Goal: Task Accomplishment & Management: Complete application form

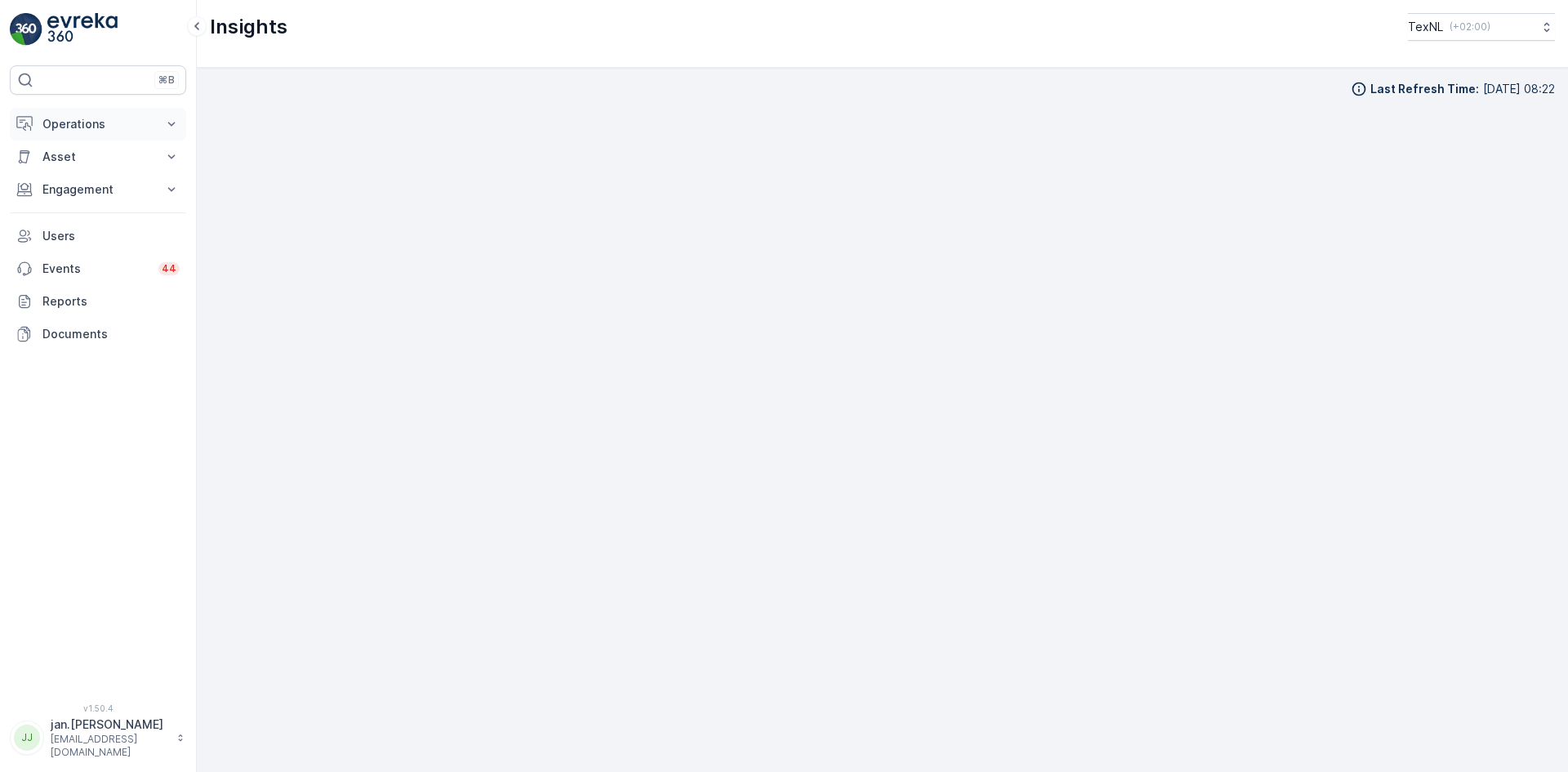
click at [71, 112] on button "Operations" at bounding box center [98, 124] width 177 height 33
click at [65, 176] on p "Planning" at bounding box center [64, 175] width 46 height 17
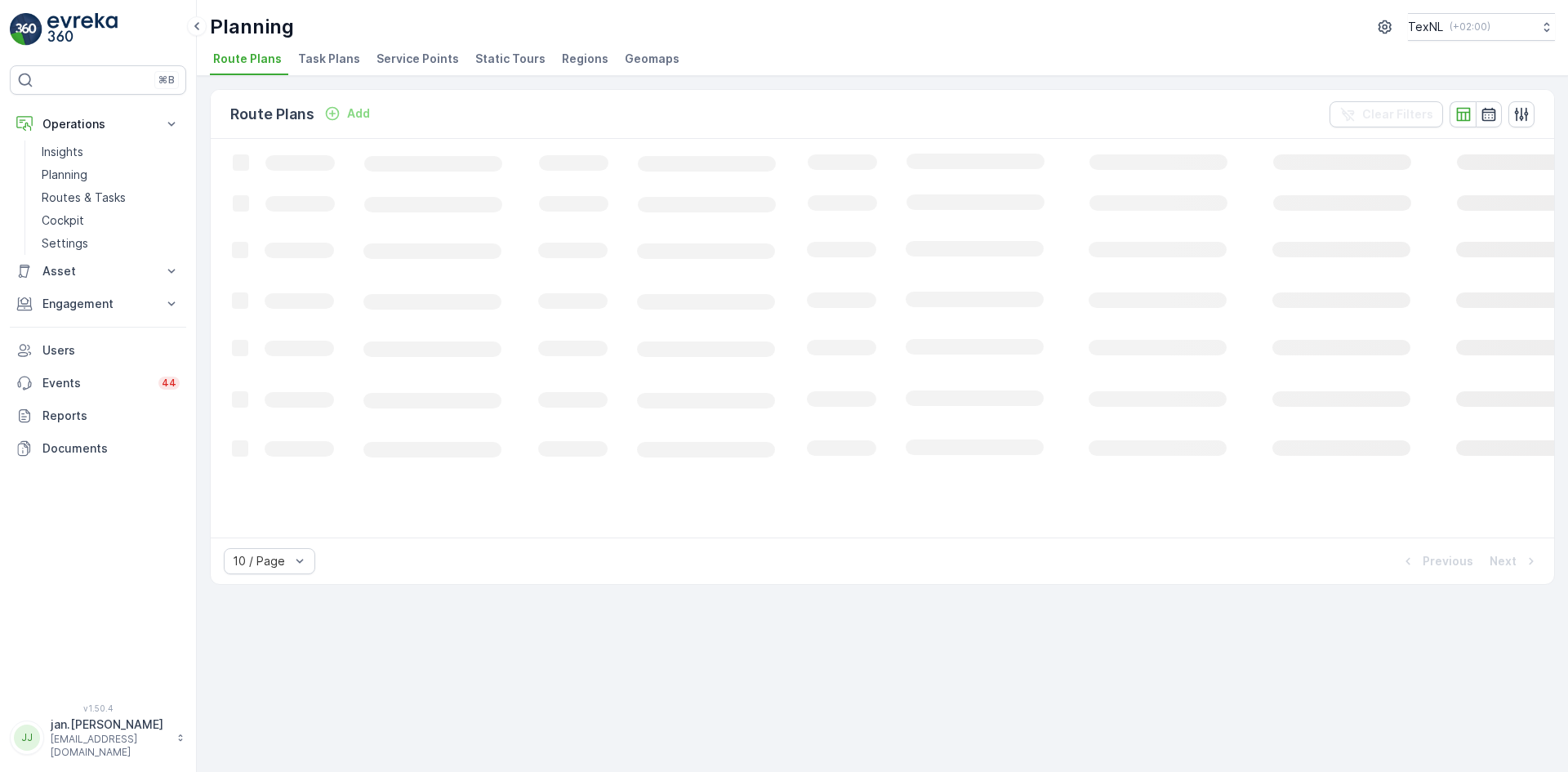
click at [396, 62] on span "Service Points" at bounding box center [418, 59] width 83 height 17
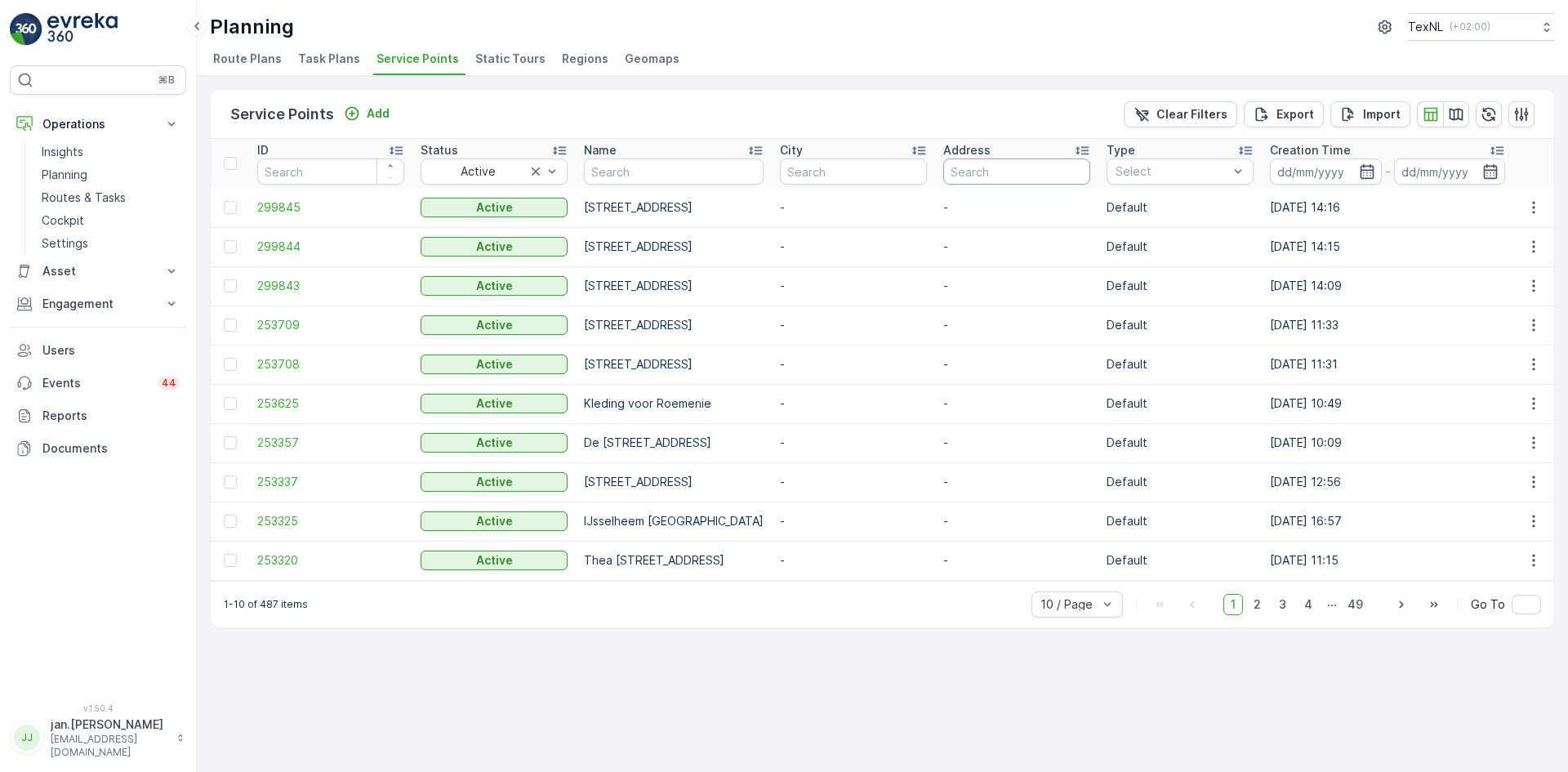
click at [1090, 173] on input "text" at bounding box center [1017, 171] width 147 height 26
click at [99, 309] on p "Engagement" at bounding box center [98, 304] width 111 height 17
click at [76, 398] on p "Service Points" at bounding box center [81, 400] width 79 height 17
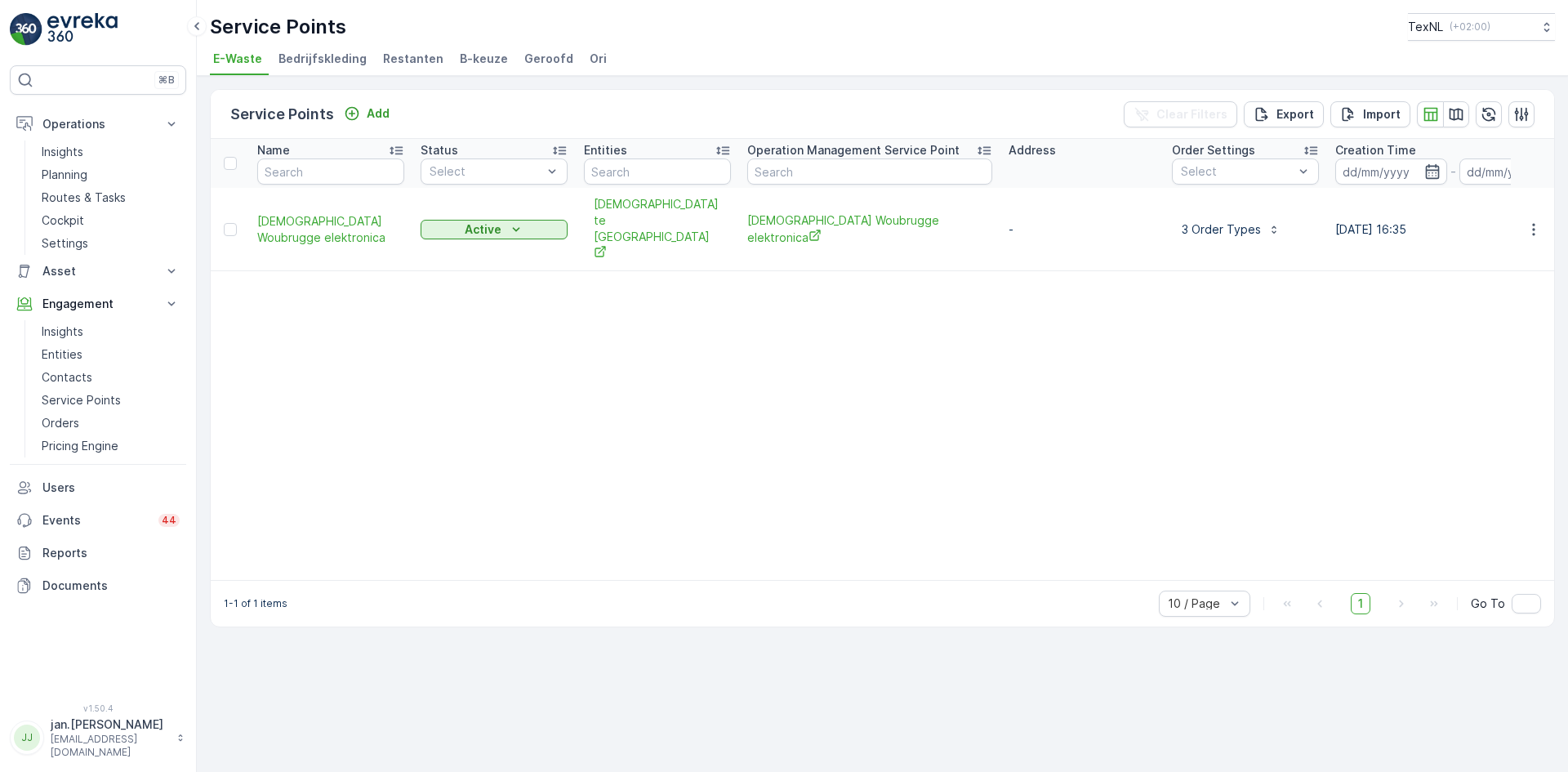
click at [586, 70] on li "Ori" at bounding box center [599, 61] width 27 height 28
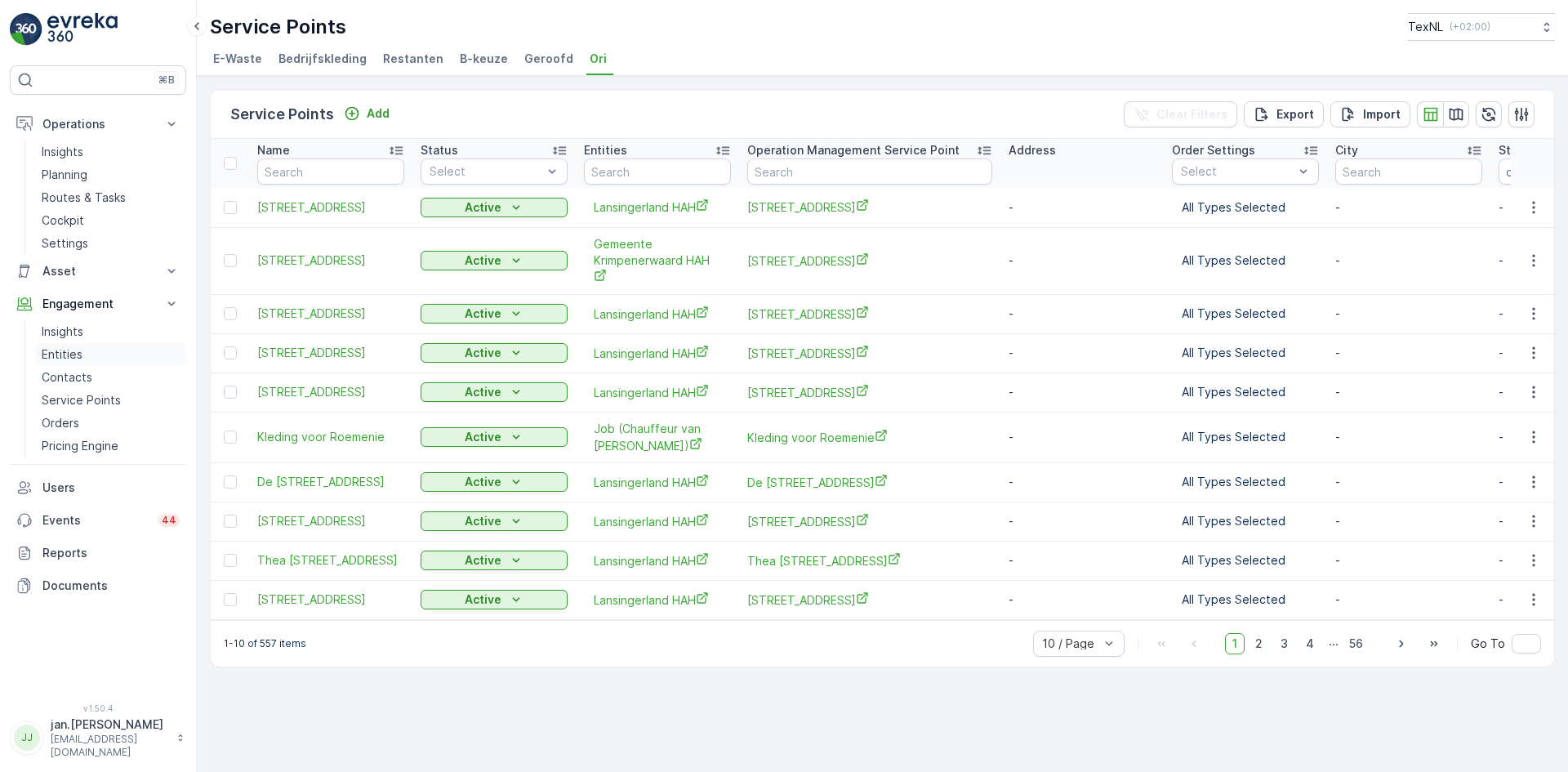
click at [53, 358] on p "Entities" at bounding box center [62, 354] width 40 height 17
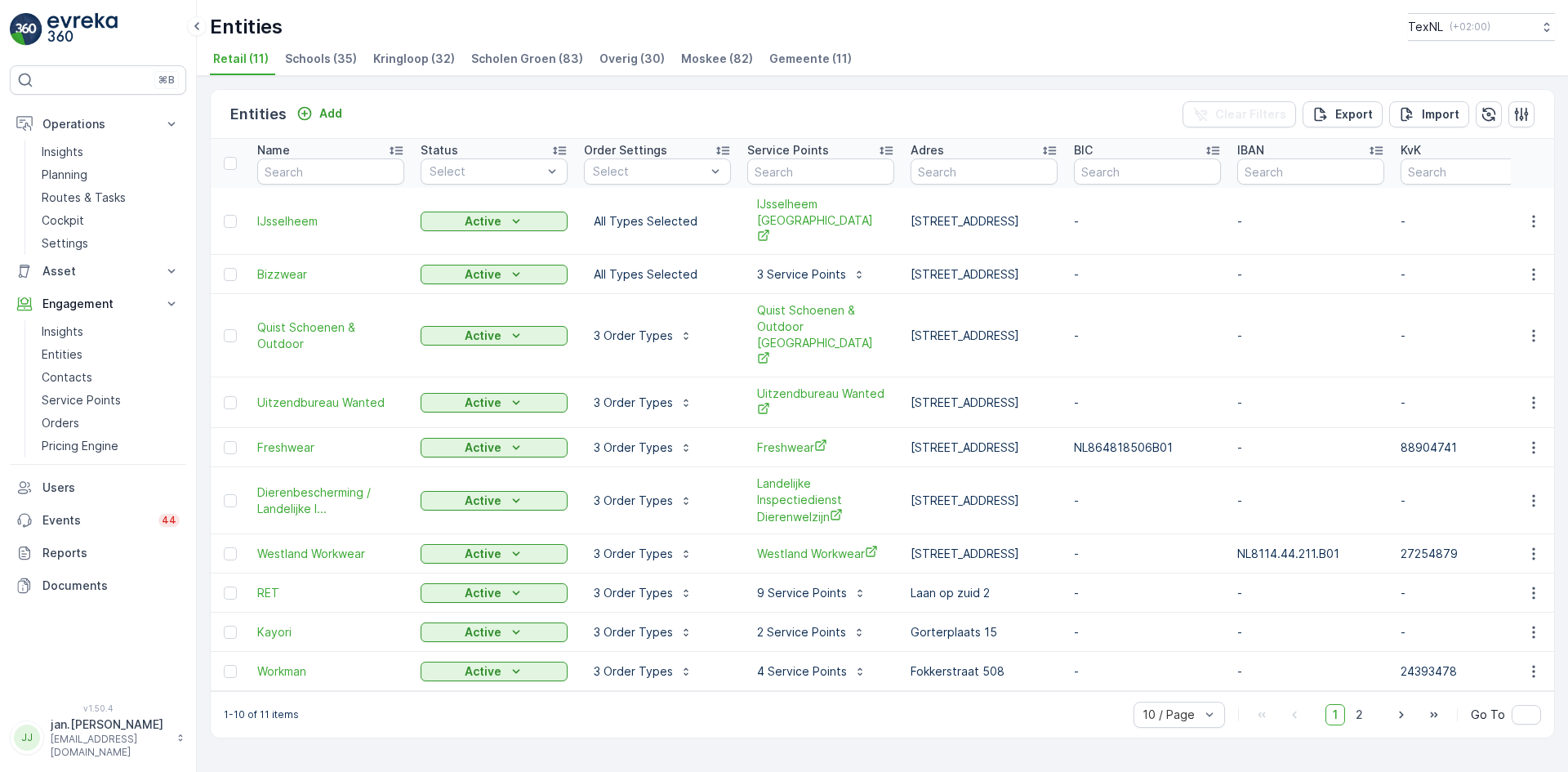
click at [518, 59] on span "Scholen Groen (83)" at bounding box center [527, 59] width 112 height 17
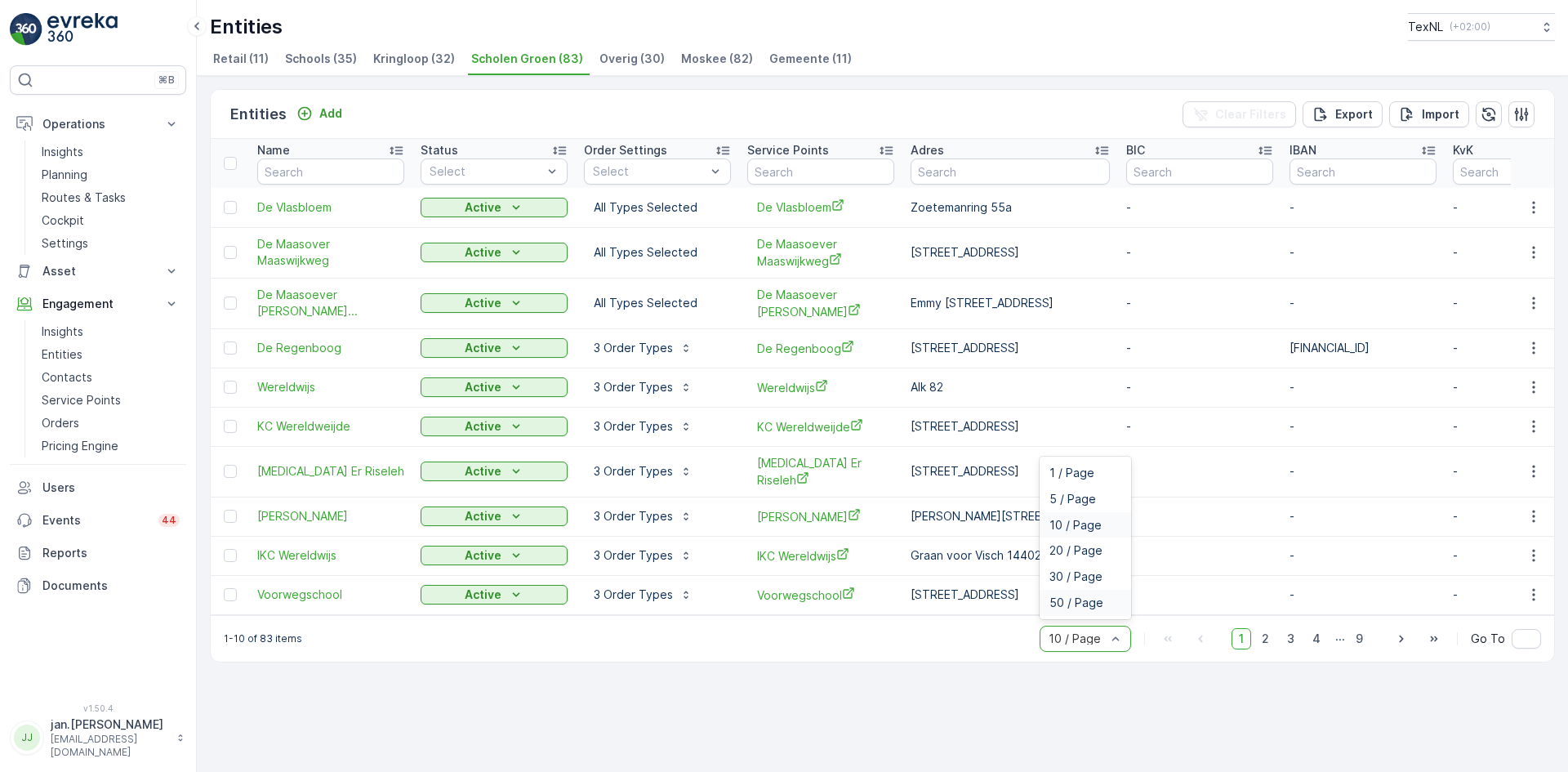
click at [1070, 596] on span "50 / Page" at bounding box center [1076, 603] width 54 height 13
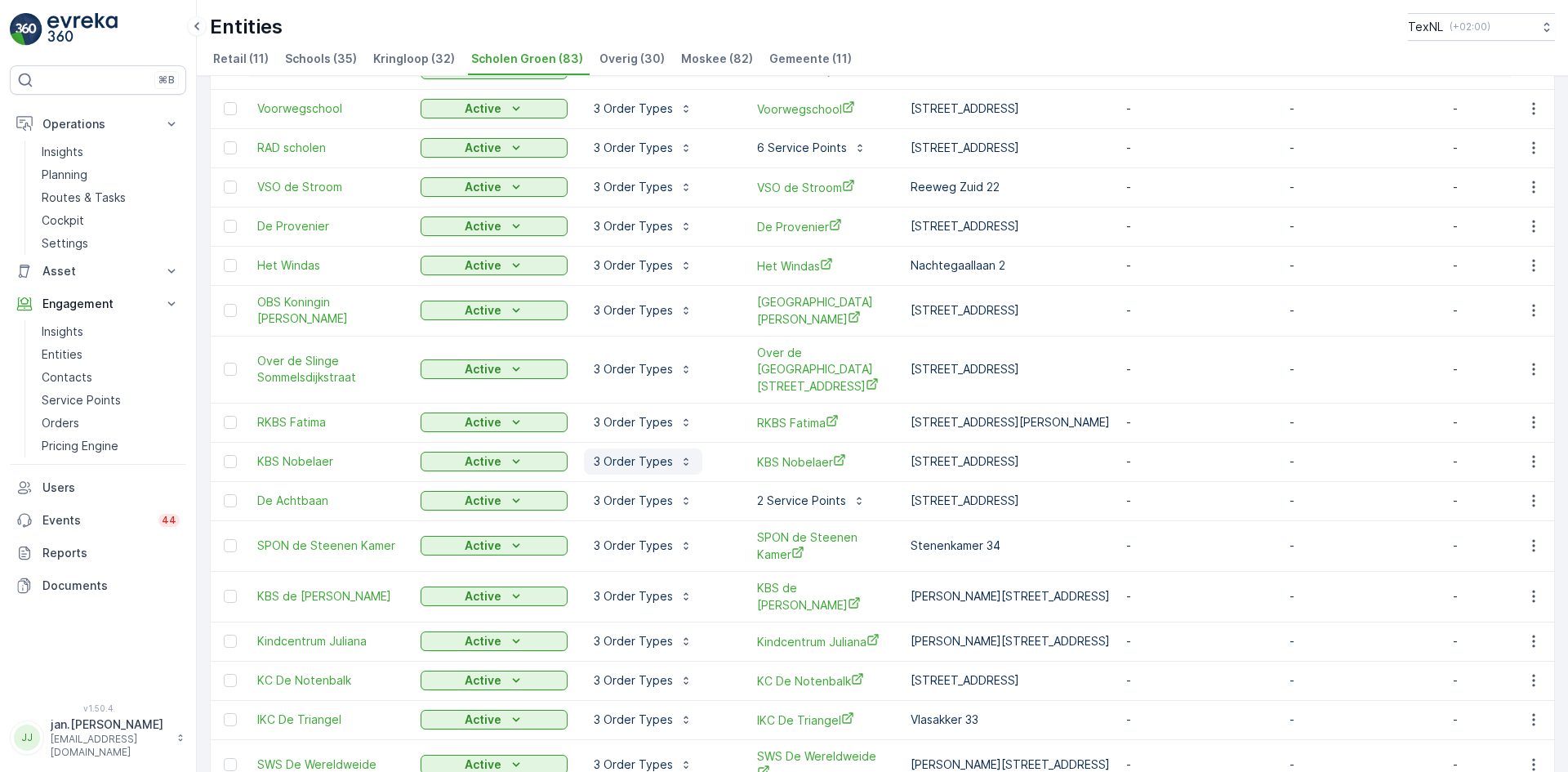
scroll to position [490, 0]
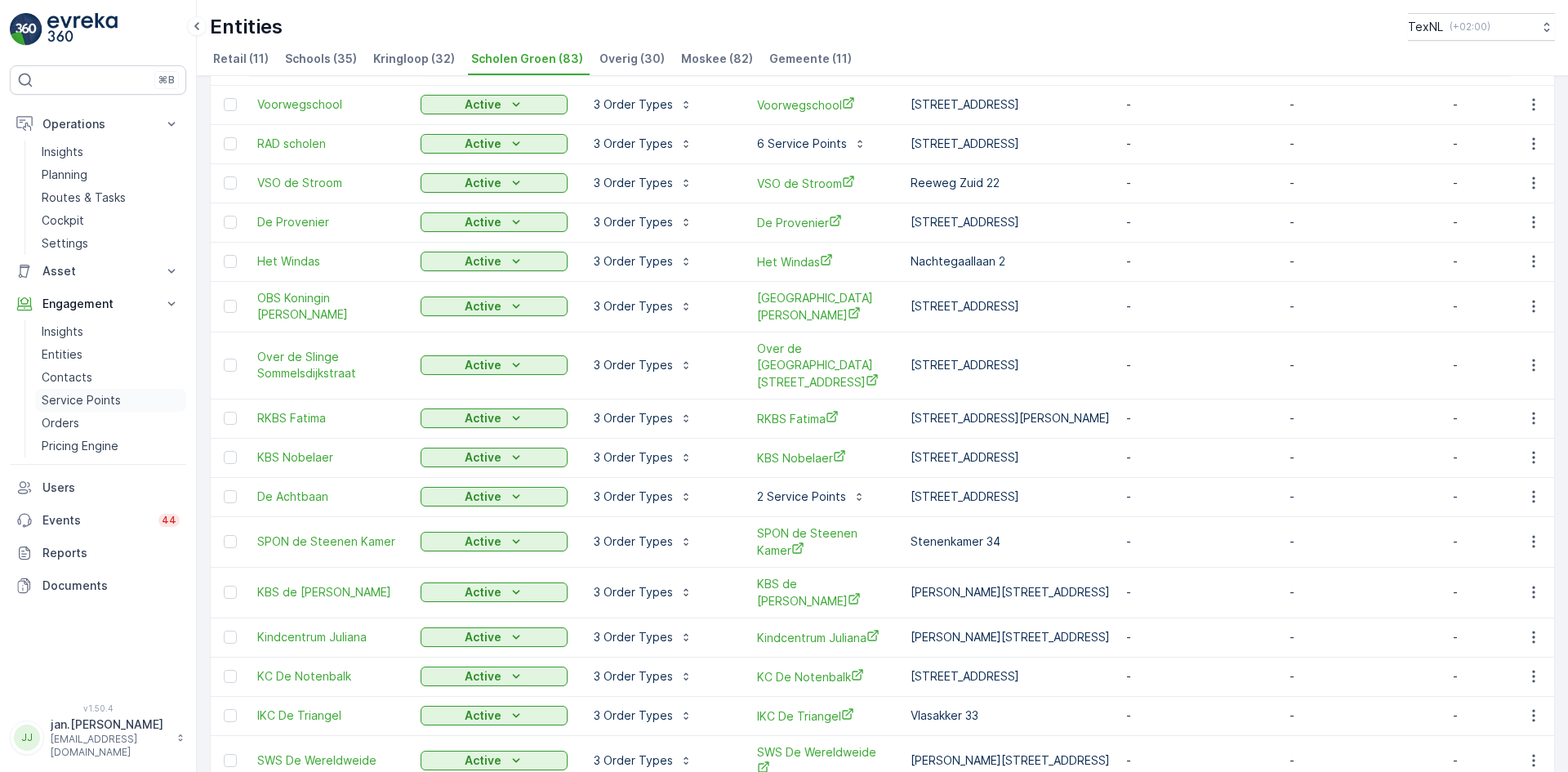
click at [86, 400] on p "Service Points" at bounding box center [81, 400] width 79 height 17
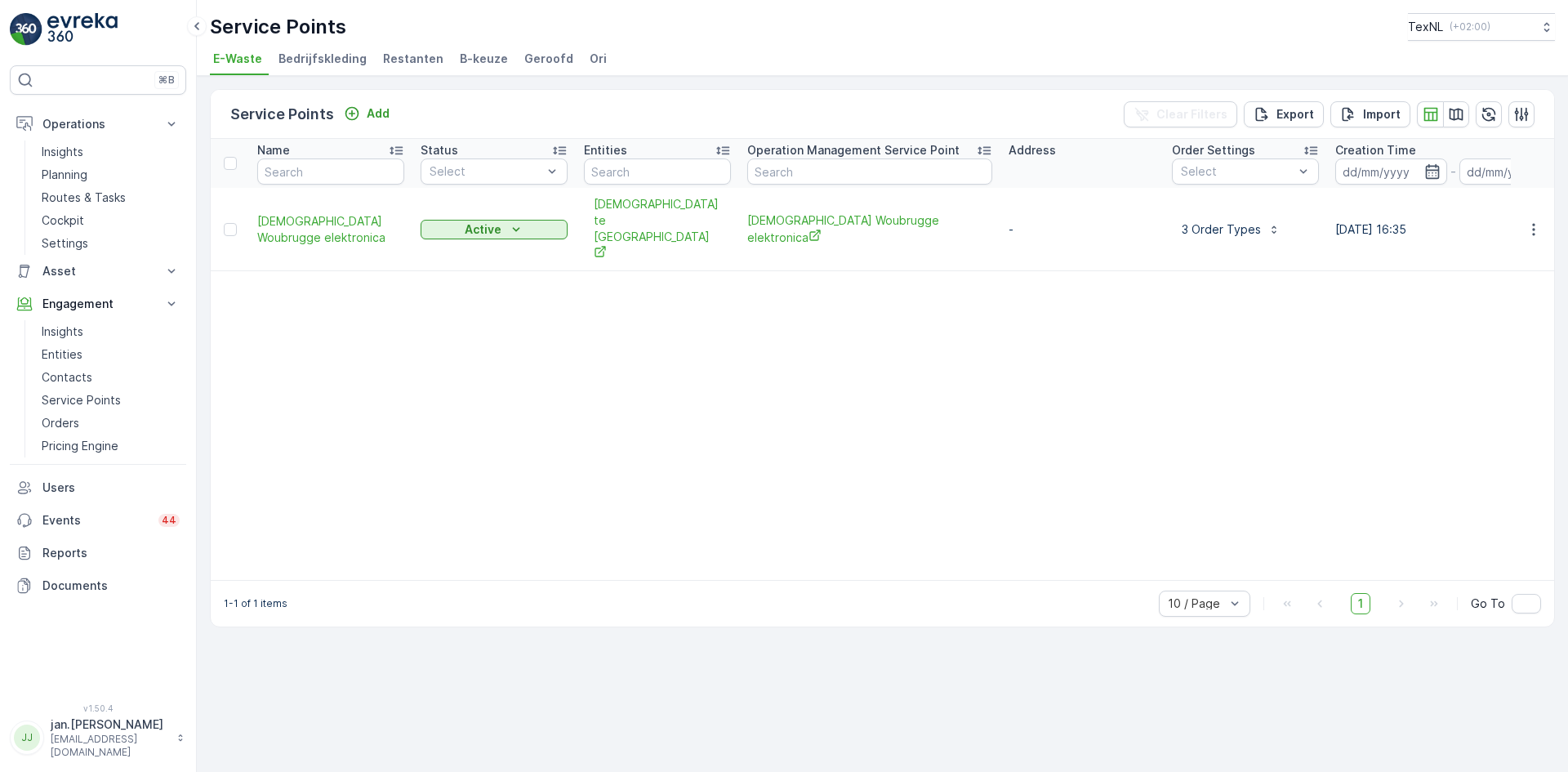
click at [594, 57] on ul "E-Waste Bedrijfskleding Restanten B-keuze Geroofd Ori" at bounding box center [876, 61] width 1332 height 28
click at [590, 57] on span "Ori" at bounding box center [598, 59] width 17 height 17
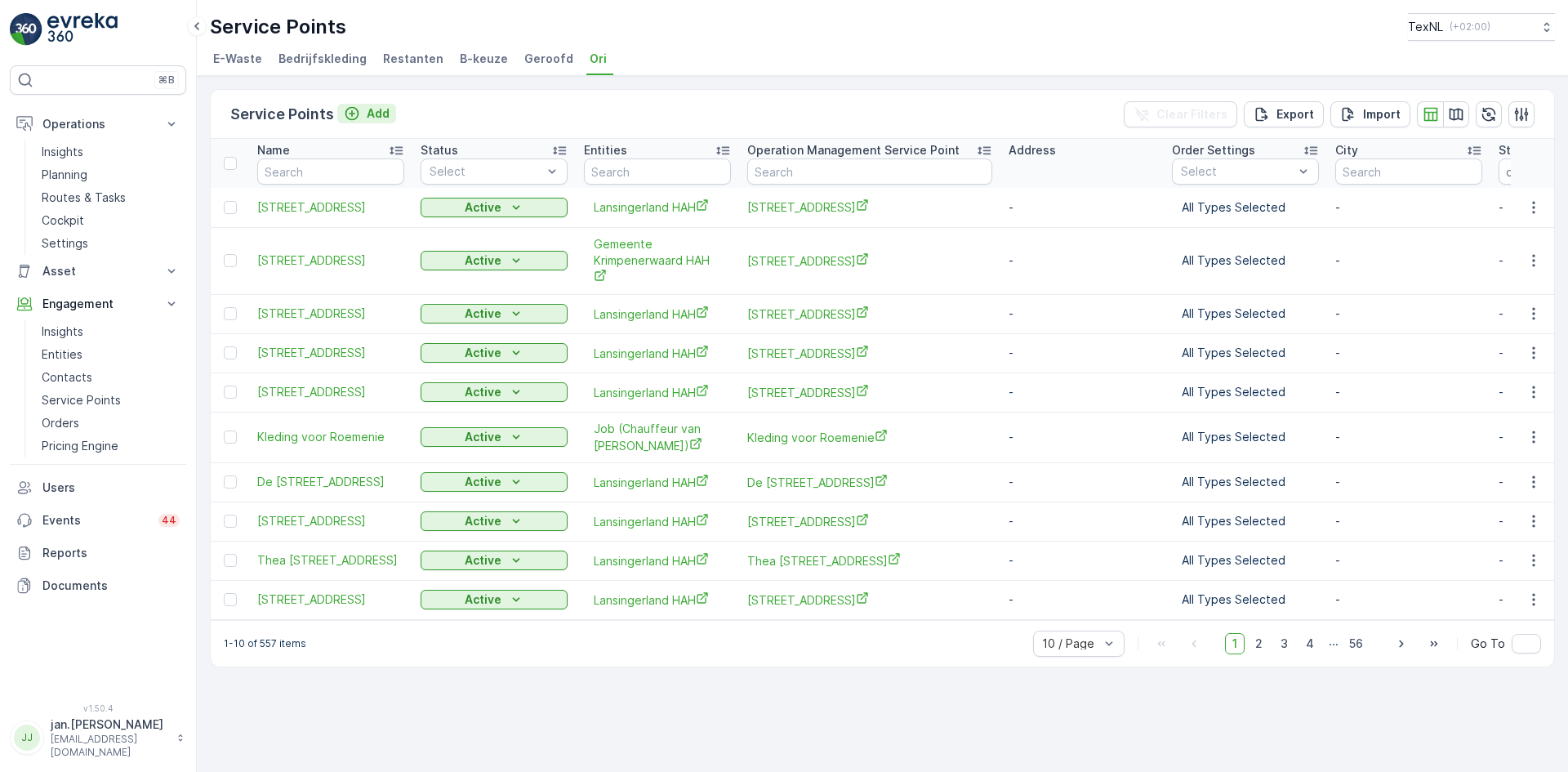
click at [375, 105] on p "Add" at bounding box center [377, 113] width 23 height 17
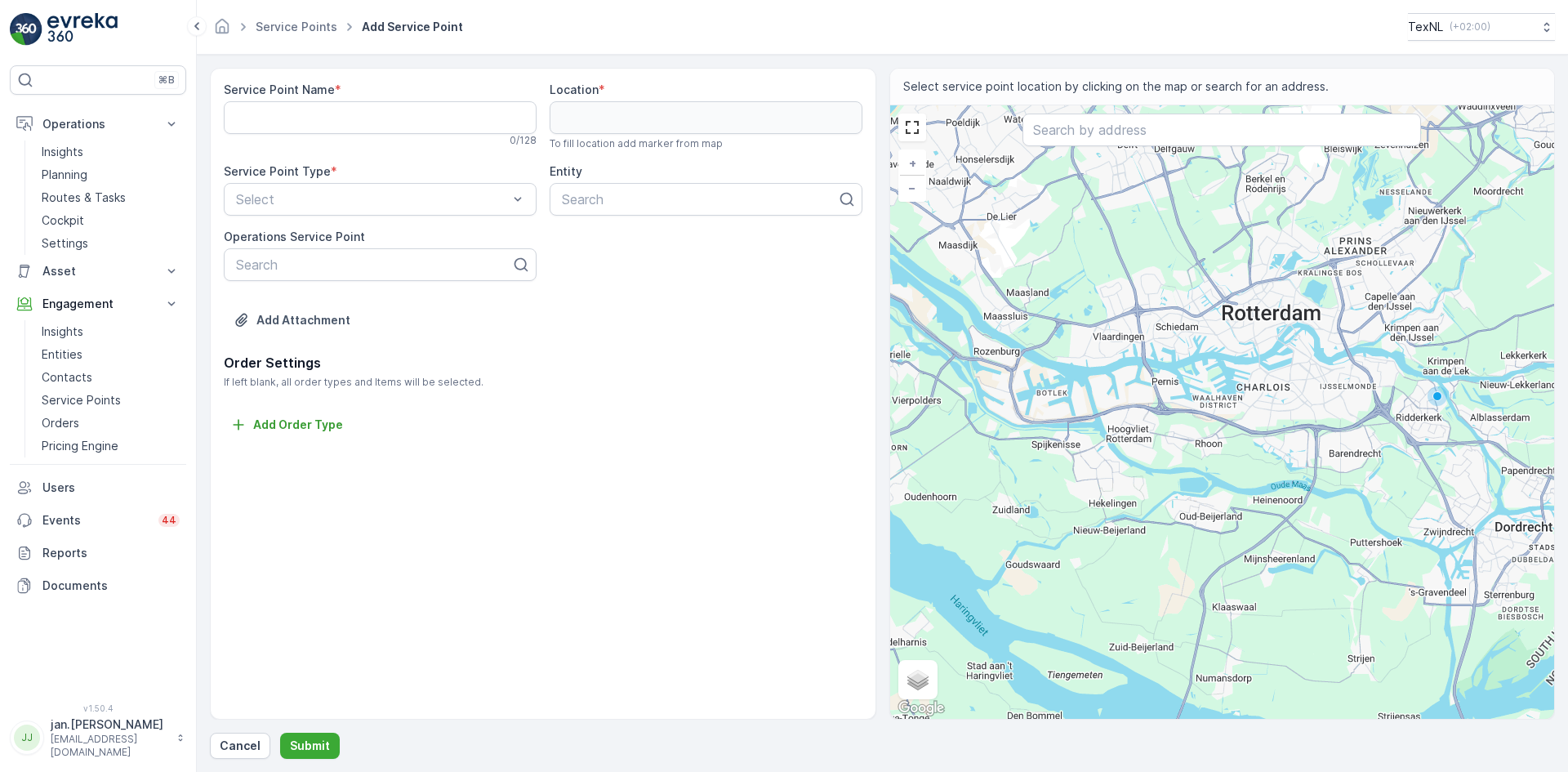
click at [335, 96] on span "*" at bounding box center [338, 90] width 6 height 17
click at [317, 115] on Name "Service Point Name" at bounding box center [380, 118] width 313 height 33
paste Name "[STREET_ADDRESS]"
type Name "[STREET_ADDRESS]"
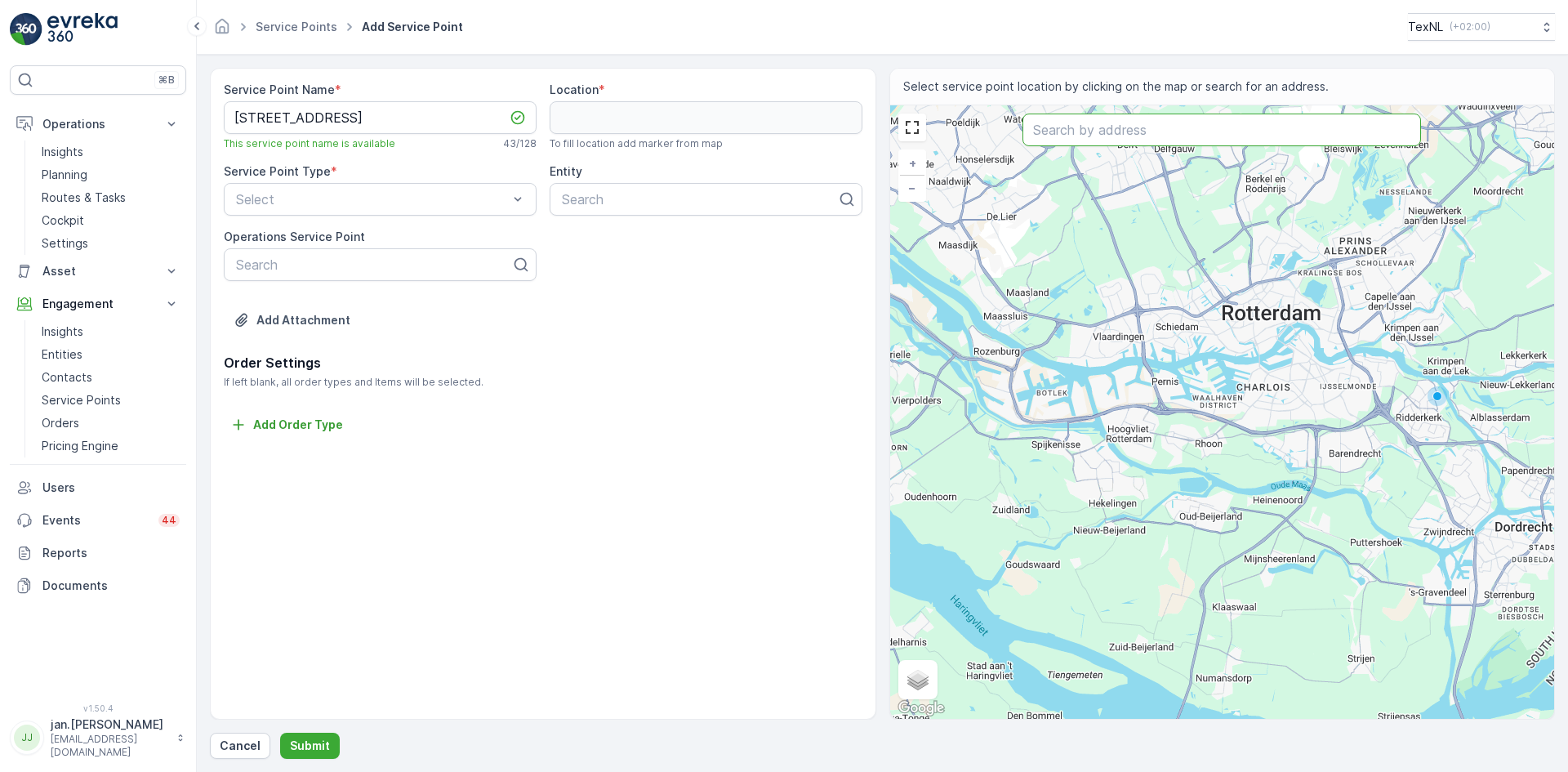
click at [1082, 134] on input "text" at bounding box center [1221, 130] width 398 height 33
paste input "[STREET_ADDRESS]"
type input "[STREET_ADDRESS]"
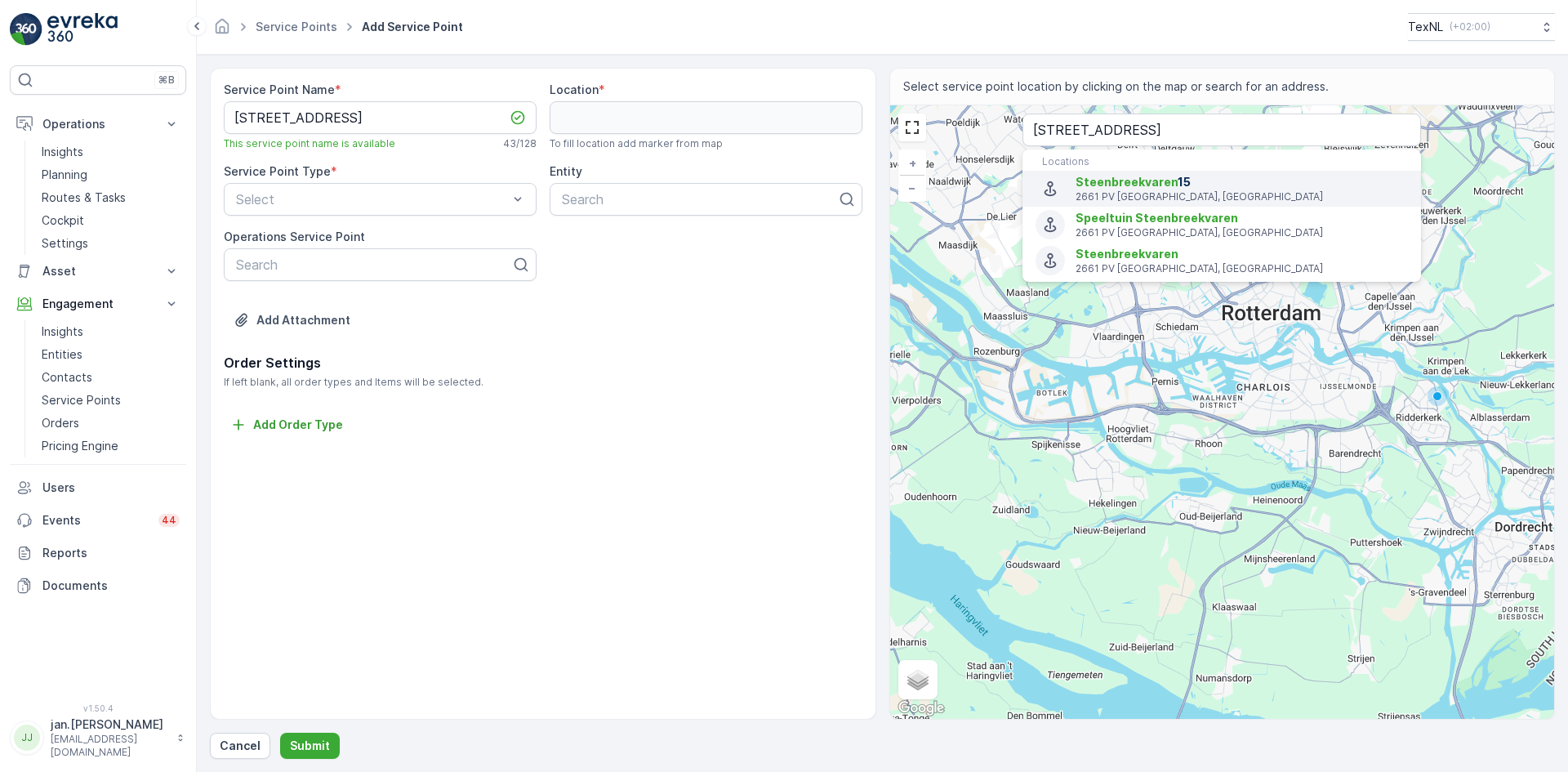
click at [1122, 188] on span "Steenbreekvaren" at bounding box center [1126, 181] width 102 height 14
type input "51.9912995,4.5015466"
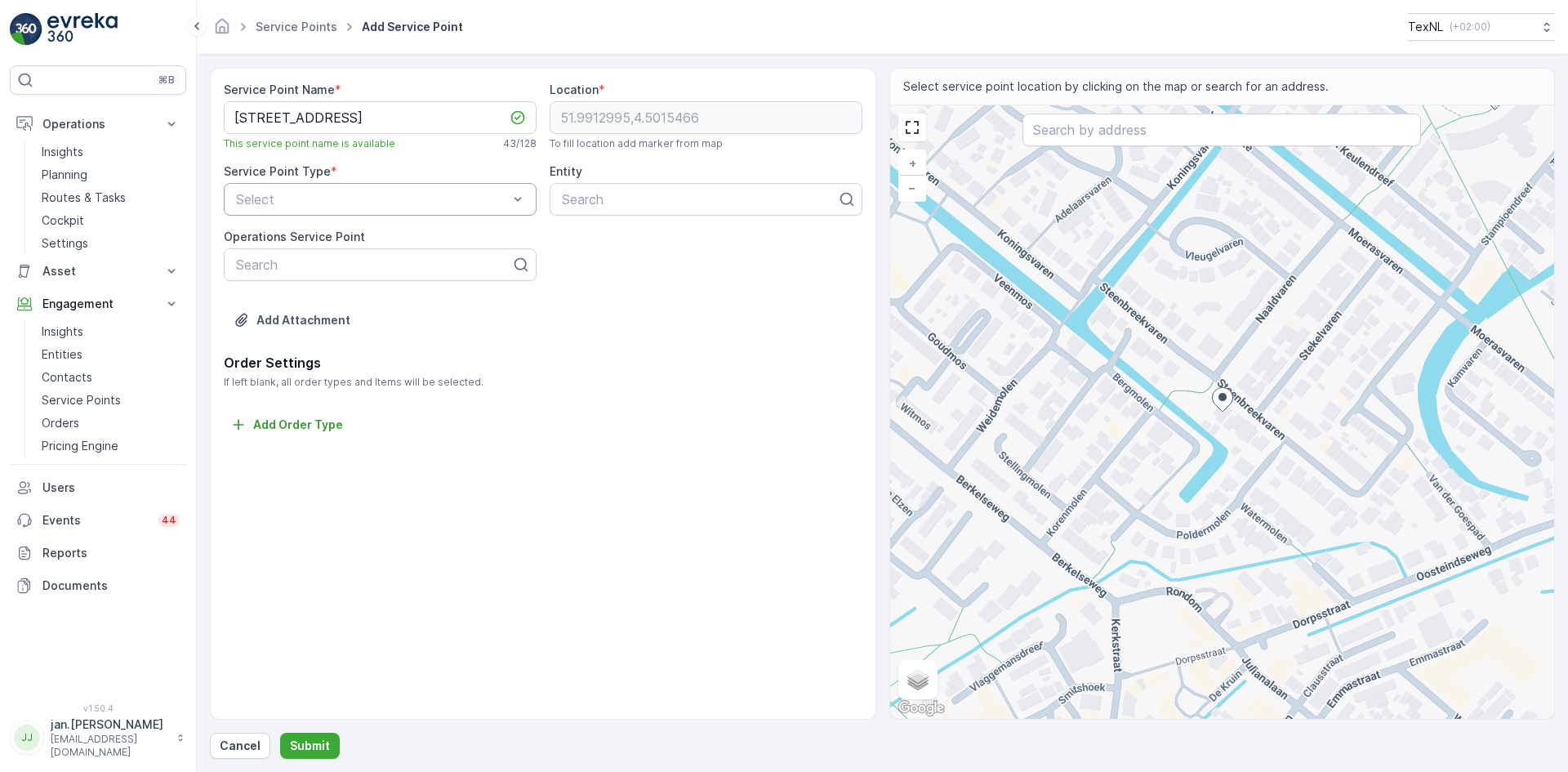
click at [340, 187] on div "Select" at bounding box center [380, 200] width 313 height 33
click at [260, 376] on div "Ori" at bounding box center [380, 378] width 294 height 15
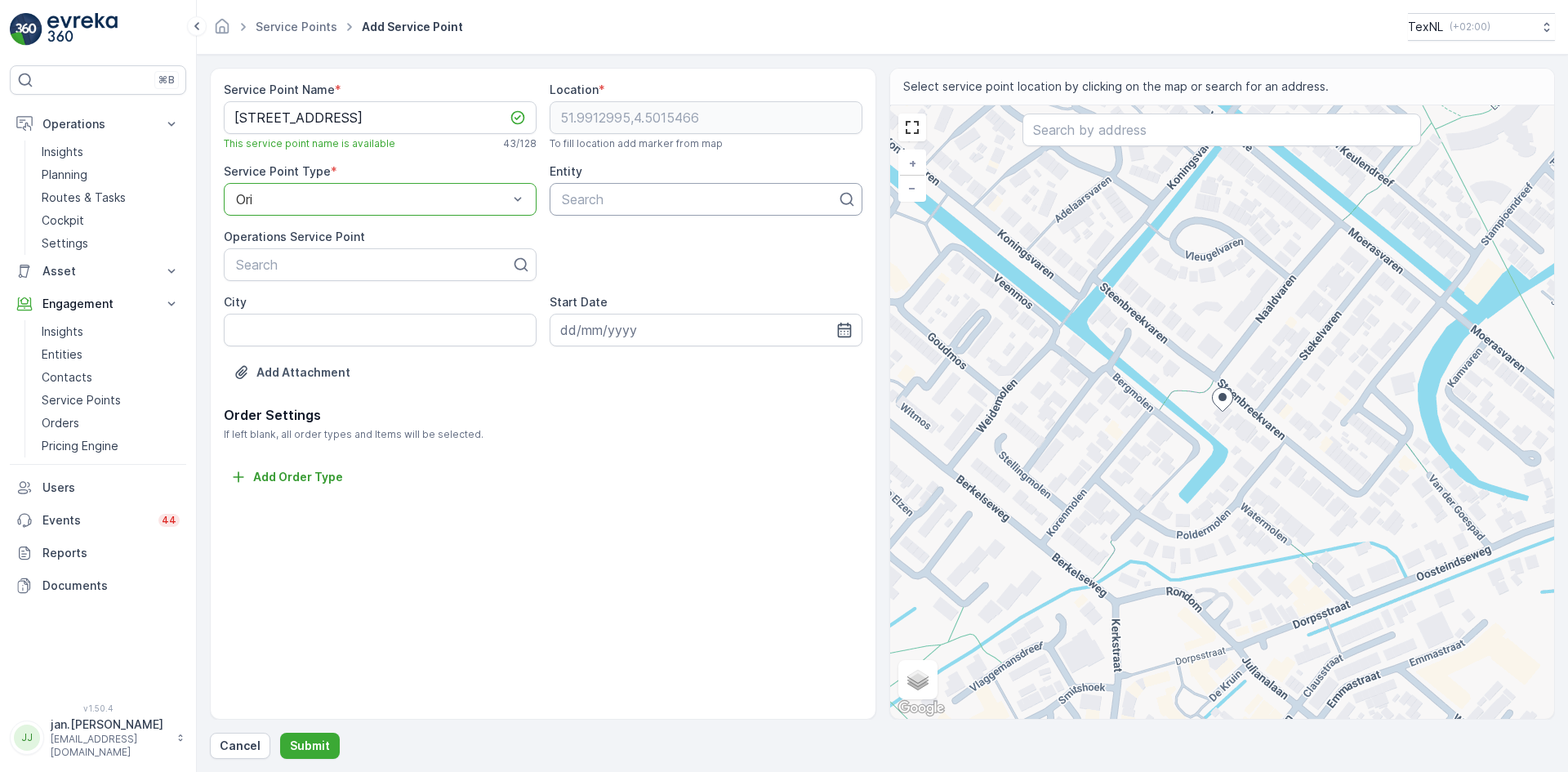
click at [594, 204] on div at bounding box center [699, 200] width 279 height 15
type input "hah"
click at [603, 239] on span "Lansingerland HAH" at bounding box center [617, 239] width 115 height 15
click at [314, 737] on p "Submit" at bounding box center [309, 745] width 40 height 17
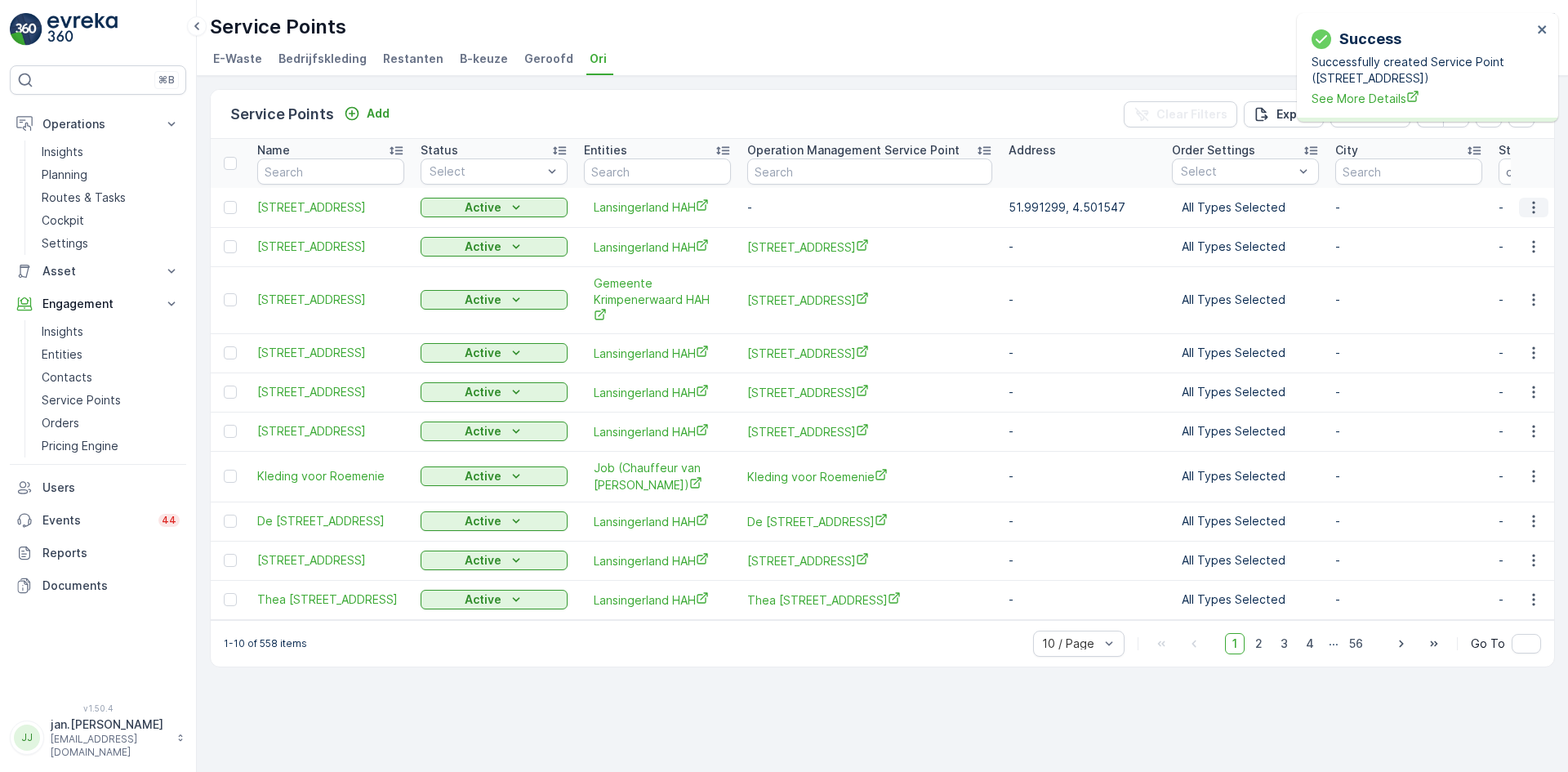
click at [1530, 213] on icon "button" at bounding box center [1534, 208] width 17 height 17
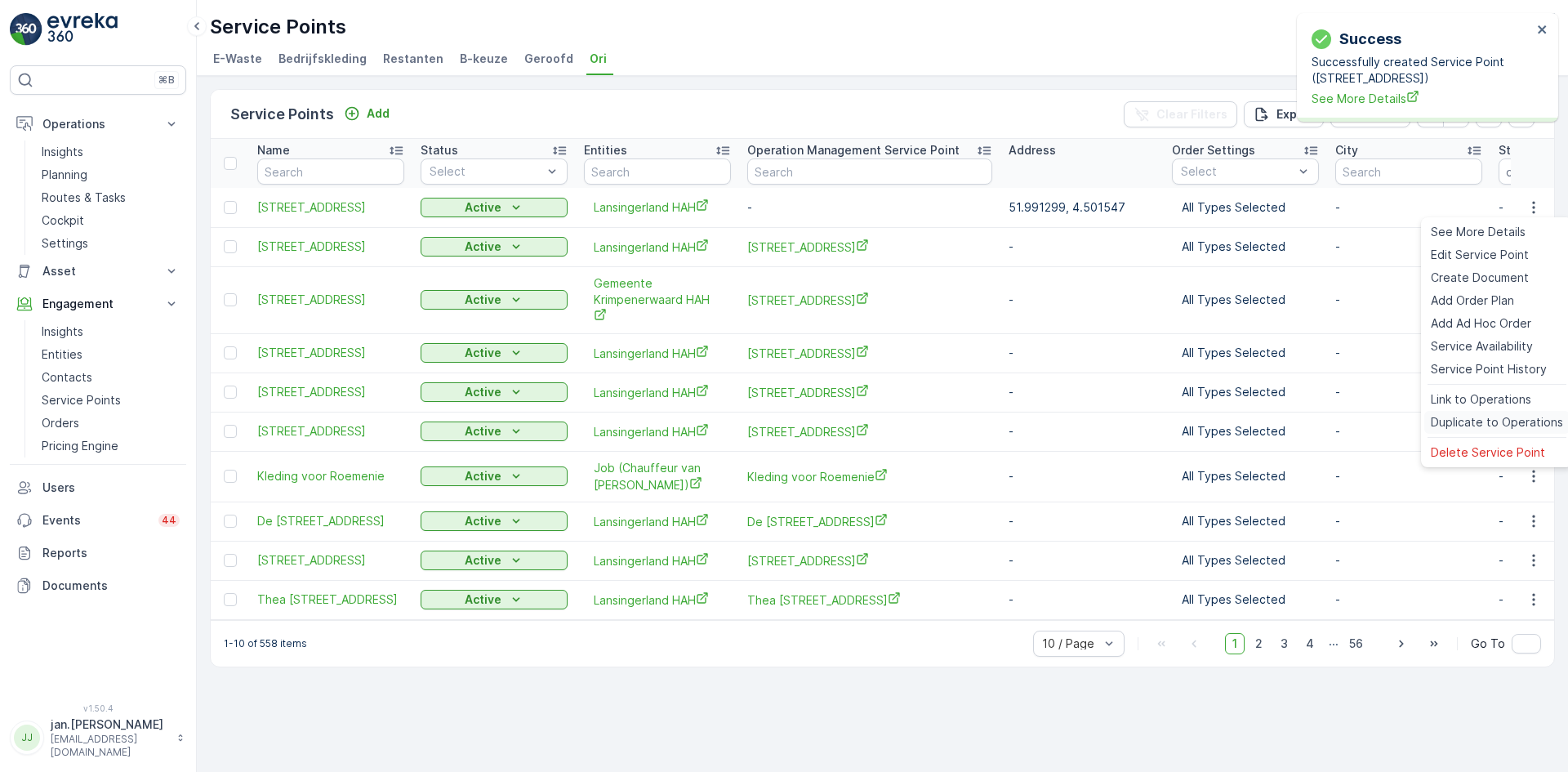
click at [1484, 418] on span "Duplicate to Operations" at bounding box center [1497, 422] width 133 height 17
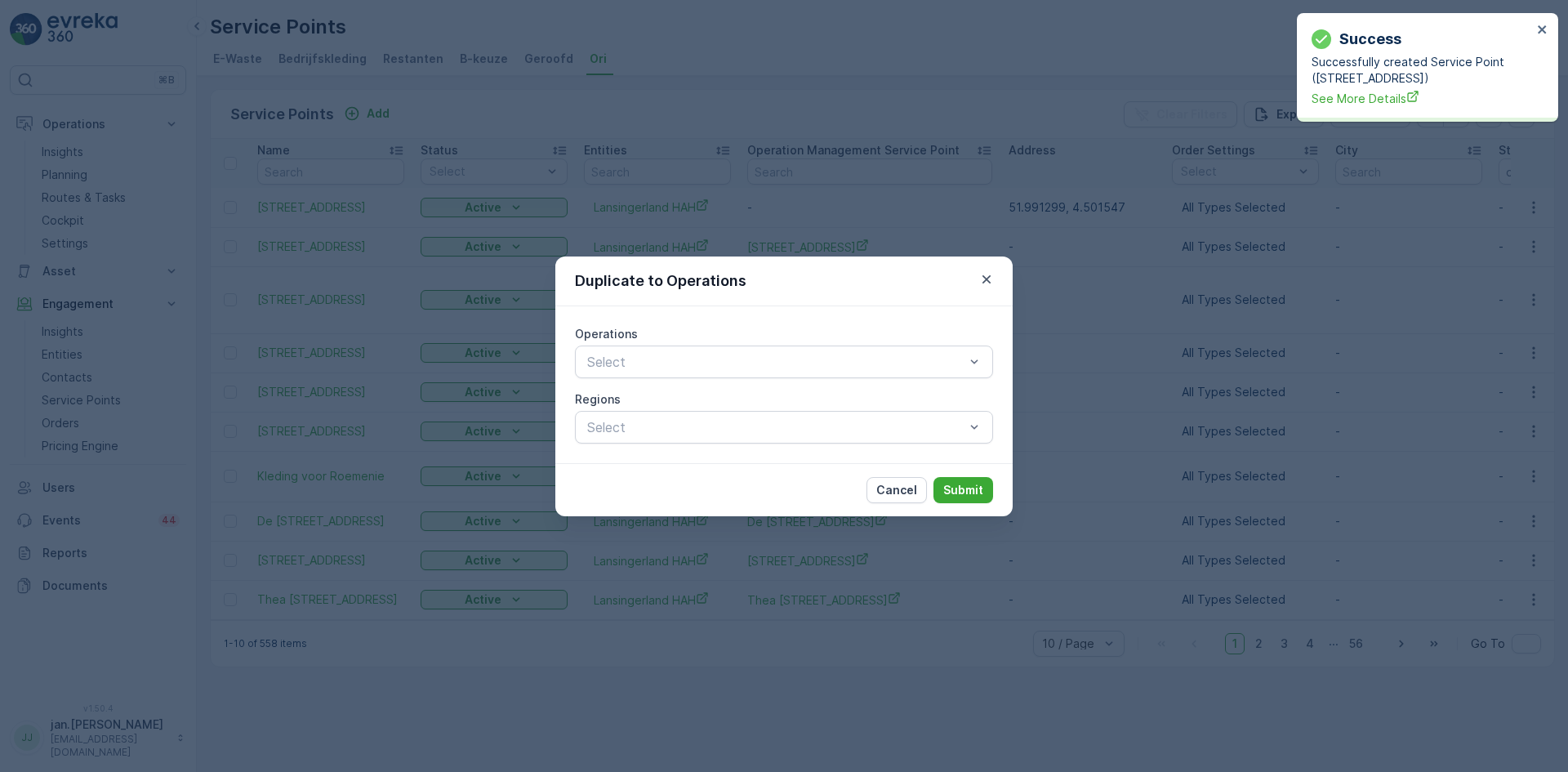
click at [780, 381] on div "Operations Select Regions Select" at bounding box center [784, 385] width 418 height 118
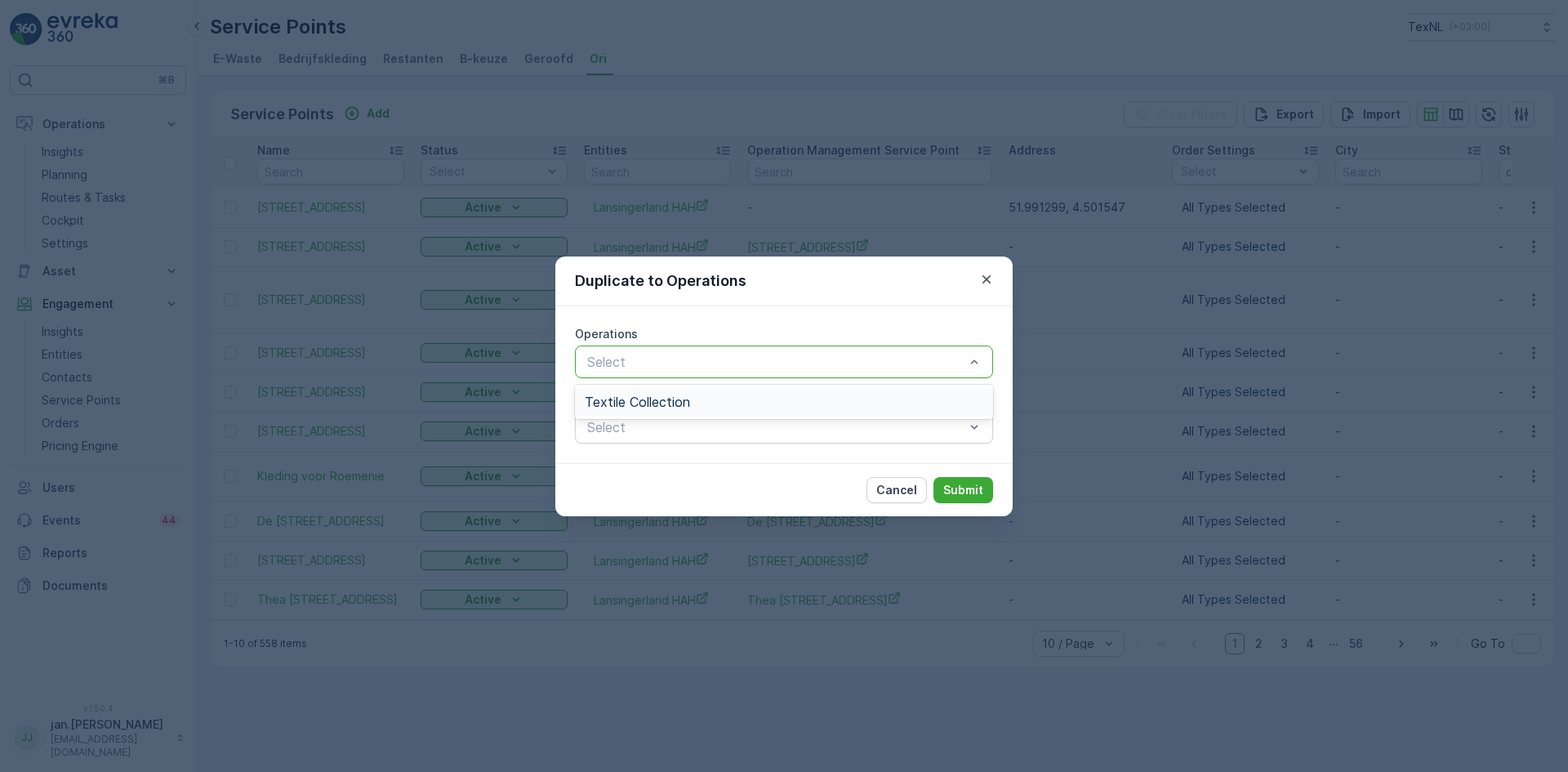
click at [679, 407] on span "Textile Collection" at bounding box center [637, 402] width 105 height 15
click at [957, 493] on p "Submit" at bounding box center [963, 490] width 40 height 17
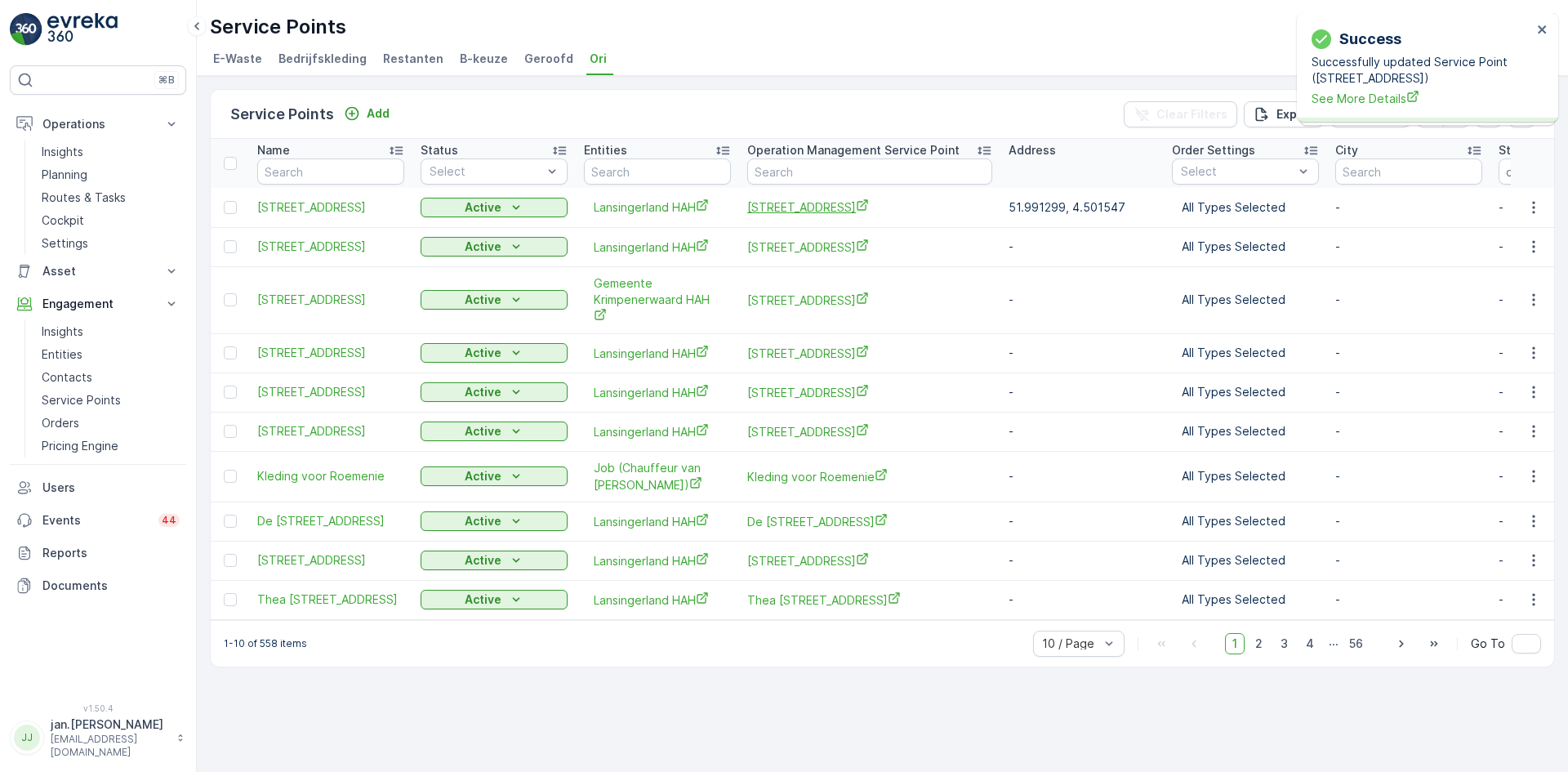
click at [790, 213] on span "[STREET_ADDRESS]" at bounding box center [870, 207] width 245 height 17
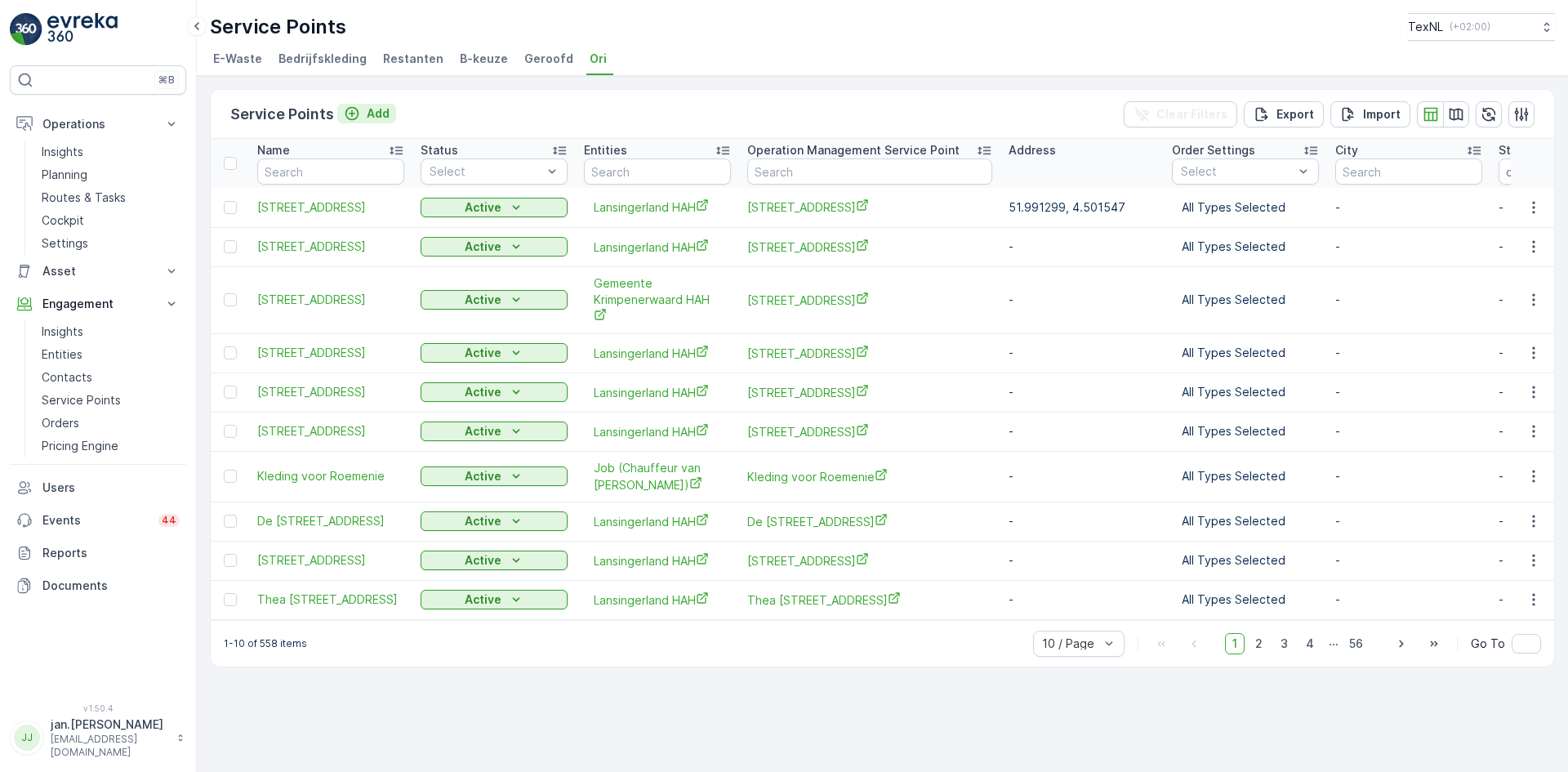
click at [352, 109] on icon "Add" at bounding box center [352, 113] width 17 height 17
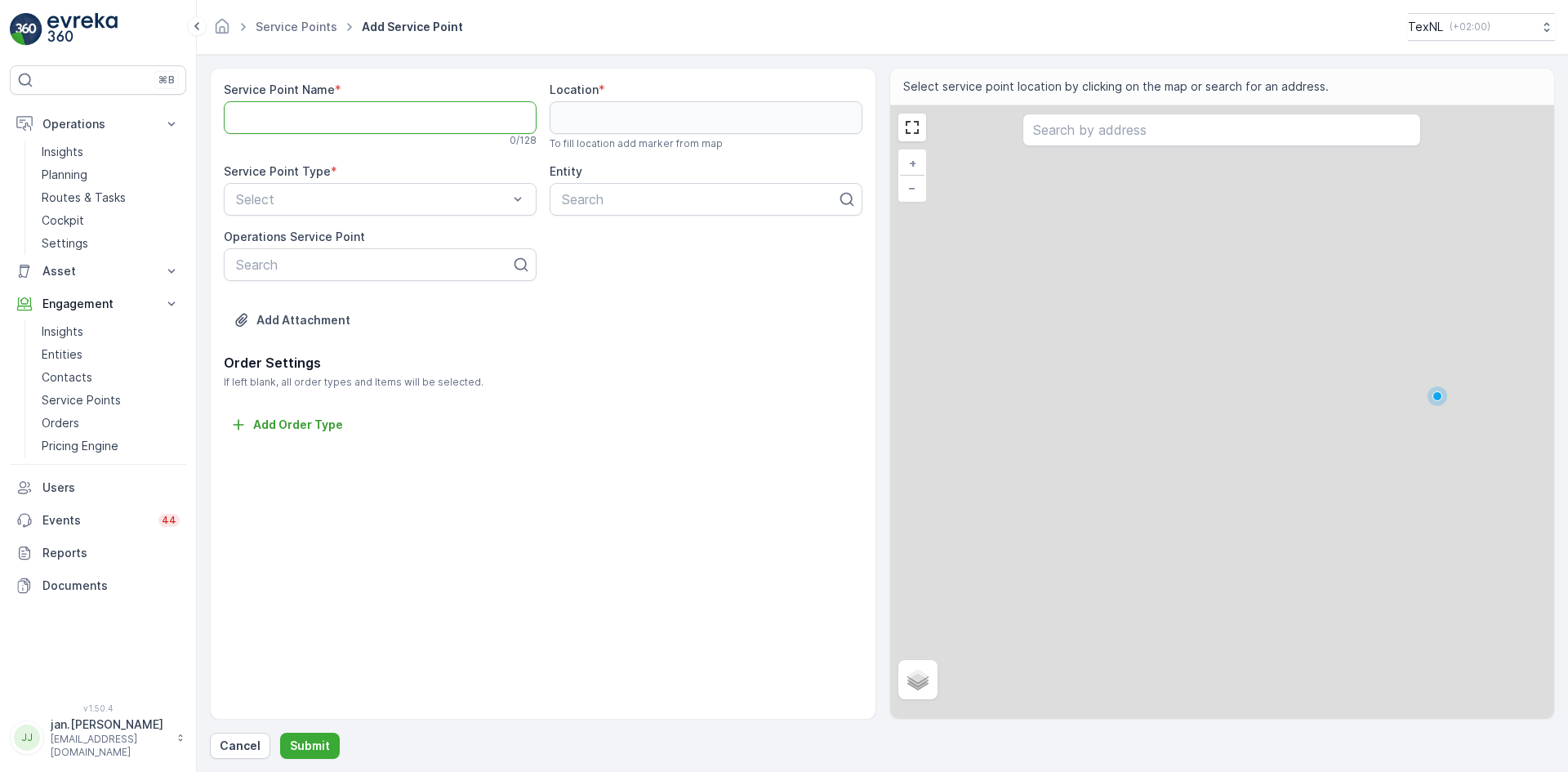
click at [352, 130] on Name "Service Point Name" at bounding box center [380, 118] width 313 height 33
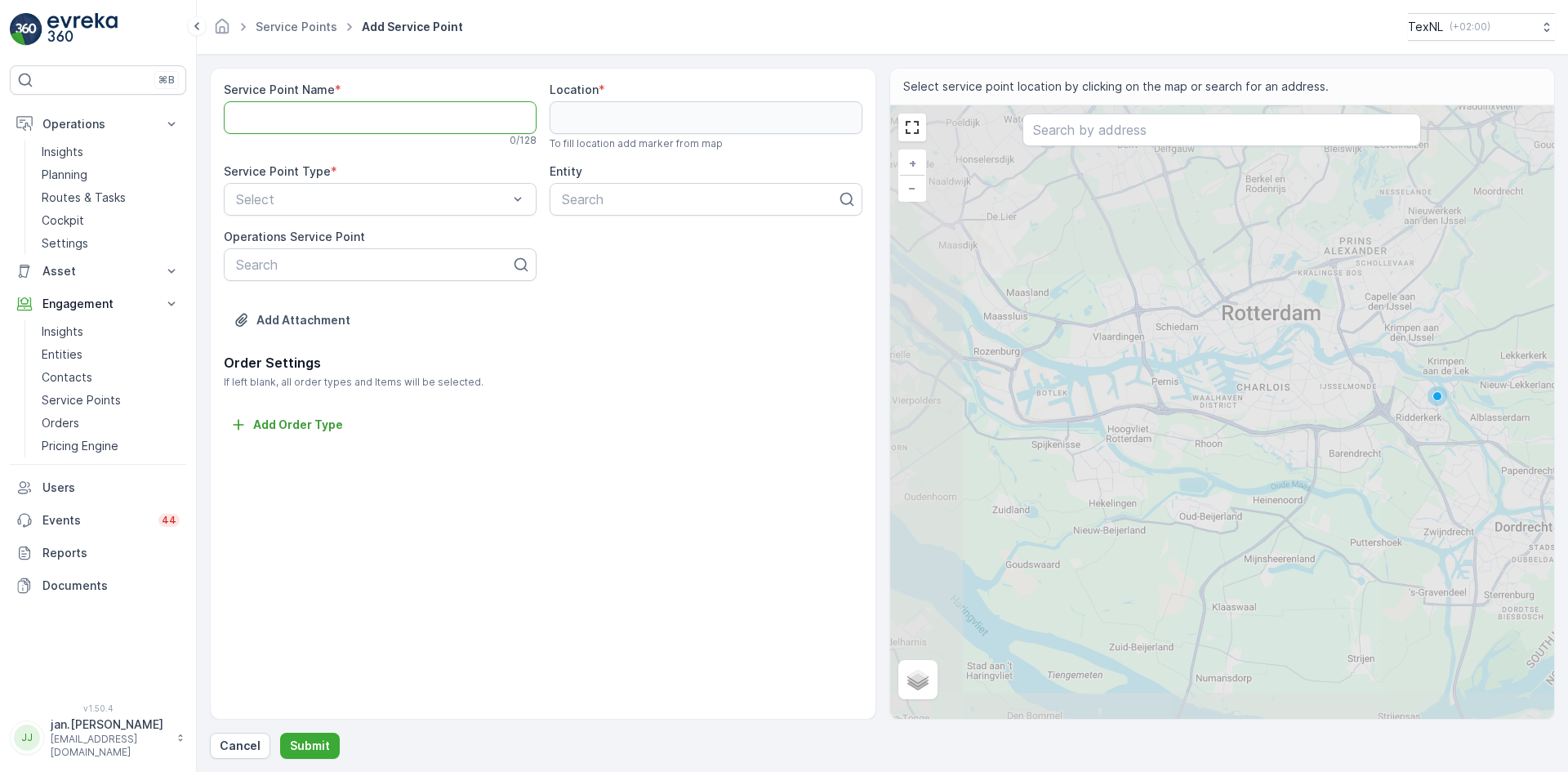
paste Name "Zwaluwhof 62, 2922GT te Krimpen aan den IJssel"
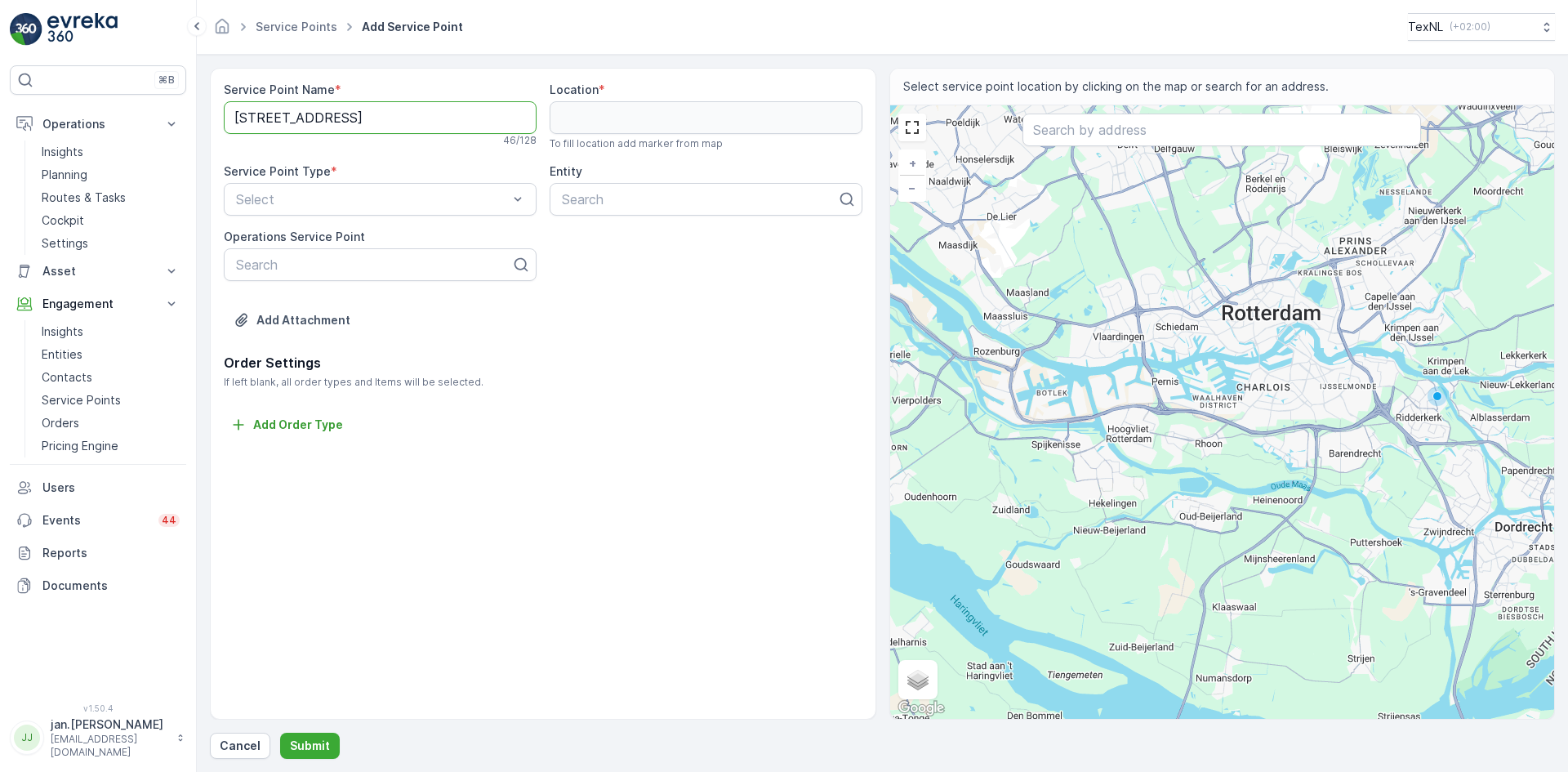
scroll to position [0, 22]
type Name "Zwaluwhof 62, 2922GT te Krimpen aan den IJssel"
click at [1085, 135] on input "text" at bounding box center [1221, 130] width 398 height 33
paste input "Zwaluwhof 62, 2922GT te Krimpen aan den IJssel"
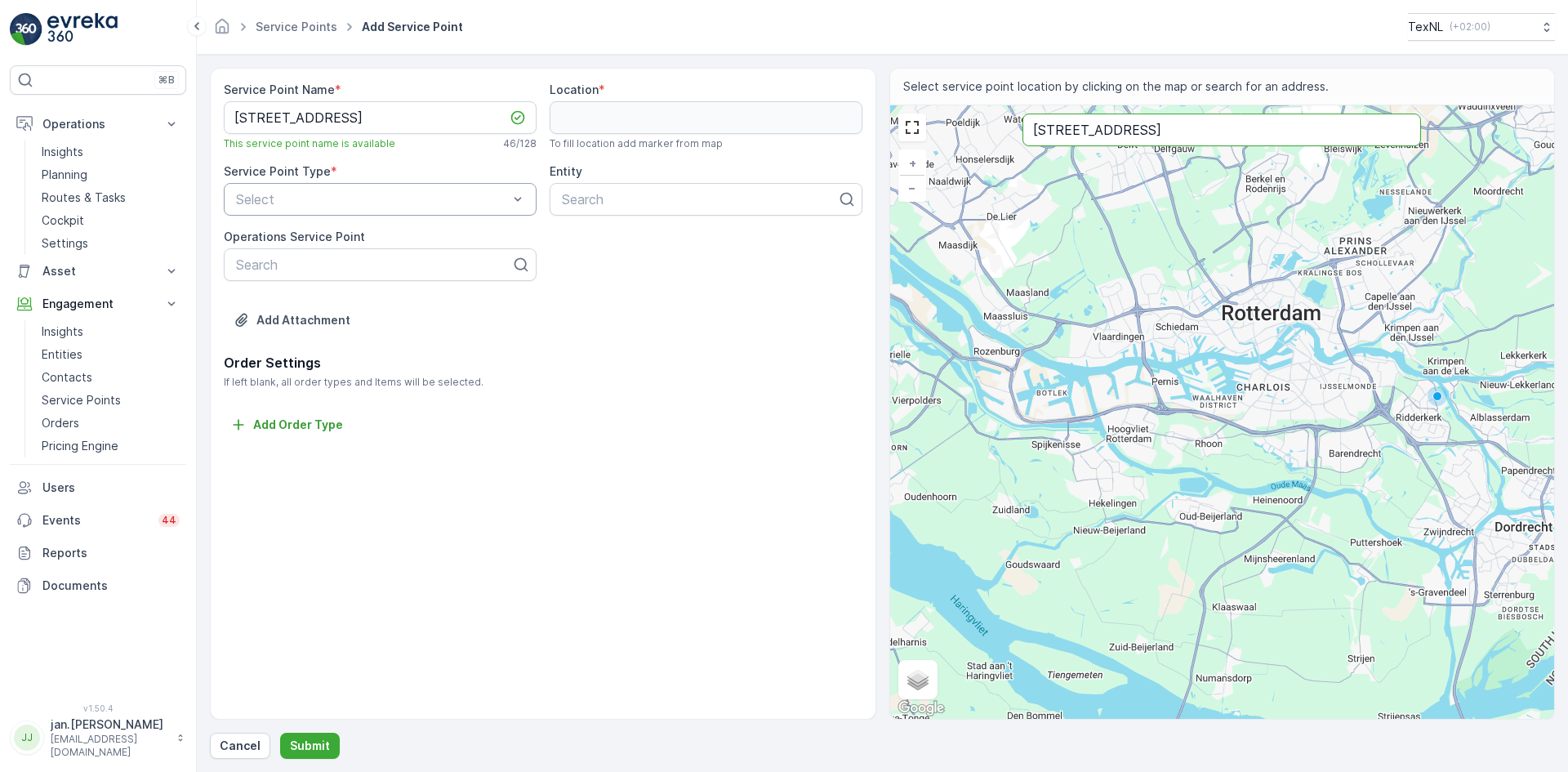
type input "Zwaluwhof 62, 2922GT te Krimpen aan den IJssel"
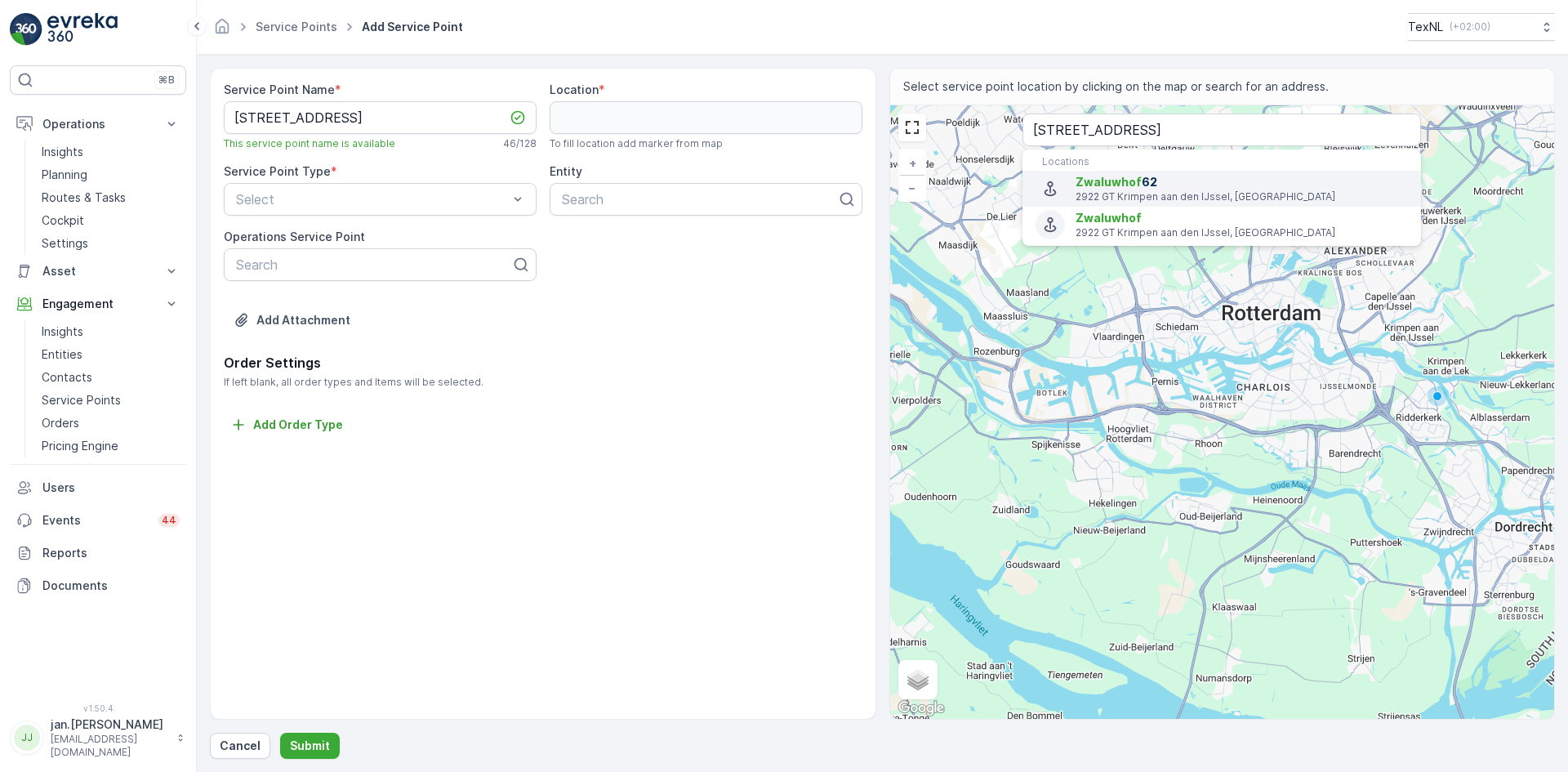
click at [1093, 191] on p "2922 GT Krimpen aan den IJssel, Netherlands" at bounding box center [1241, 197] width 332 height 13
type input "51.9167936,4.5968709"
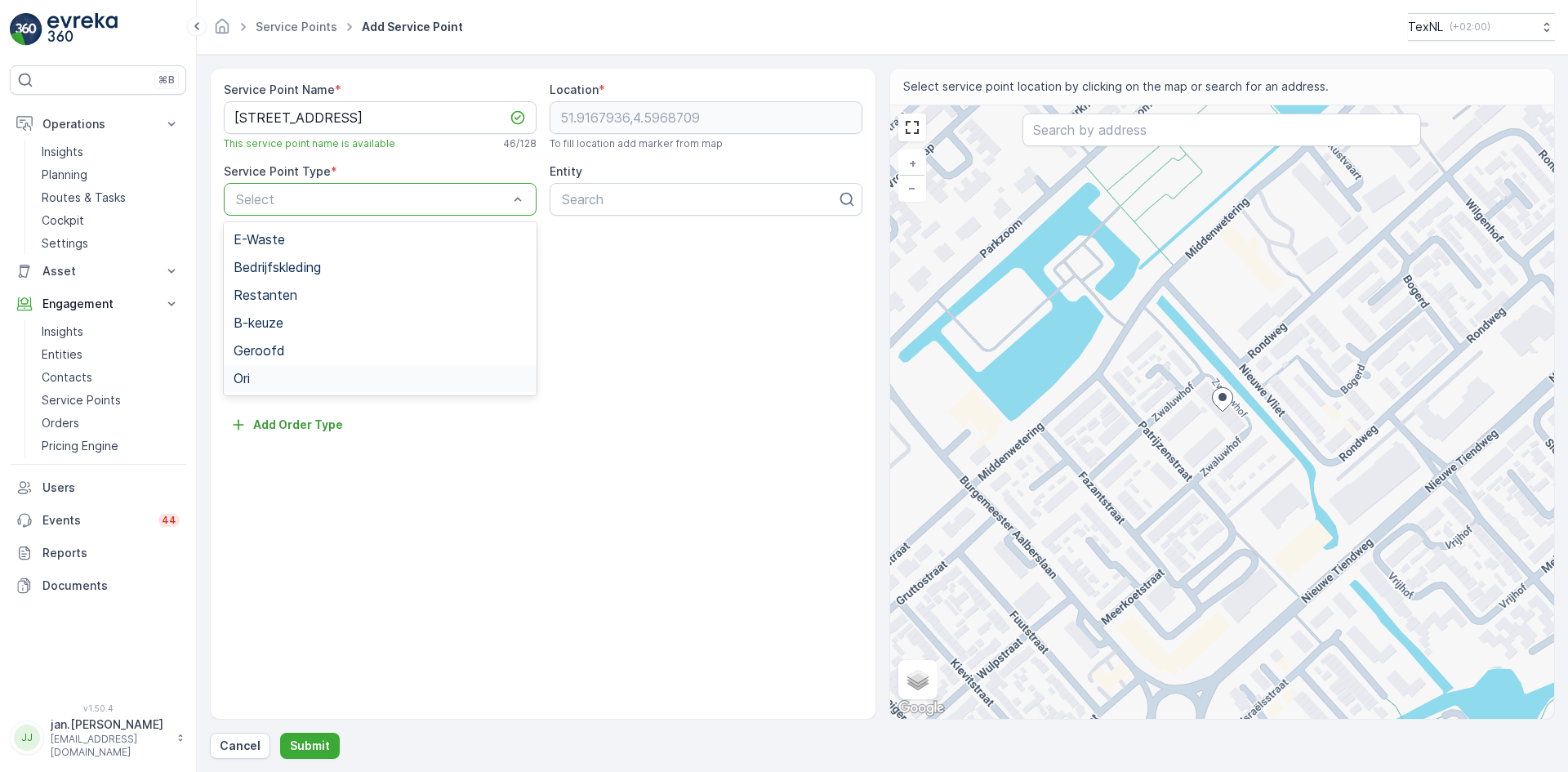
click at [273, 377] on div "Ori" at bounding box center [380, 378] width 294 height 15
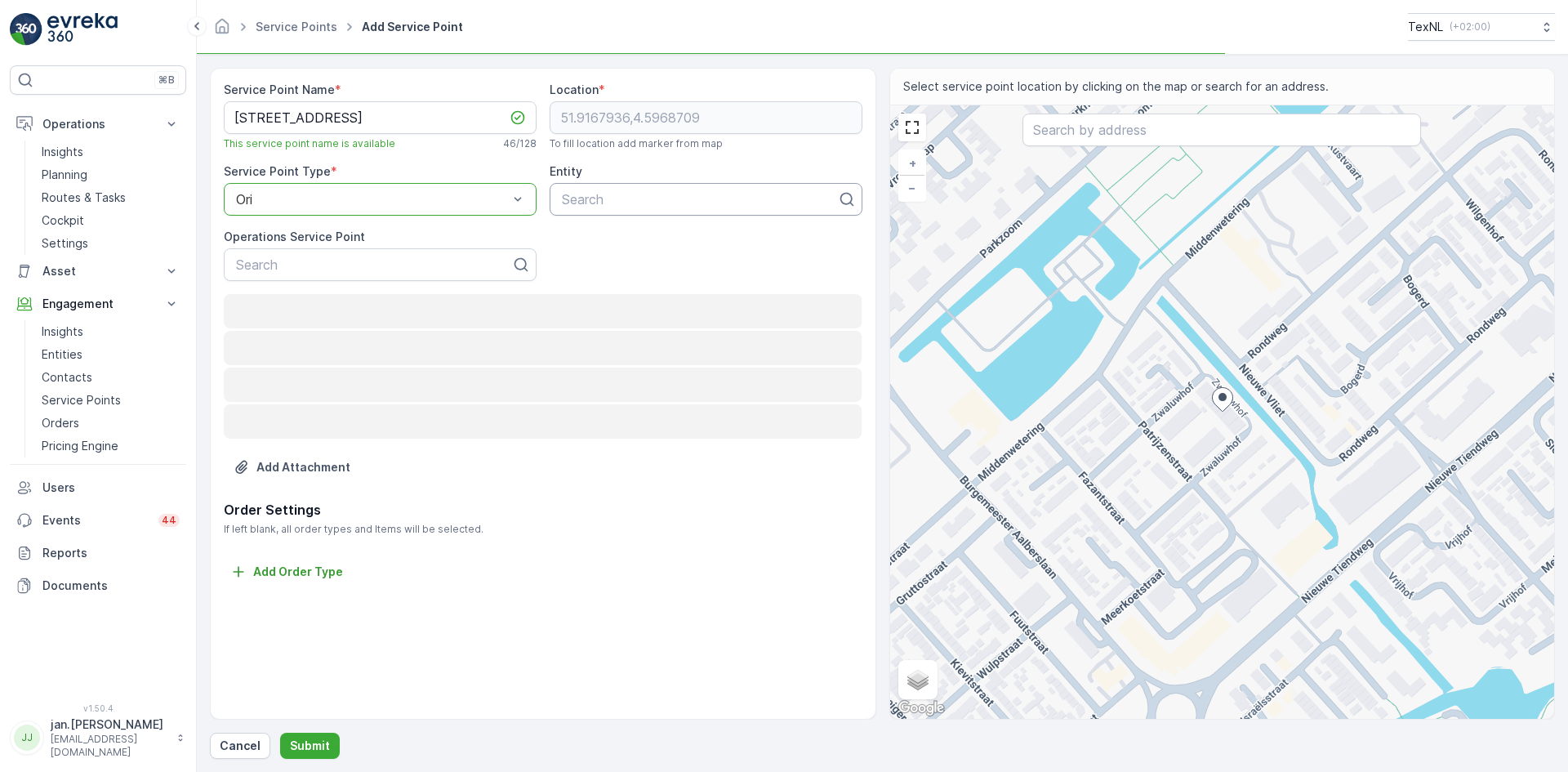
click at [605, 193] on div at bounding box center [699, 200] width 279 height 15
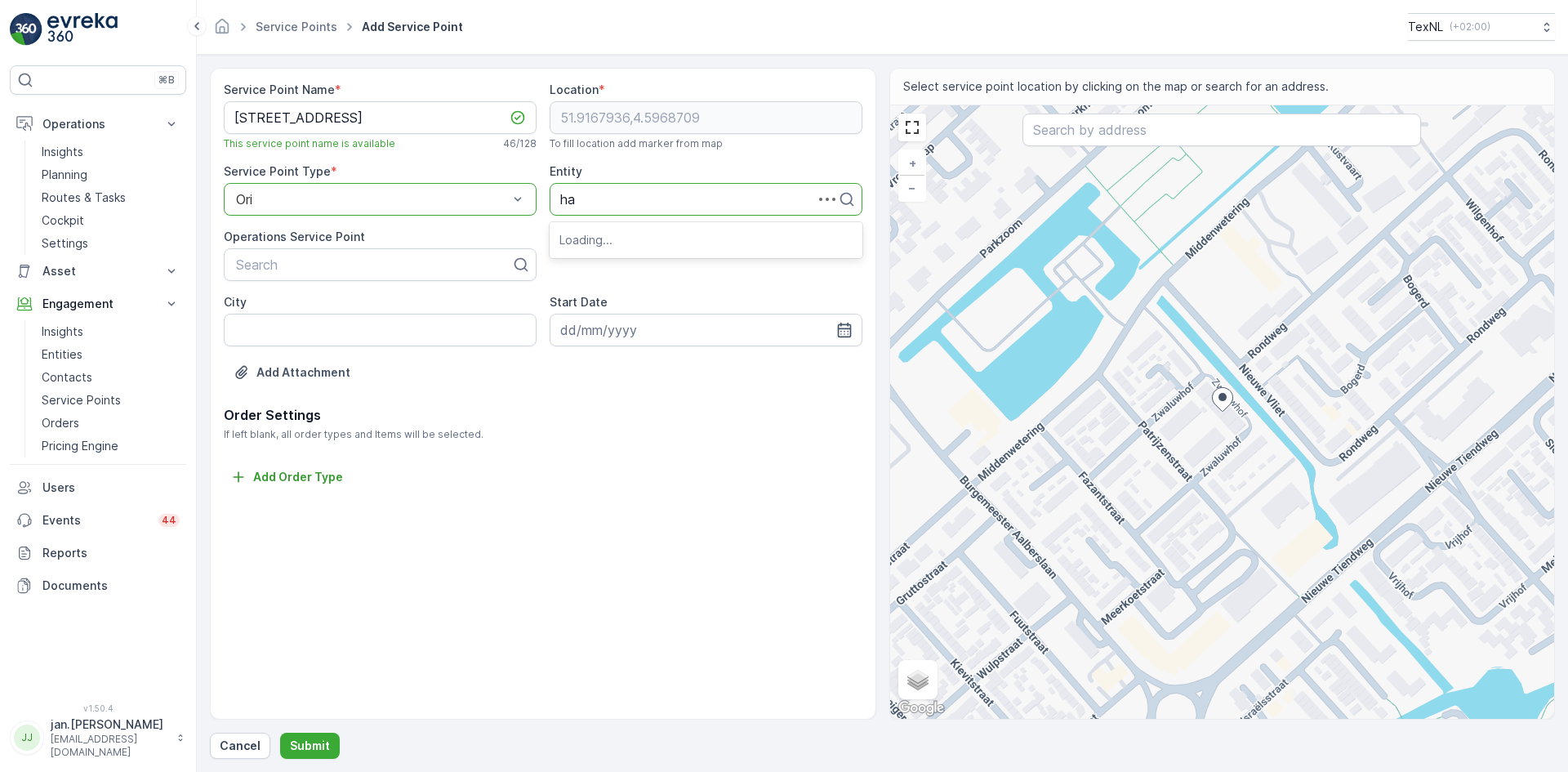
type input "hah"
click at [613, 264] on span "Gemeente Krimpenerwaard HAH" at bounding box center [658, 267] width 197 height 15
click at [311, 744] on p "Submit" at bounding box center [309, 745] width 40 height 17
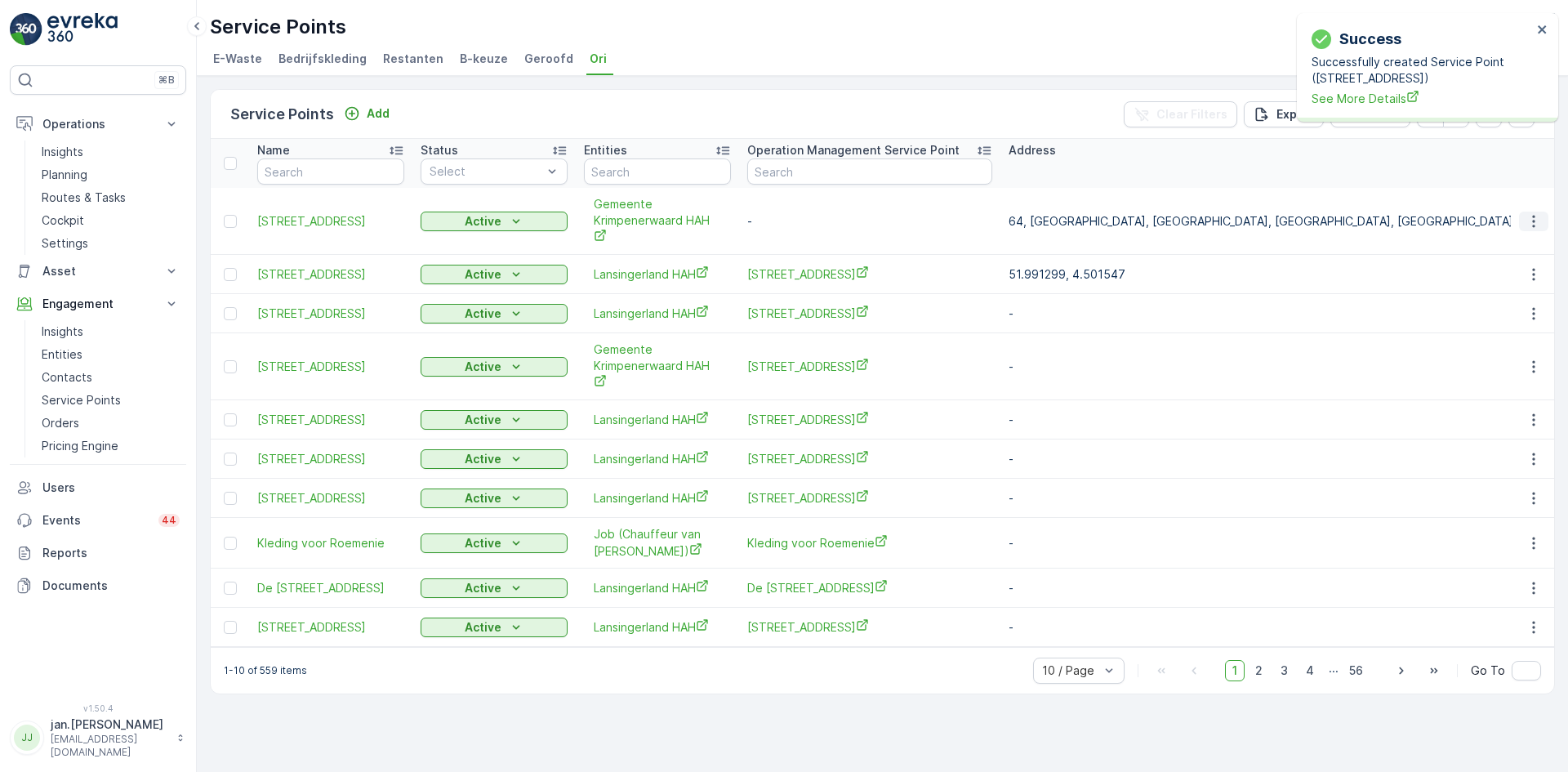
click at [1533, 219] on icon "button" at bounding box center [1534, 222] width 17 height 17
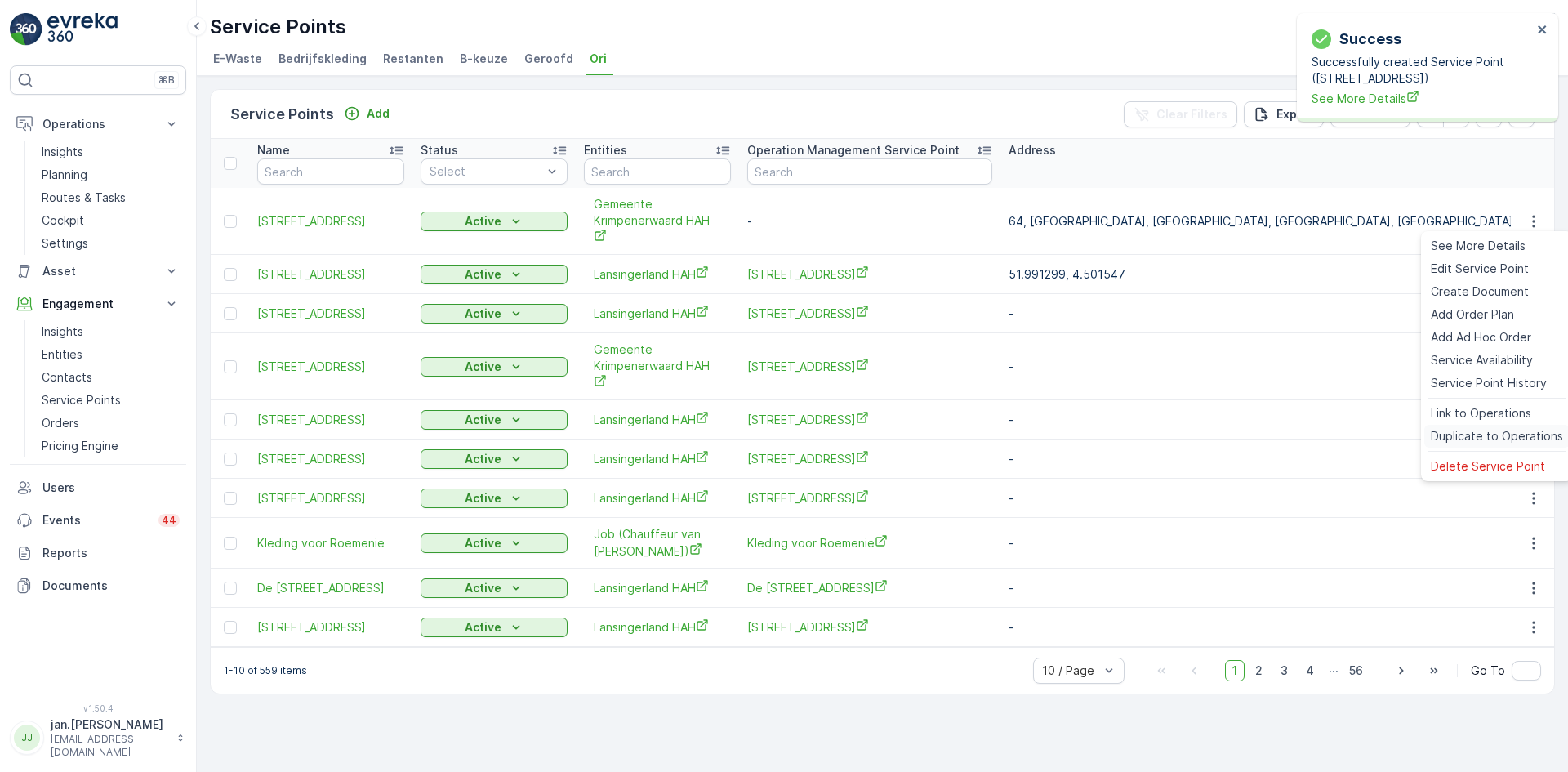
click at [1476, 435] on span "Duplicate to Operations" at bounding box center [1497, 436] width 133 height 17
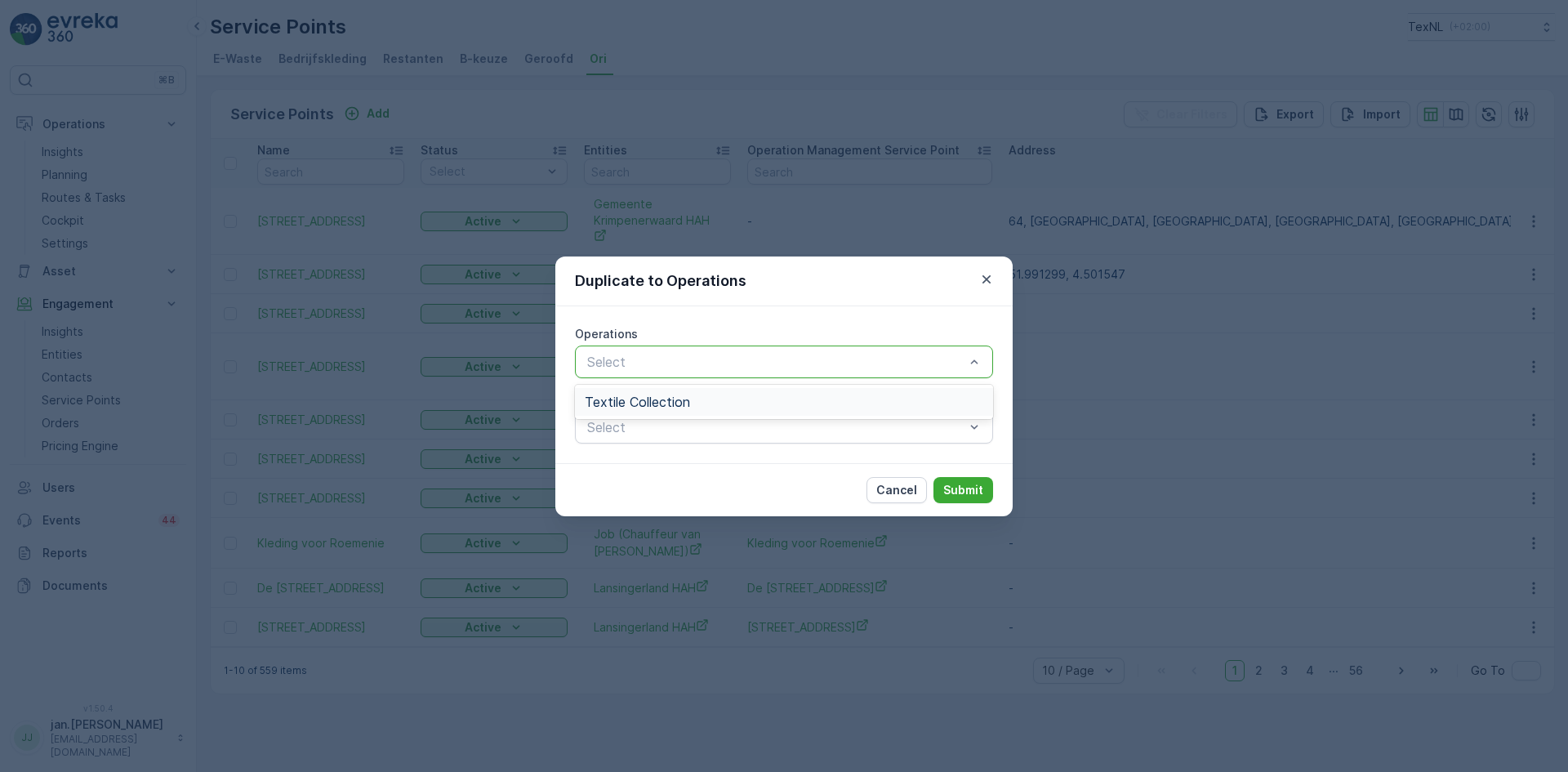
click at [733, 396] on div "Textile Collection" at bounding box center [783, 402] width 398 height 15
click at [963, 489] on p "Submit" at bounding box center [963, 490] width 40 height 17
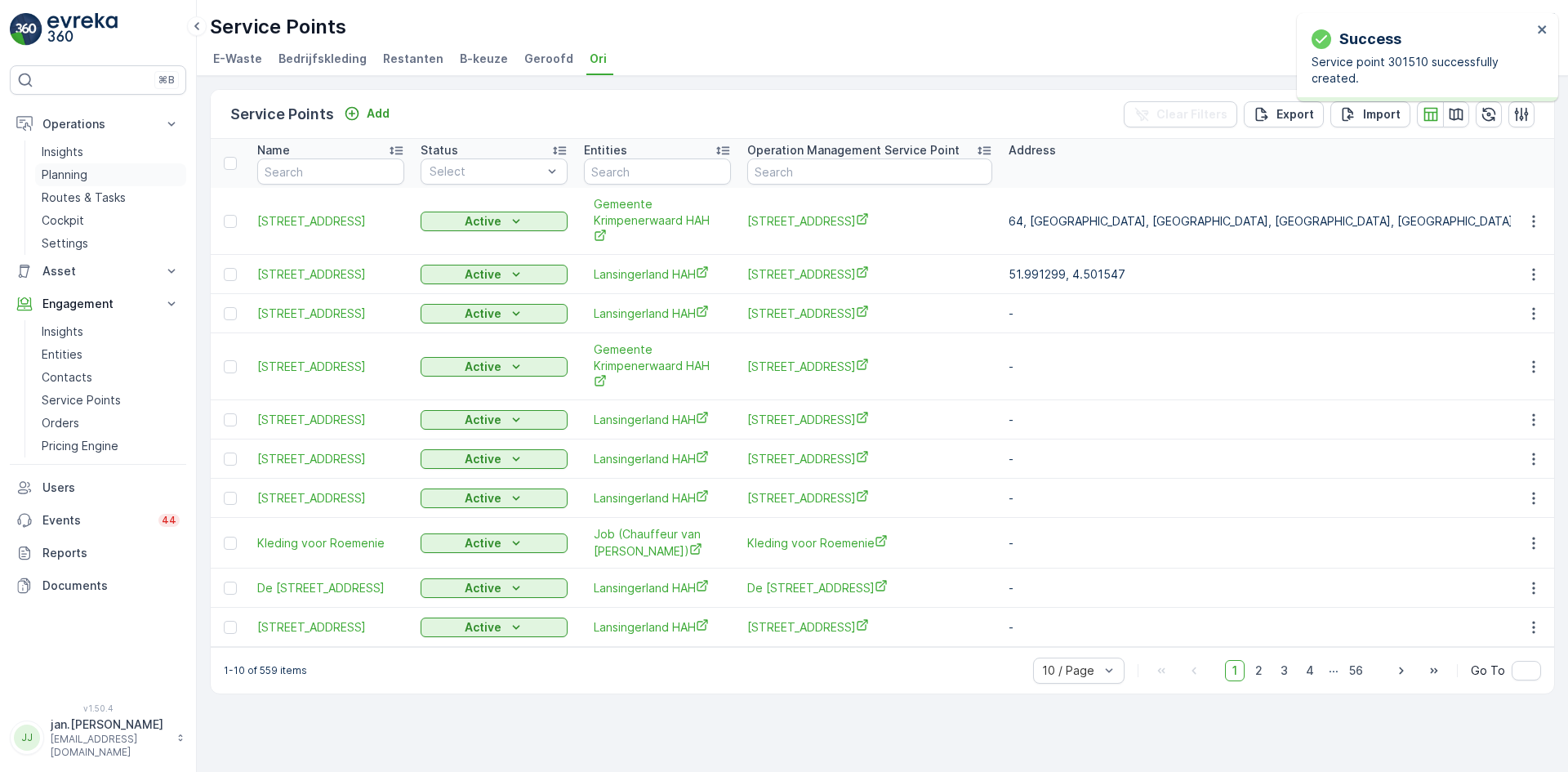
click at [71, 176] on p "Planning" at bounding box center [64, 175] width 46 height 17
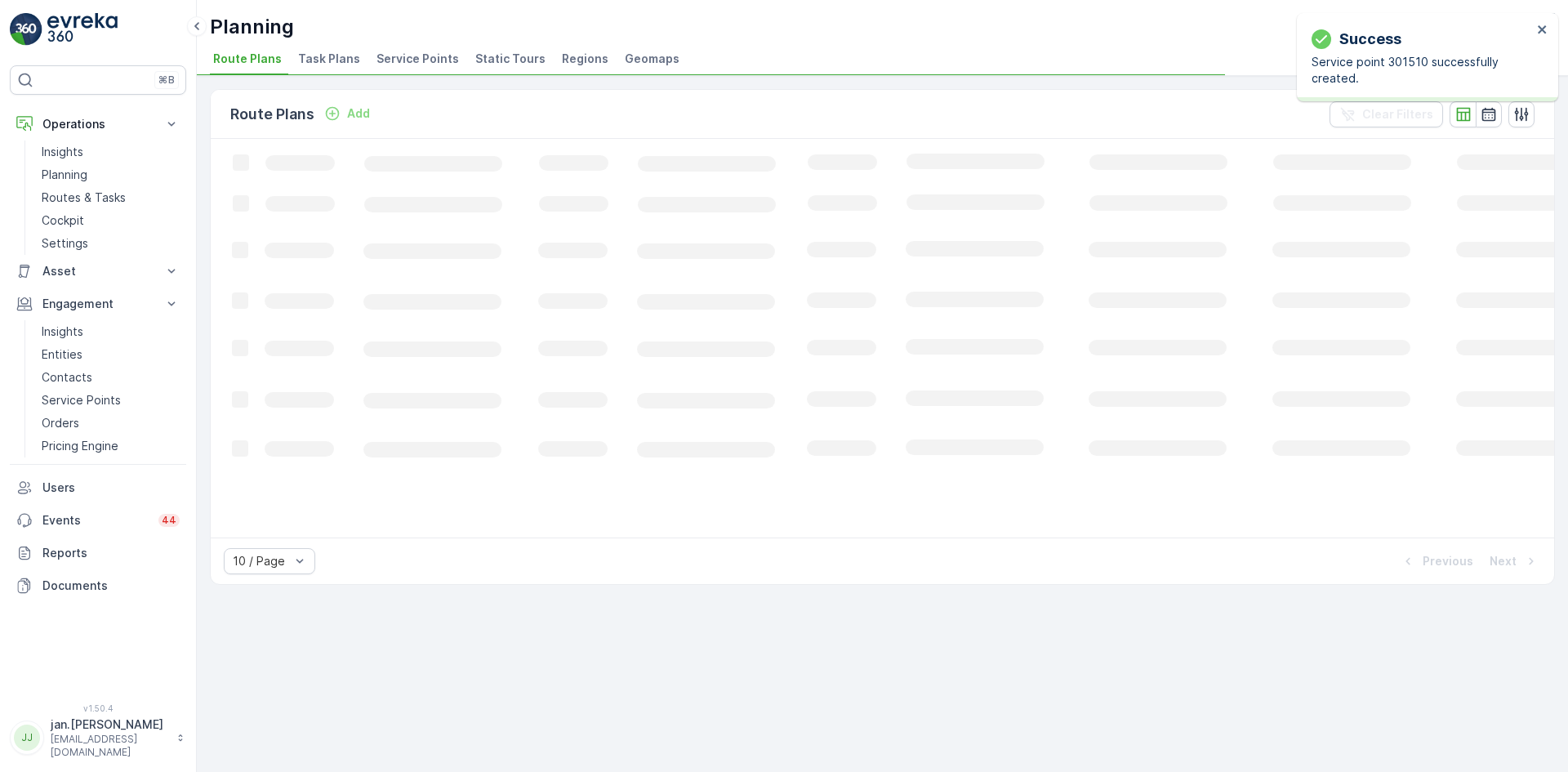
click at [412, 64] on span "Service Points" at bounding box center [418, 59] width 83 height 17
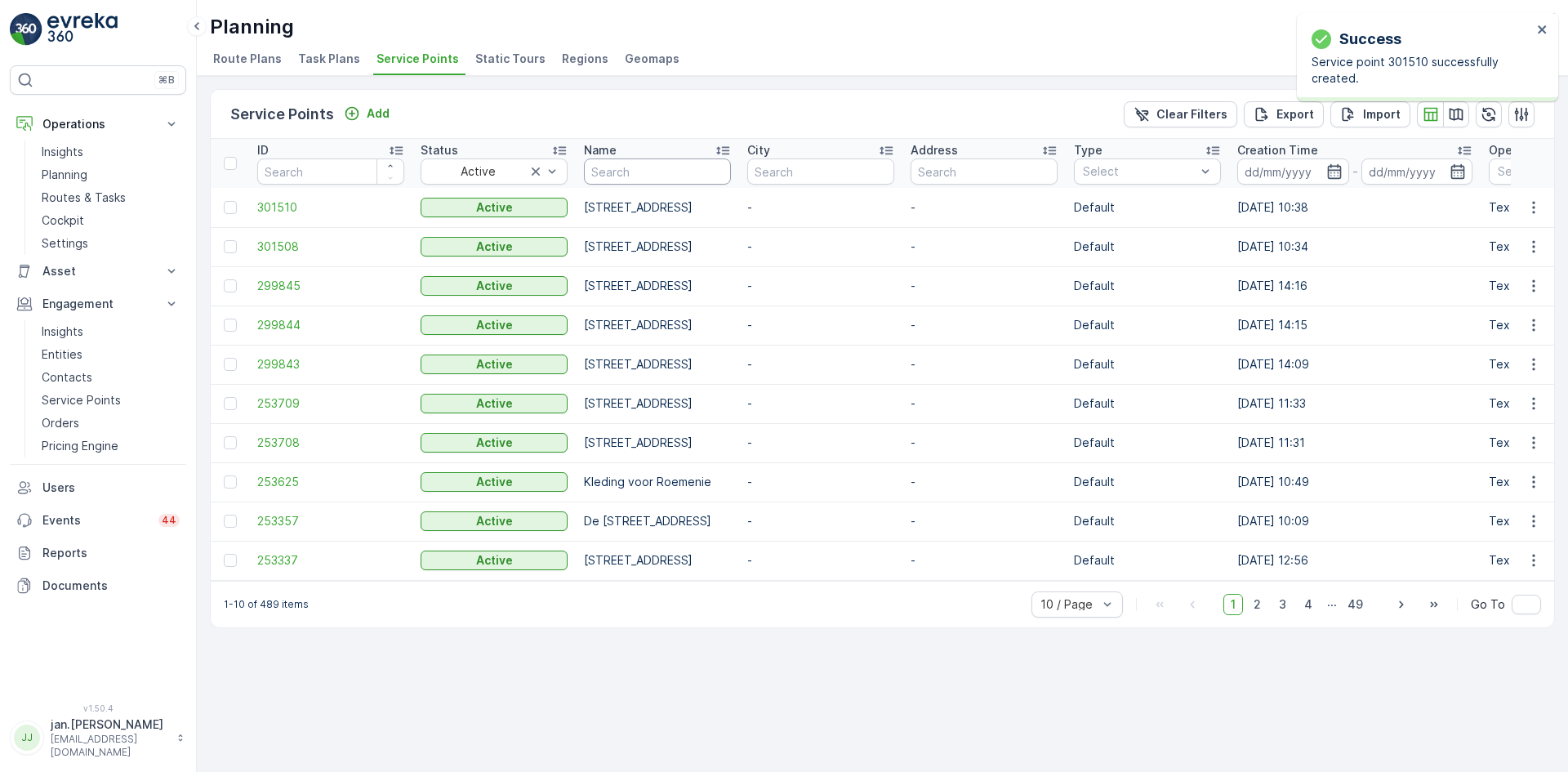
click at [649, 177] on input "text" at bounding box center [658, 171] width 147 height 26
type input "lekkerk"
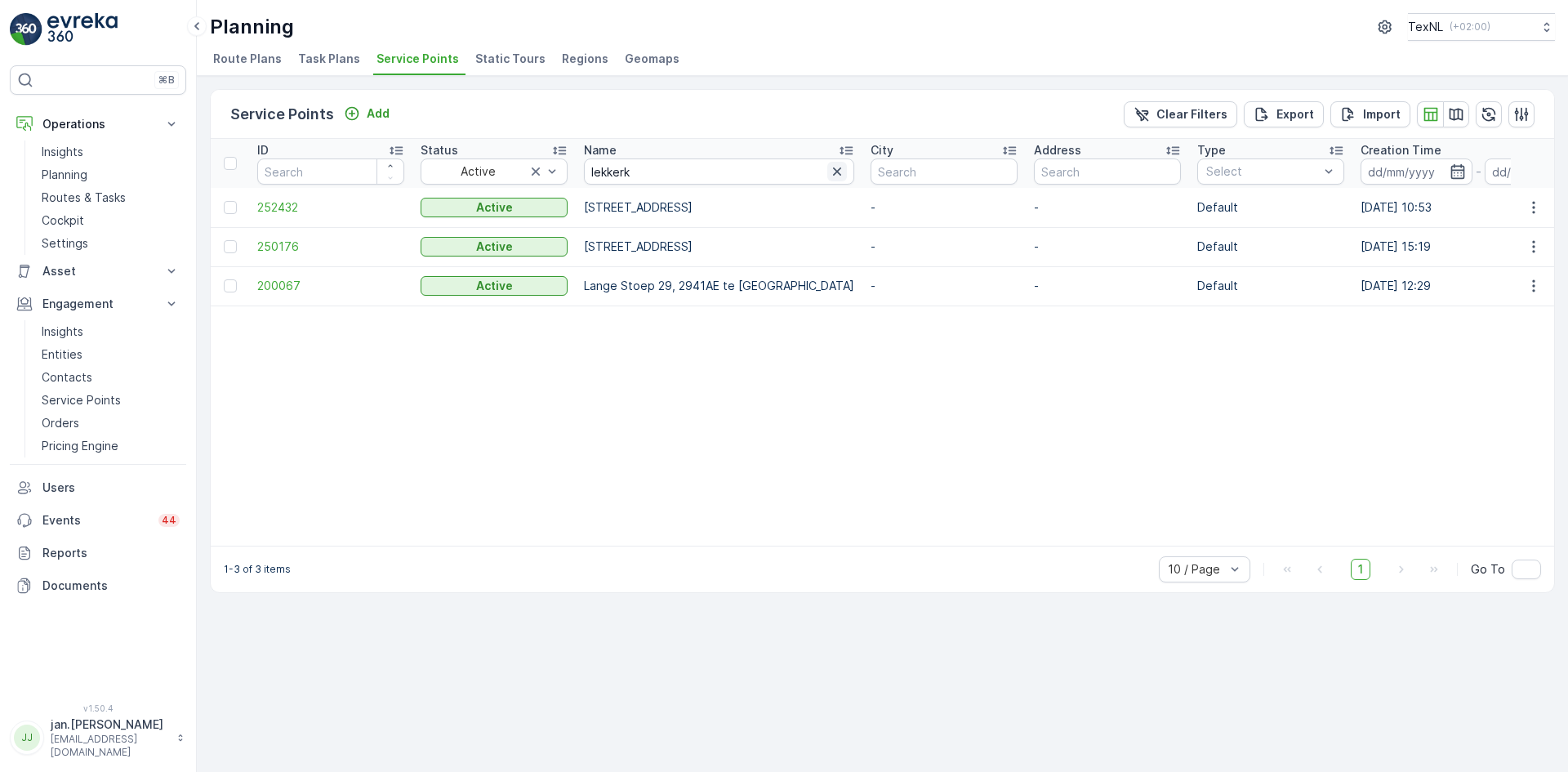
click at [829, 175] on icon "button" at bounding box center [837, 172] width 17 height 17
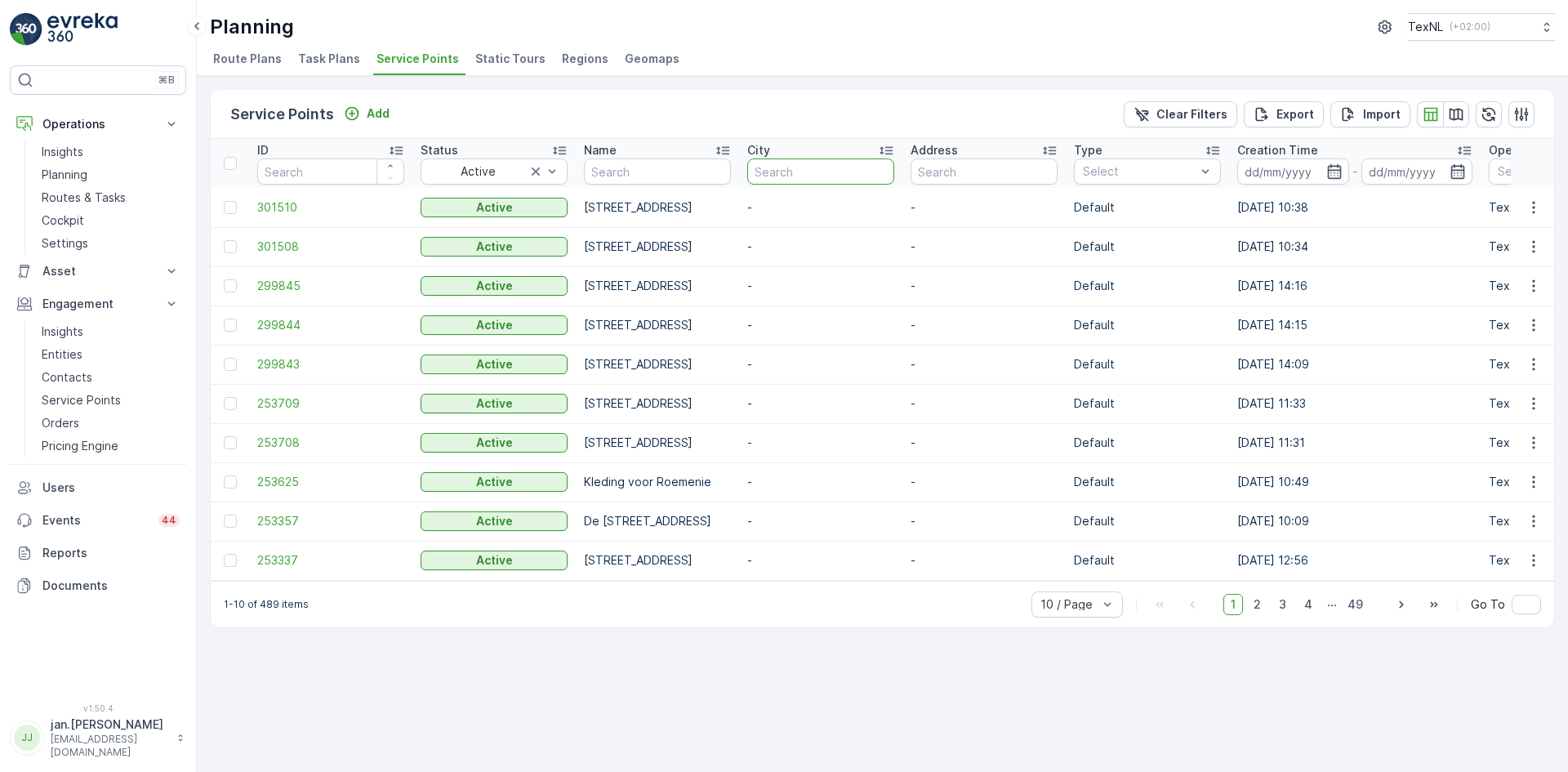
click at [894, 172] on input "text" at bounding box center [821, 171] width 147 height 26
type input "lekkerk"
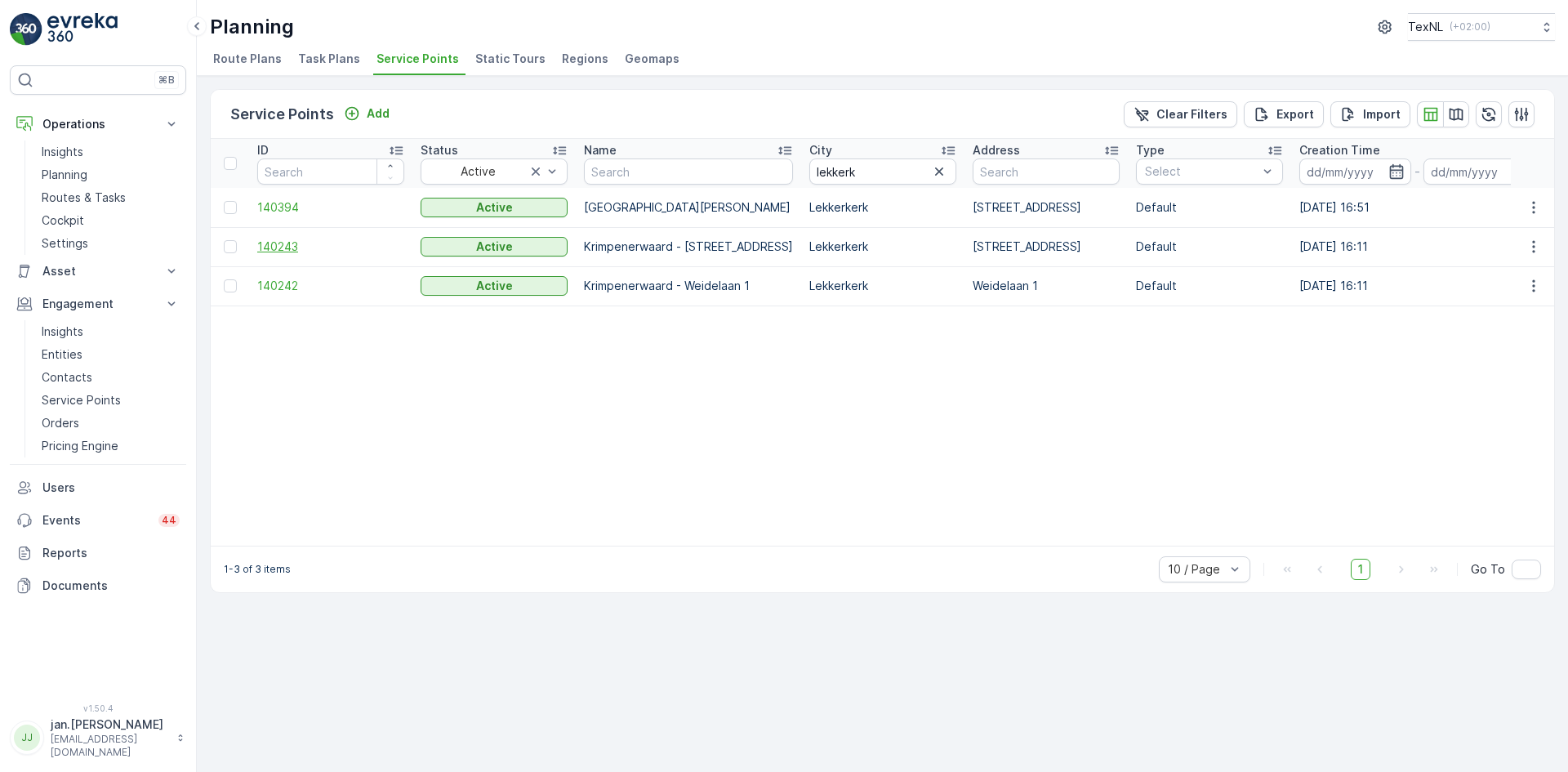
click at [293, 245] on span "140243" at bounding box center [331, 247] width 147 height 17
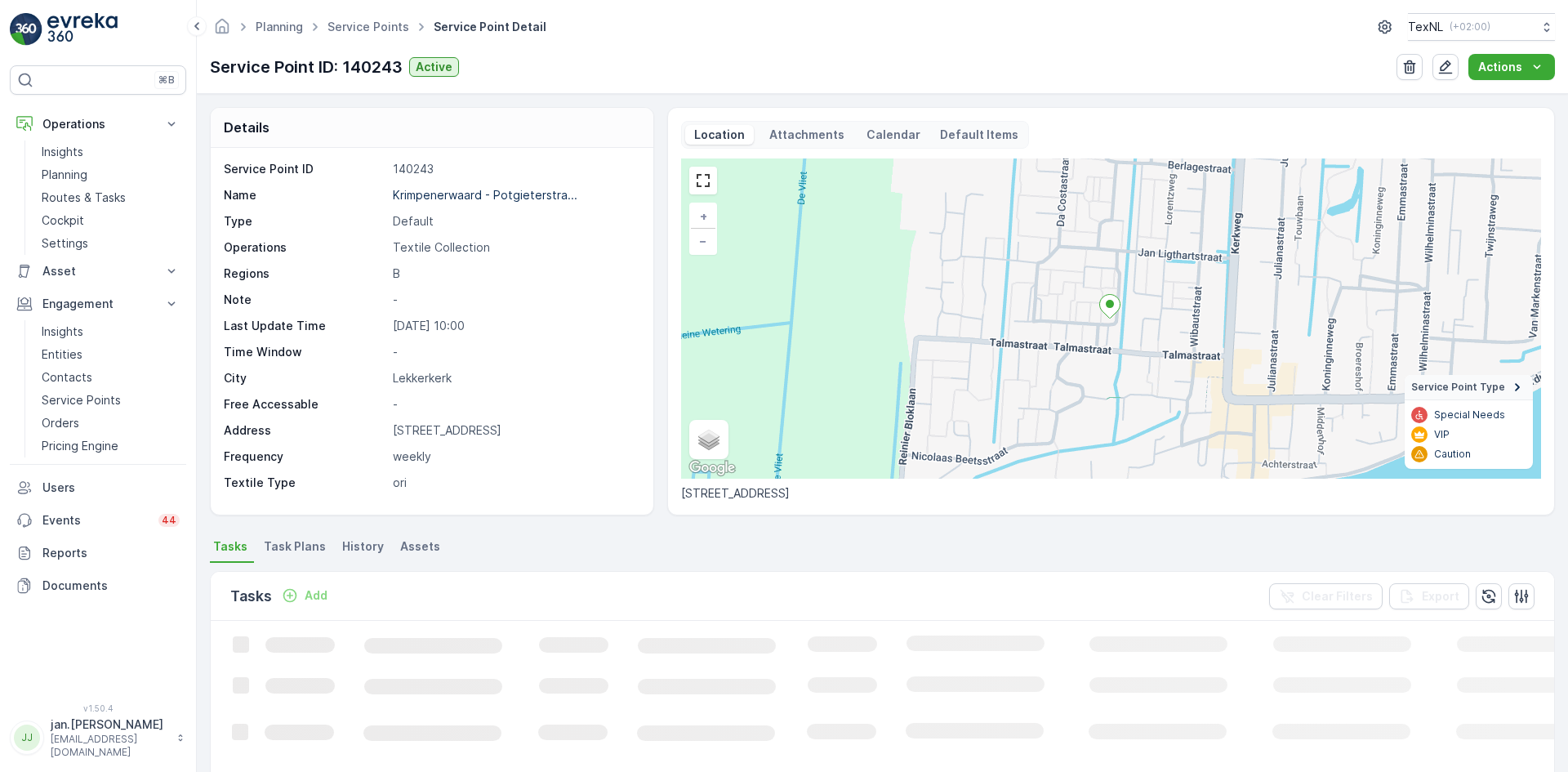
click at [421, 545] on span "Assets" at bounding box center [420, 547] width 40 height 17
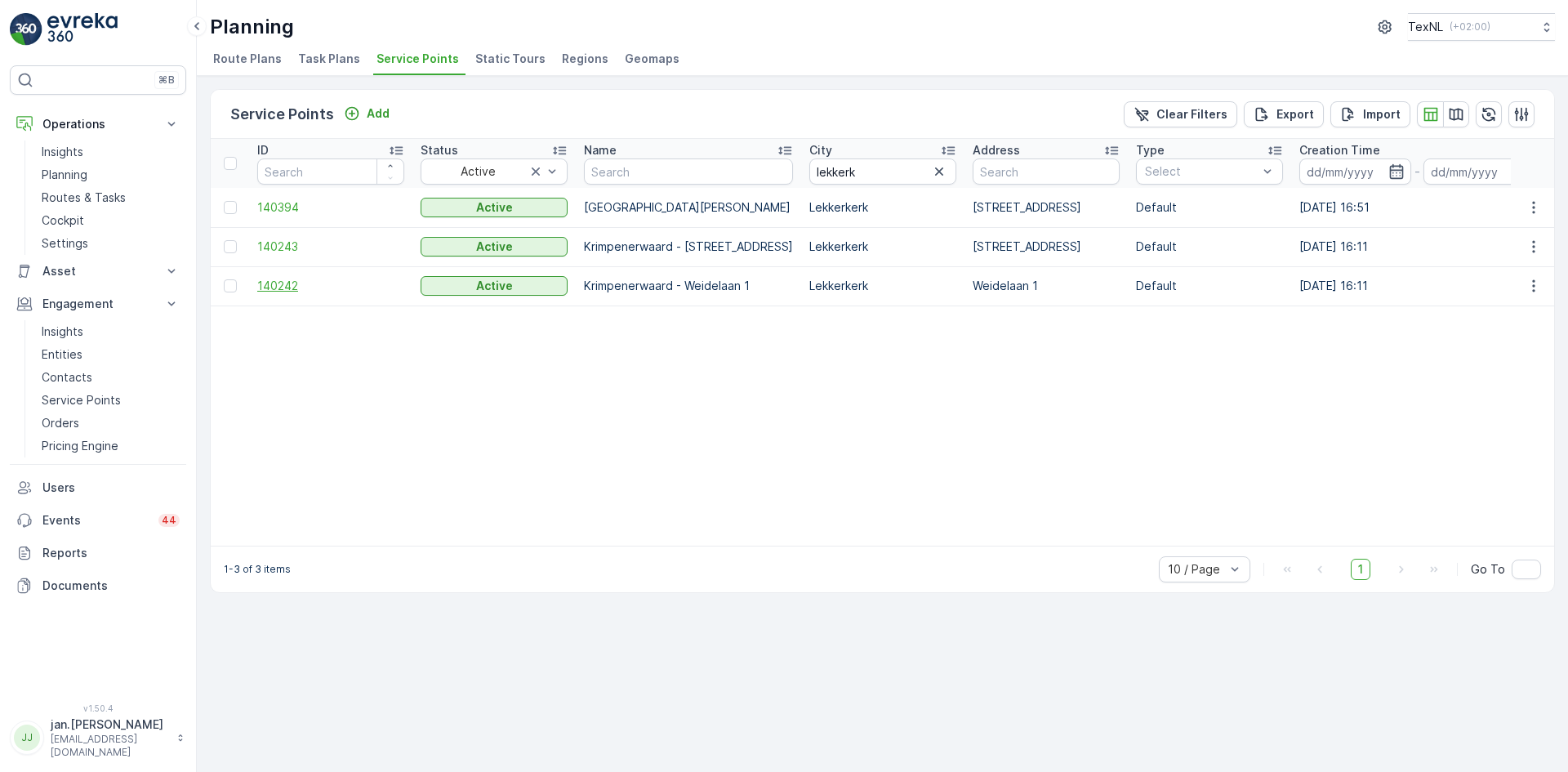
click at [267, 283] on span "140242" at bounding box center [331, 286] width 147 height 17
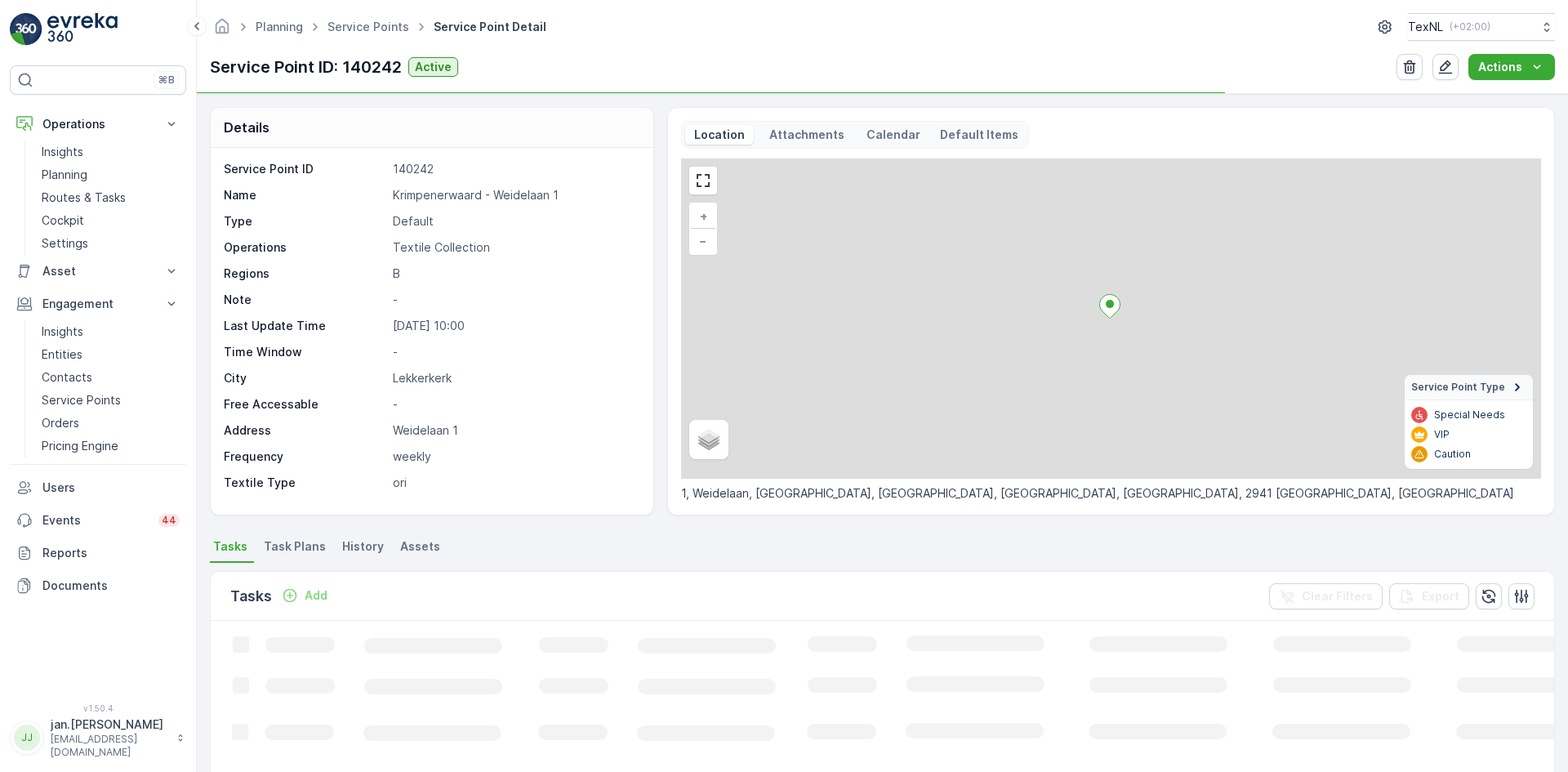
click at [414, 547] on span "Assets" at bounding box center [420, 547] width 40 height 17
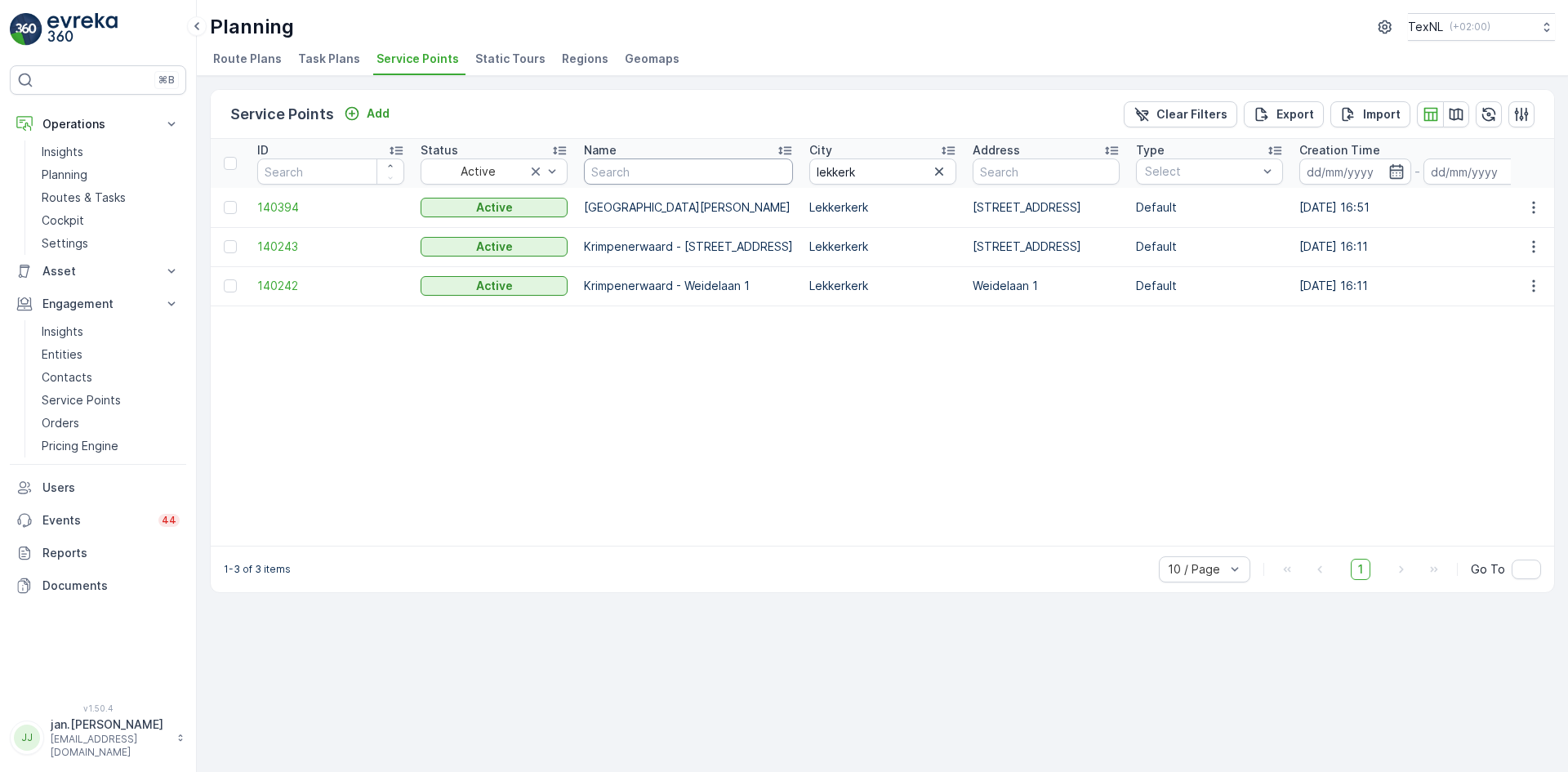
click at [630, 171] on input "text" at bounding box center [688, 171] width 209 height 26
type input "herw"
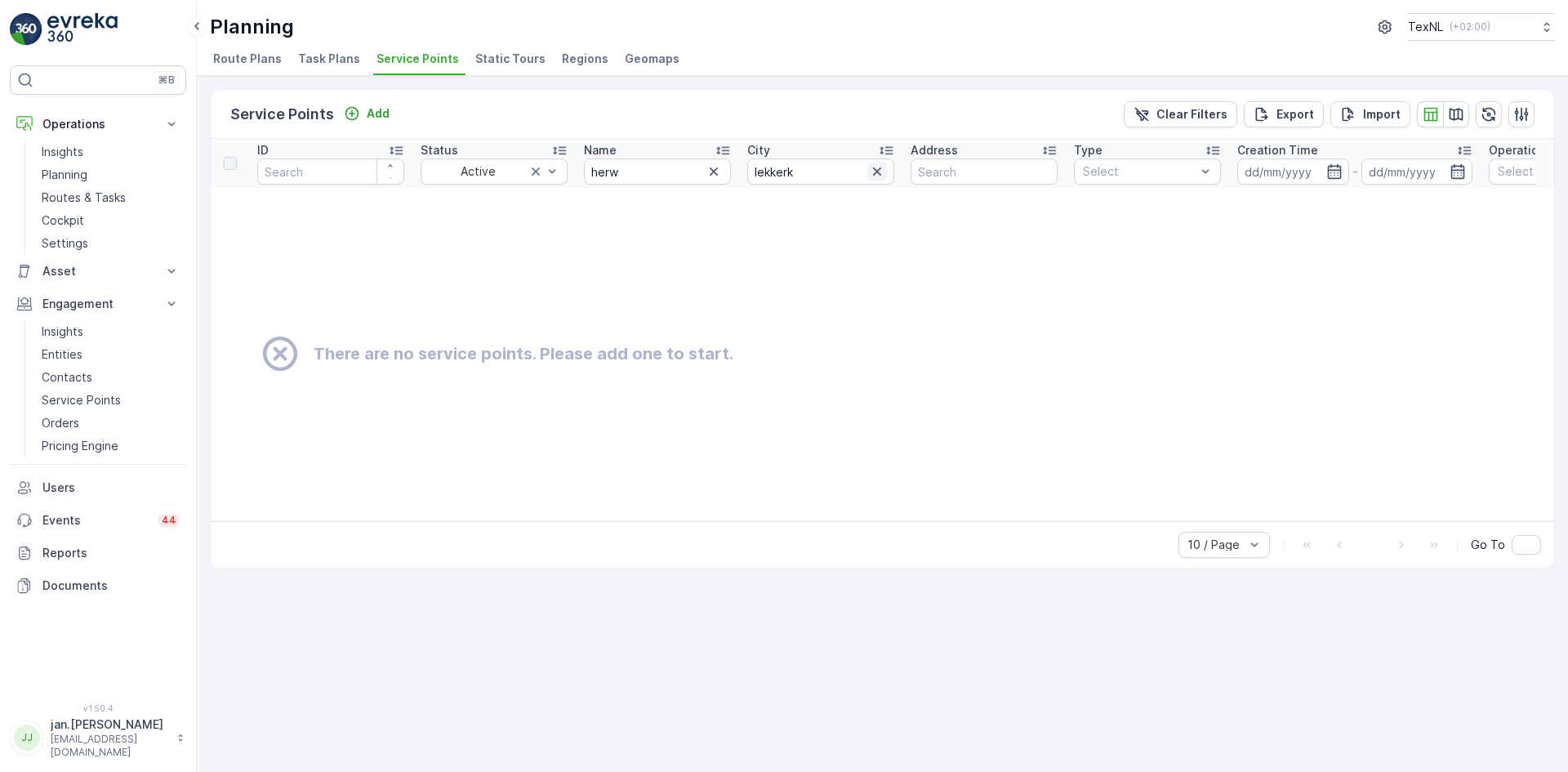
click at [878, 170] on icon "button" at bounding box center [877, 171] width 8 height 8
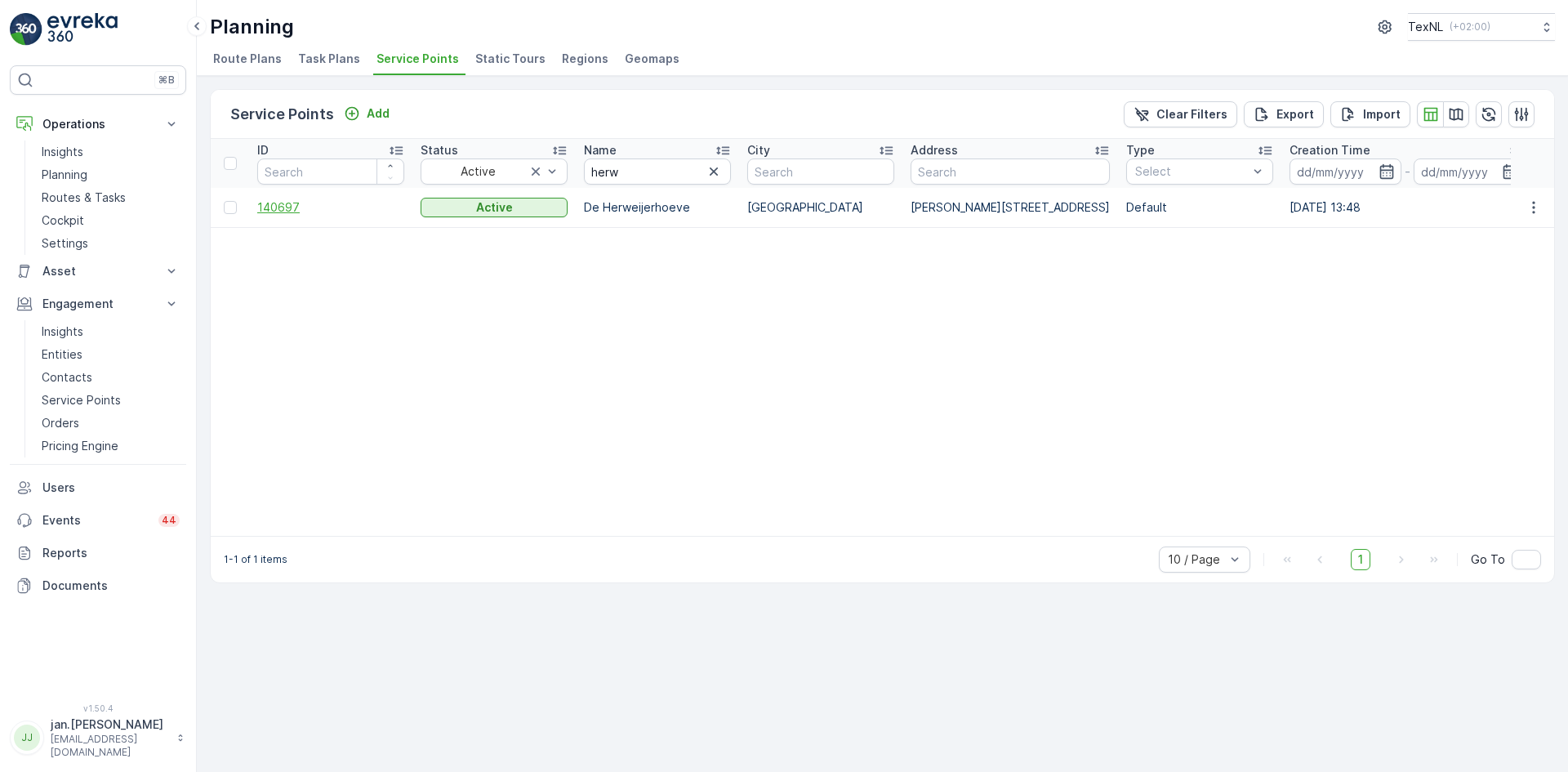
click at [278, 205] on span "140697" at bounding box center [331, 208] width 147 height 17
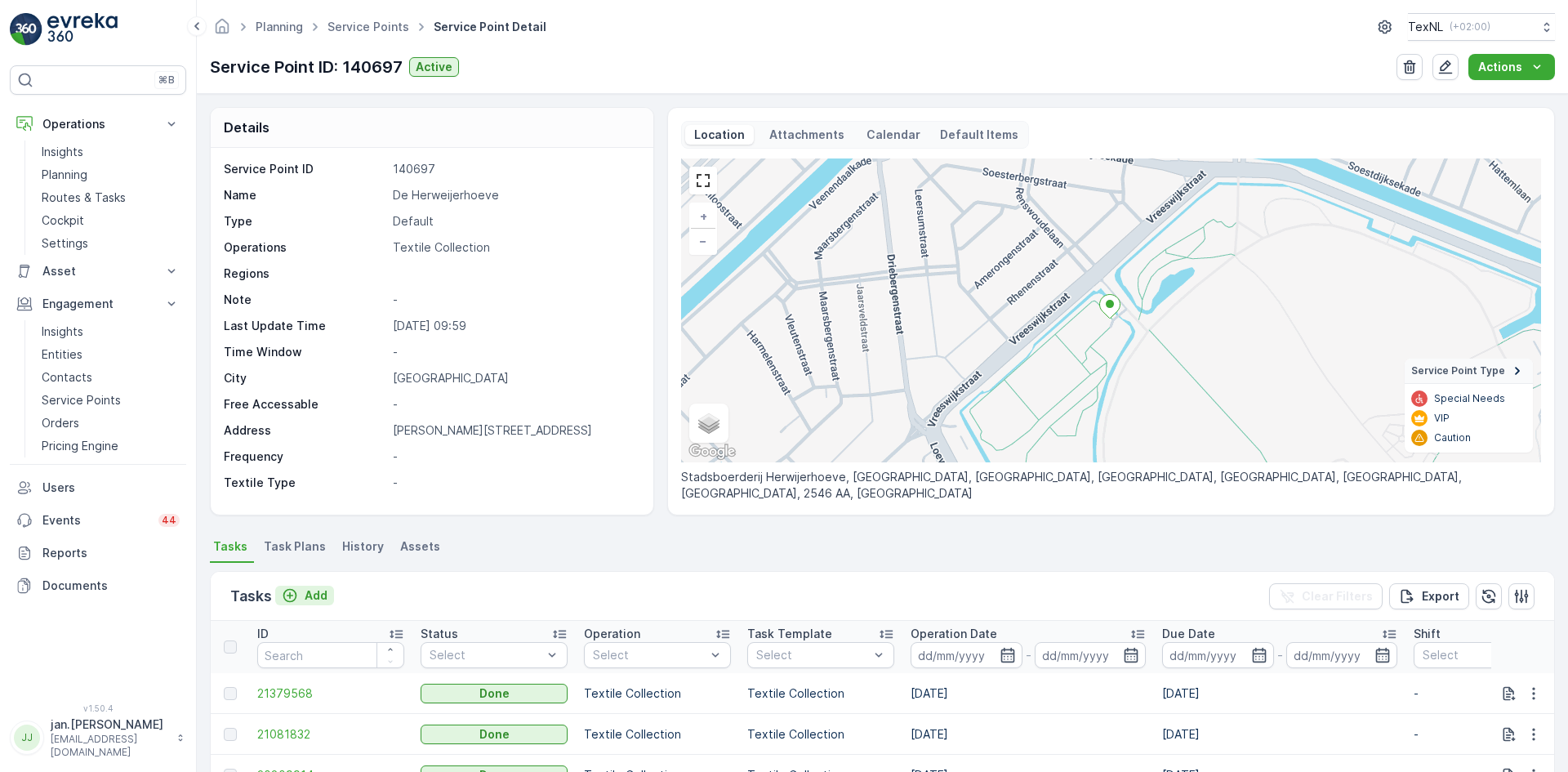
click at [317, 598] on p "Add" at bounding box center [316, 595] width 23 height 17
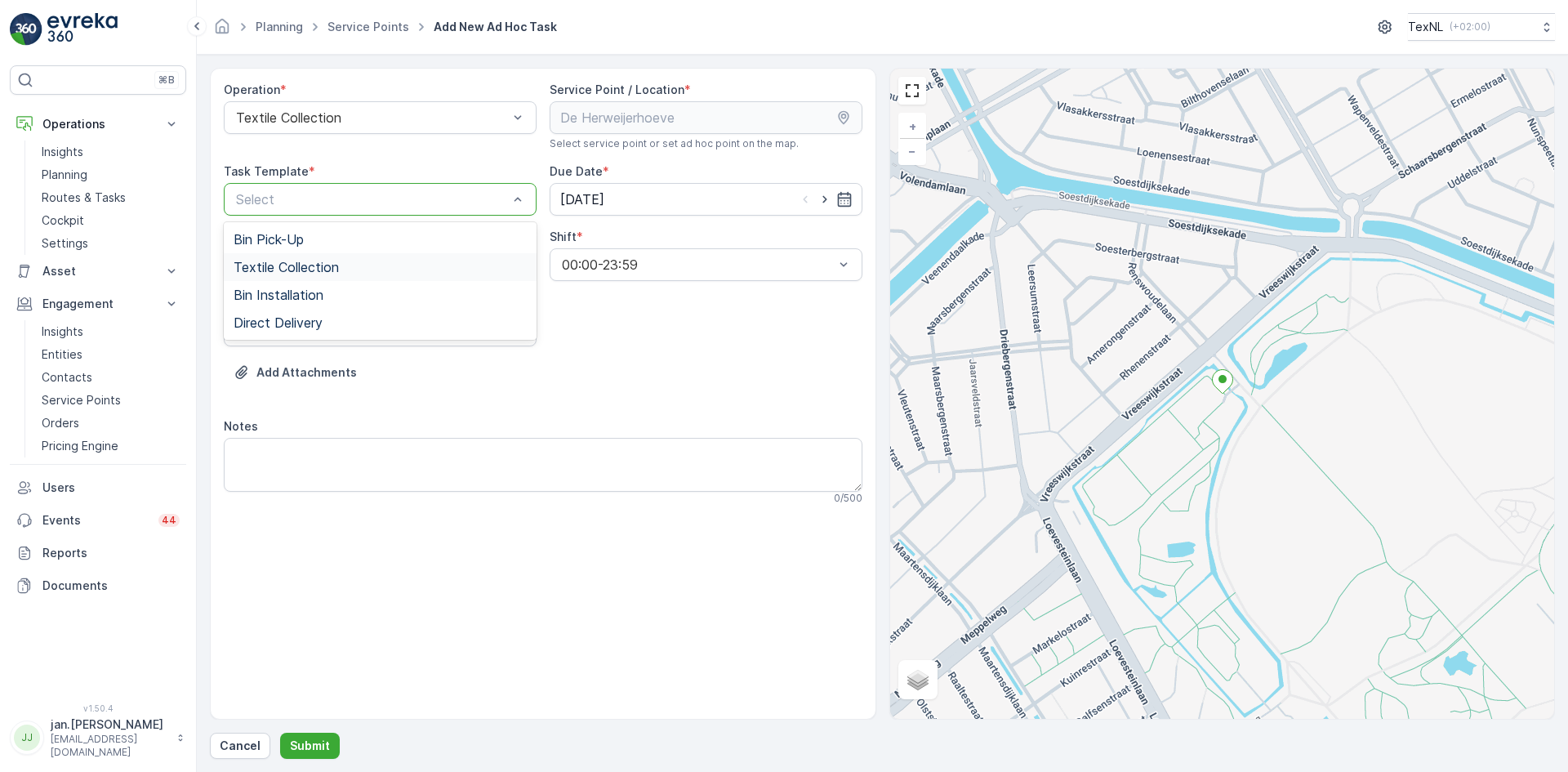
click at [301, 272] on span "Textile Collection" at bounding box center [286, 267] width 105 height 15
click at [612, 202] on input "[DATE]" at bounding box center [706, 200] width 313 height 33
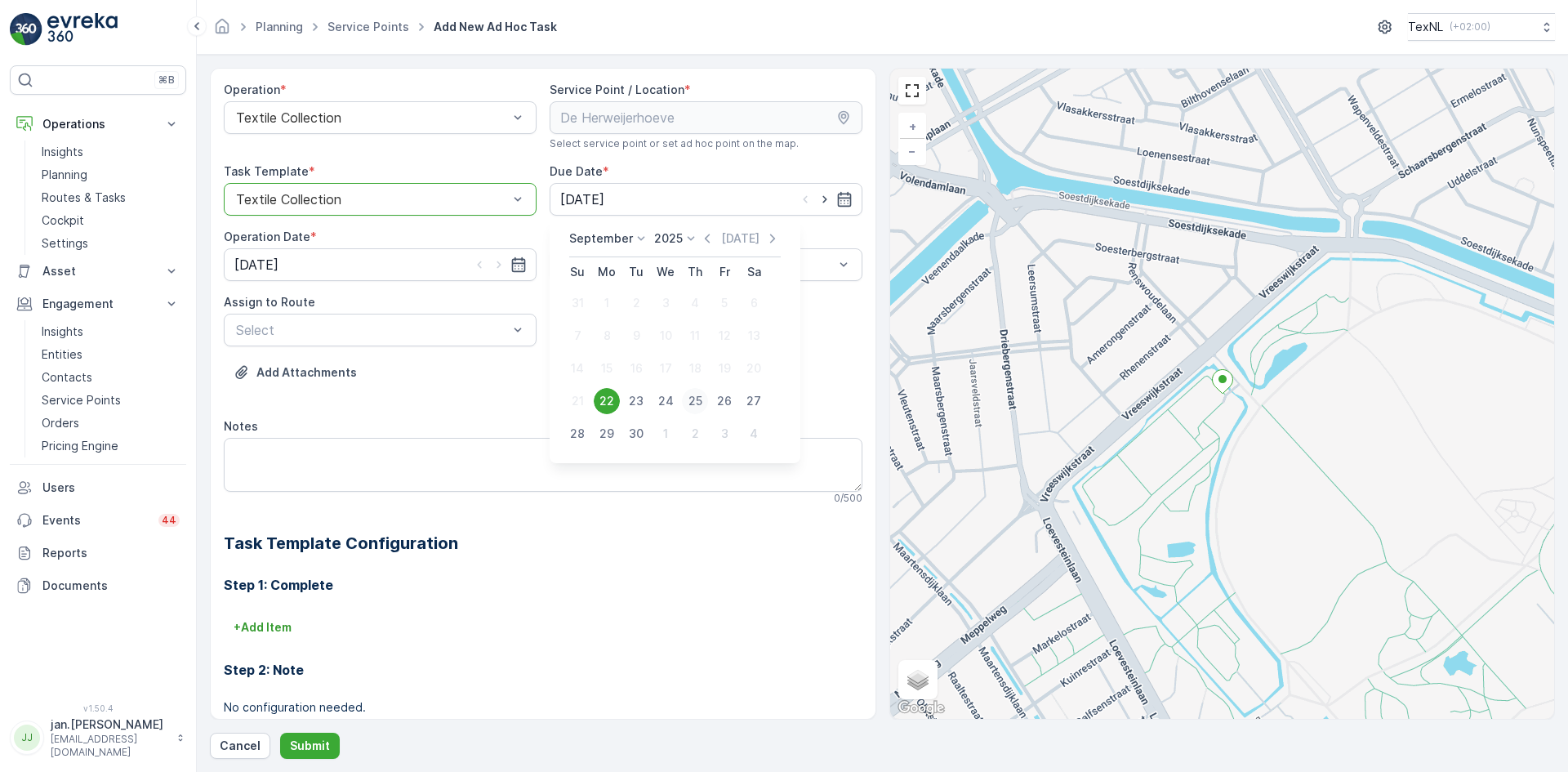
click at [694, 402] on div "25" at bounding box center [695, 401] width 26 height 26
type input "25.09.2025"
click at [240, 257] on input "[DATE]" at bounding box center [380, 265] width 313 height 33
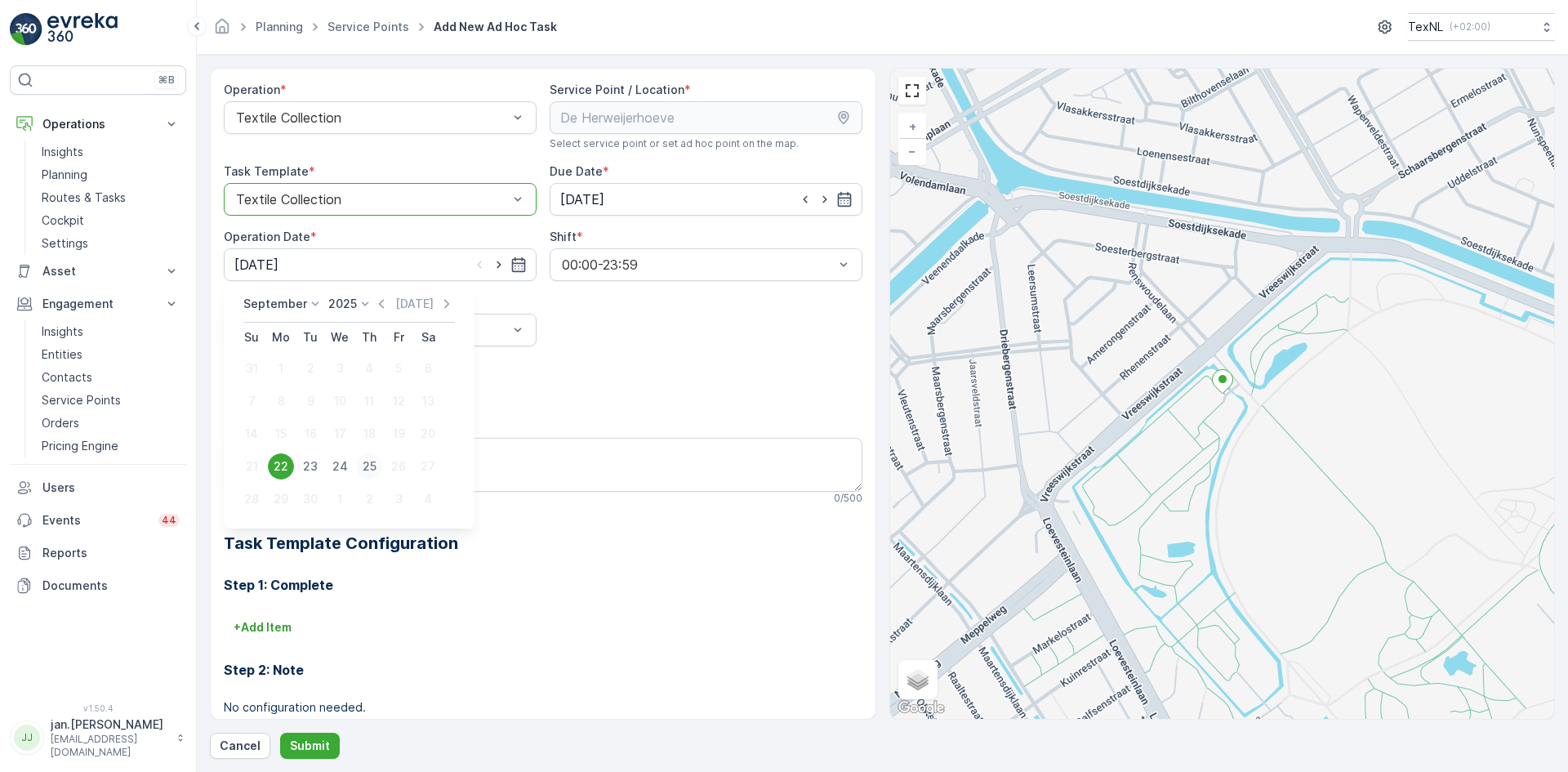
click at [365, 463] on div "25" at bounding box center [369, 467] width 26 height 26
type input "25.09.2025"
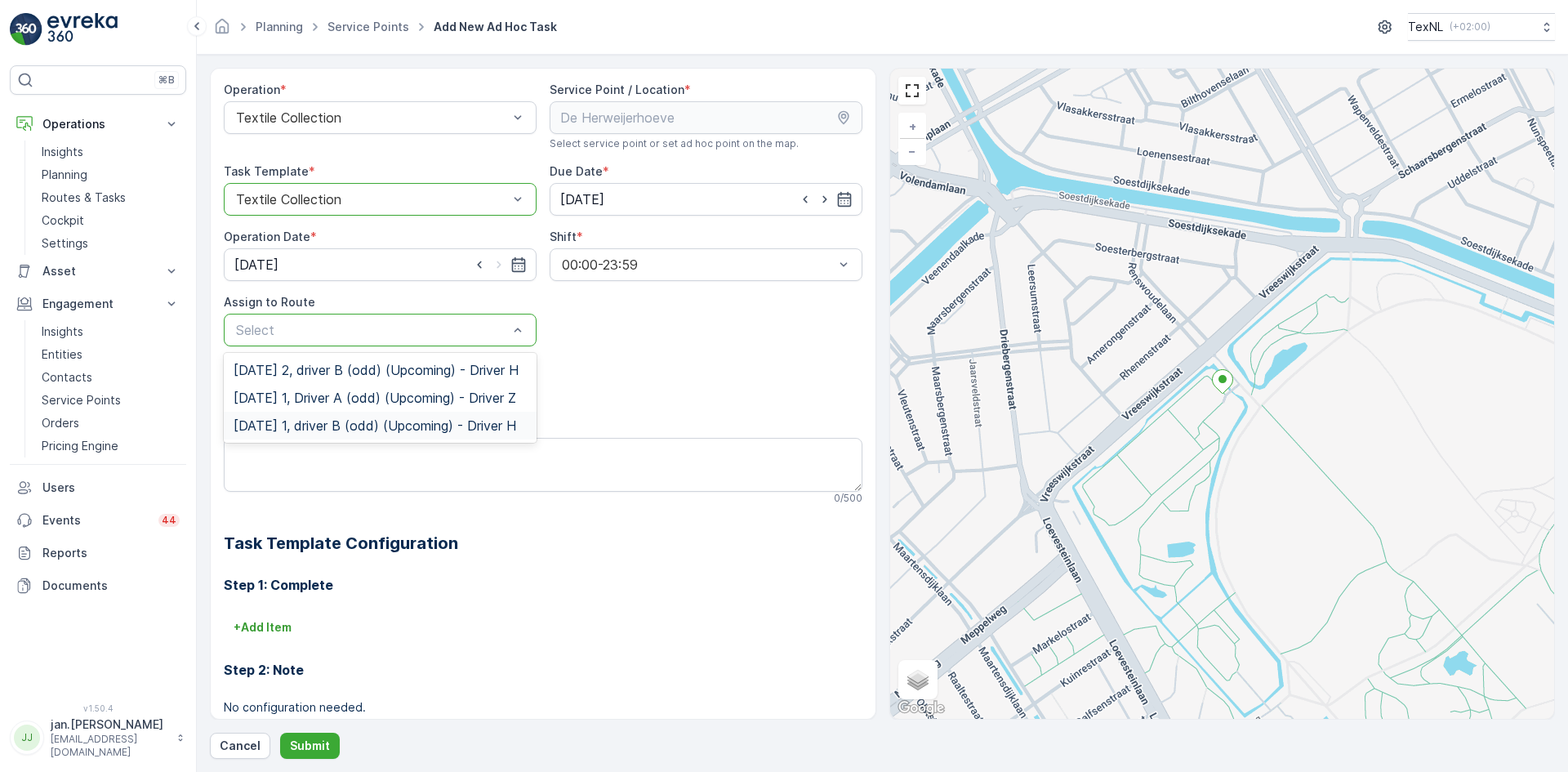
click at [308, 432] on span "Thursday 1, driver B (odd) (Upcoming) - Driver H" at bounding box center [375, 425] width 282 height 15
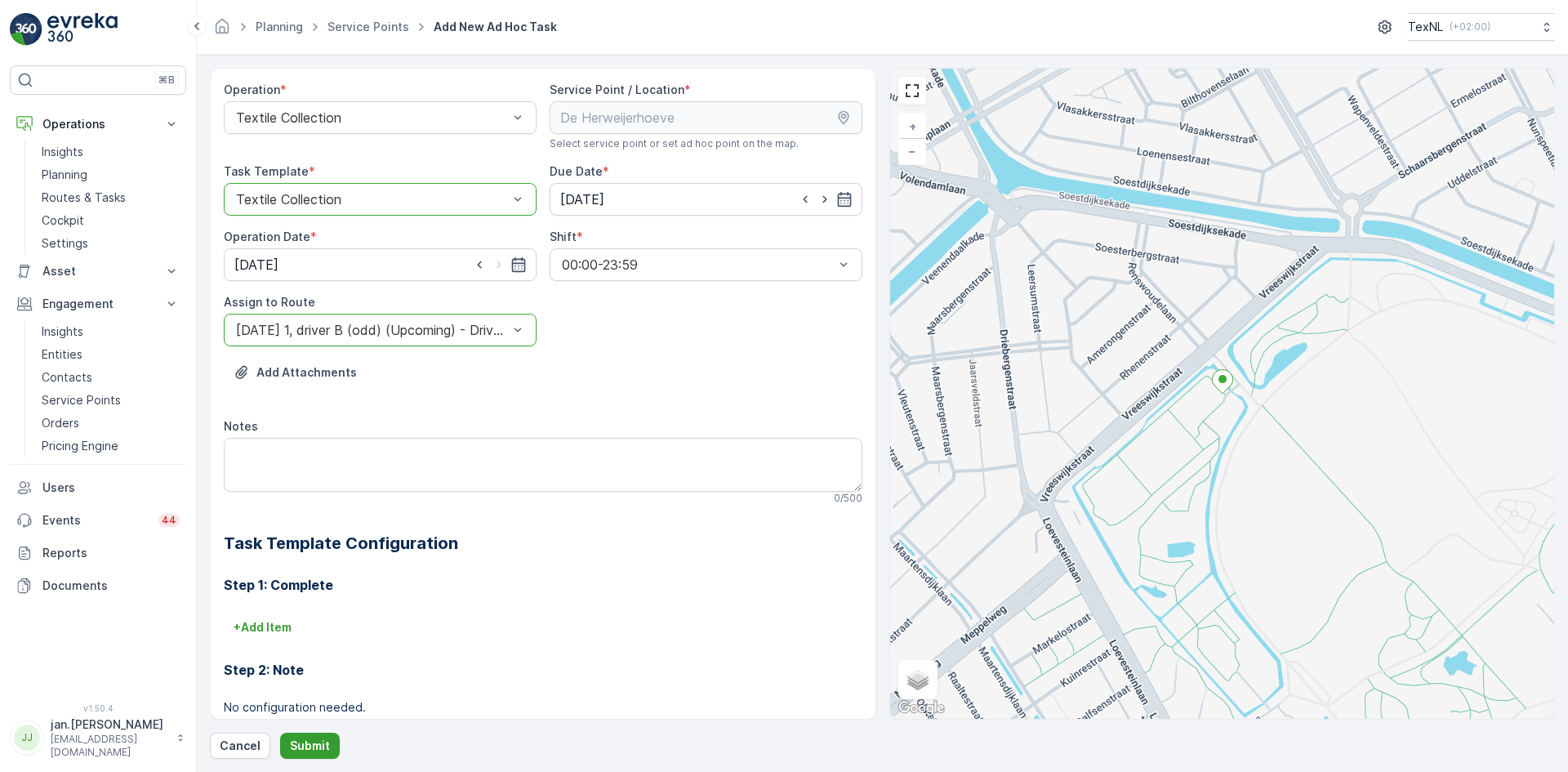
click at [313, 749] on p "Submit" at bounding box center [309, 745] width 40 height 17
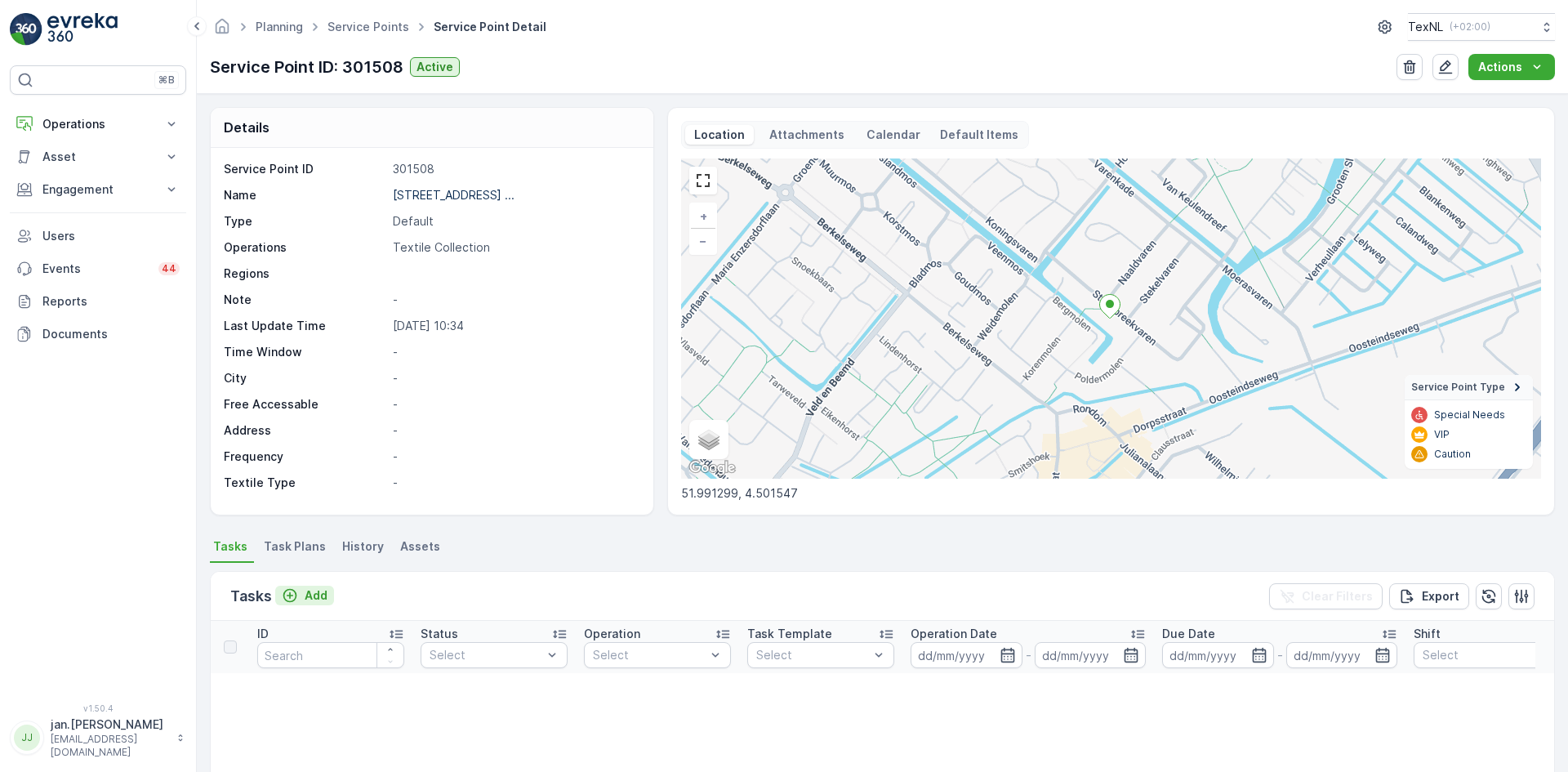
click at [316, 589] on p "Add" at bounding box center [316, 595] width 23 height 17
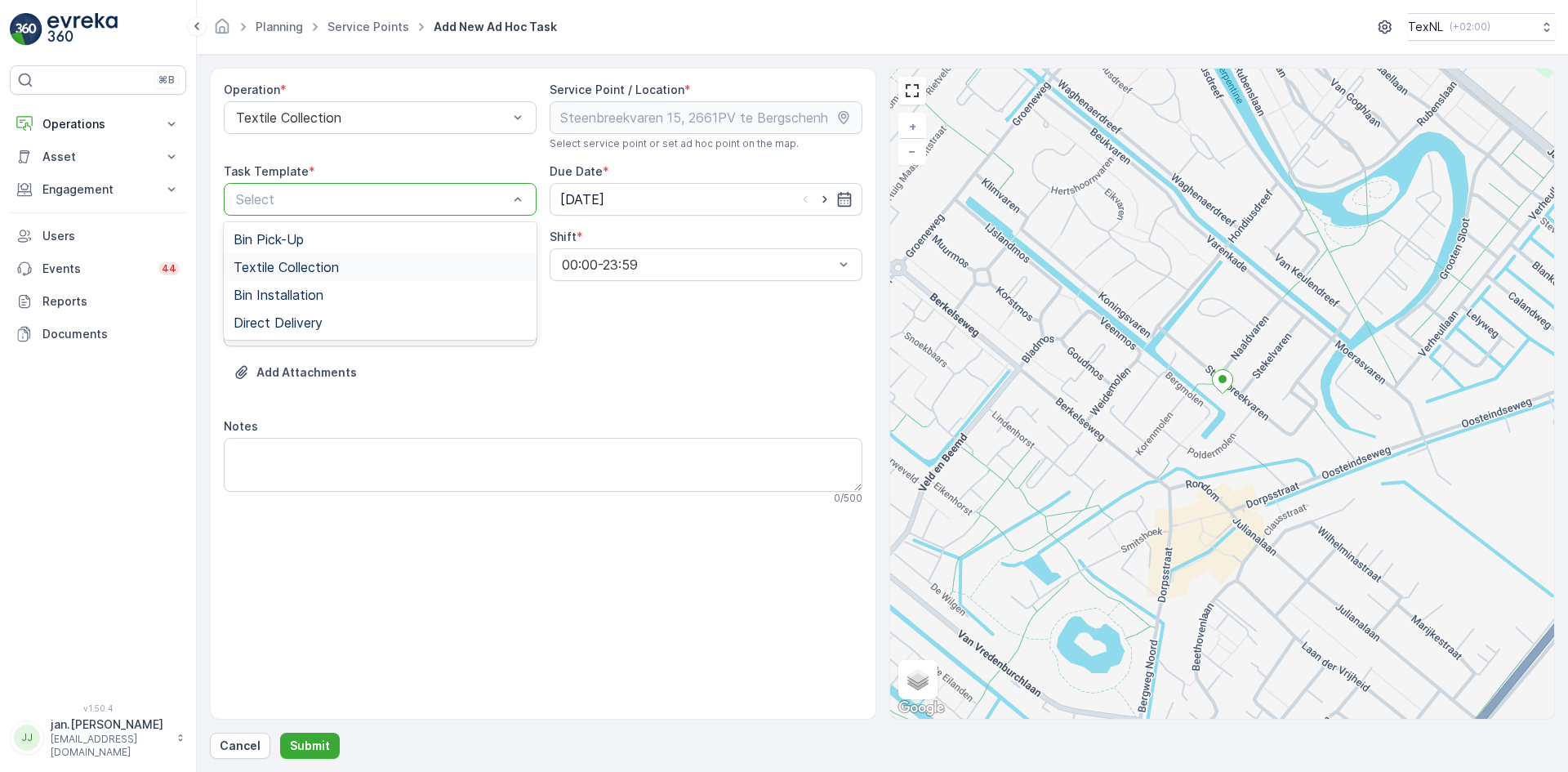
click at [310, 267] on span "Textile Collection" at bounding box center [286, 267] width 105 height 15
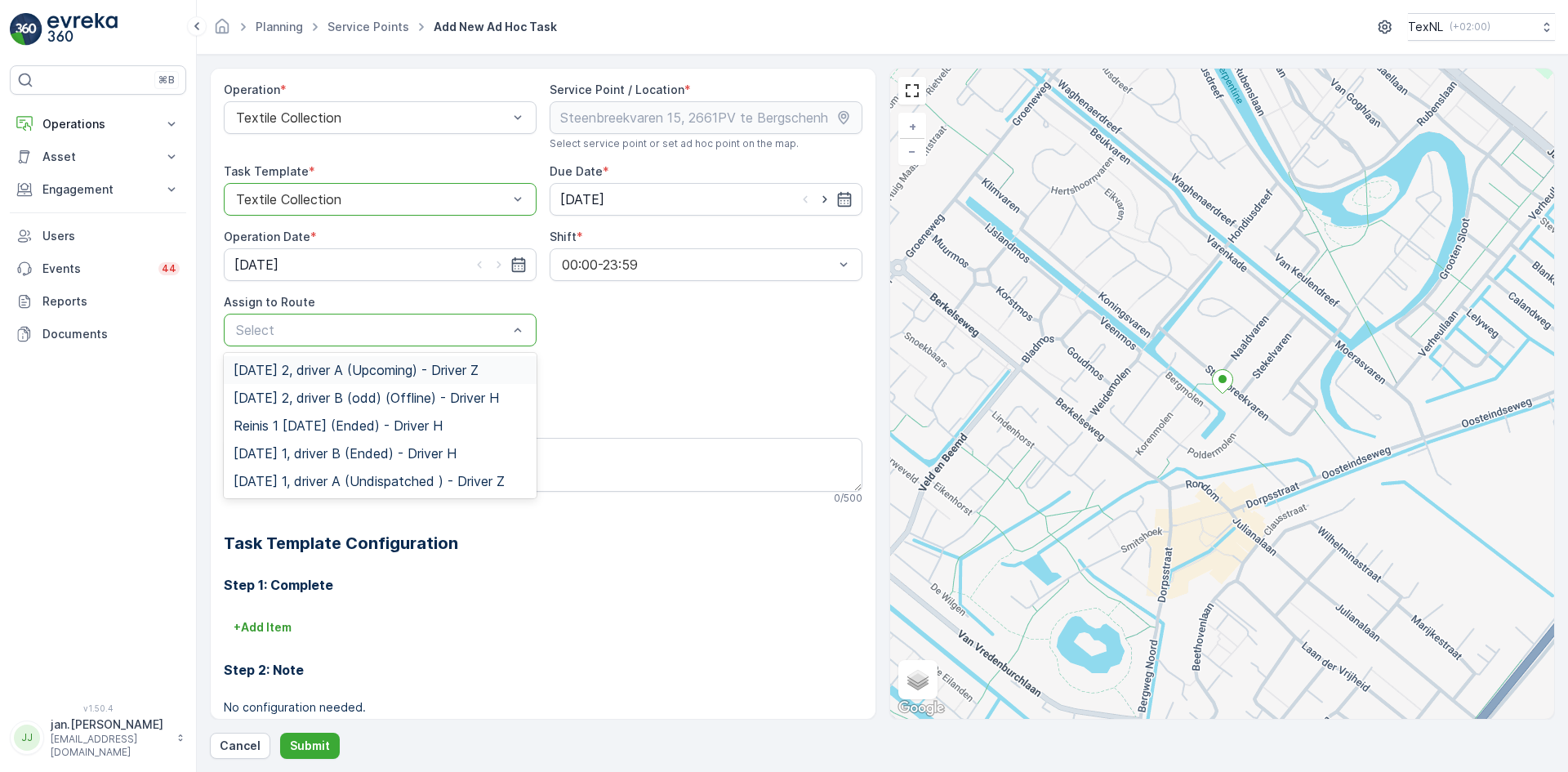
click at [322, 372] on span "[DATE] 2, driver A (Upcoming) - Driver Z" at bounding box center [356, 370] width 245 height 15
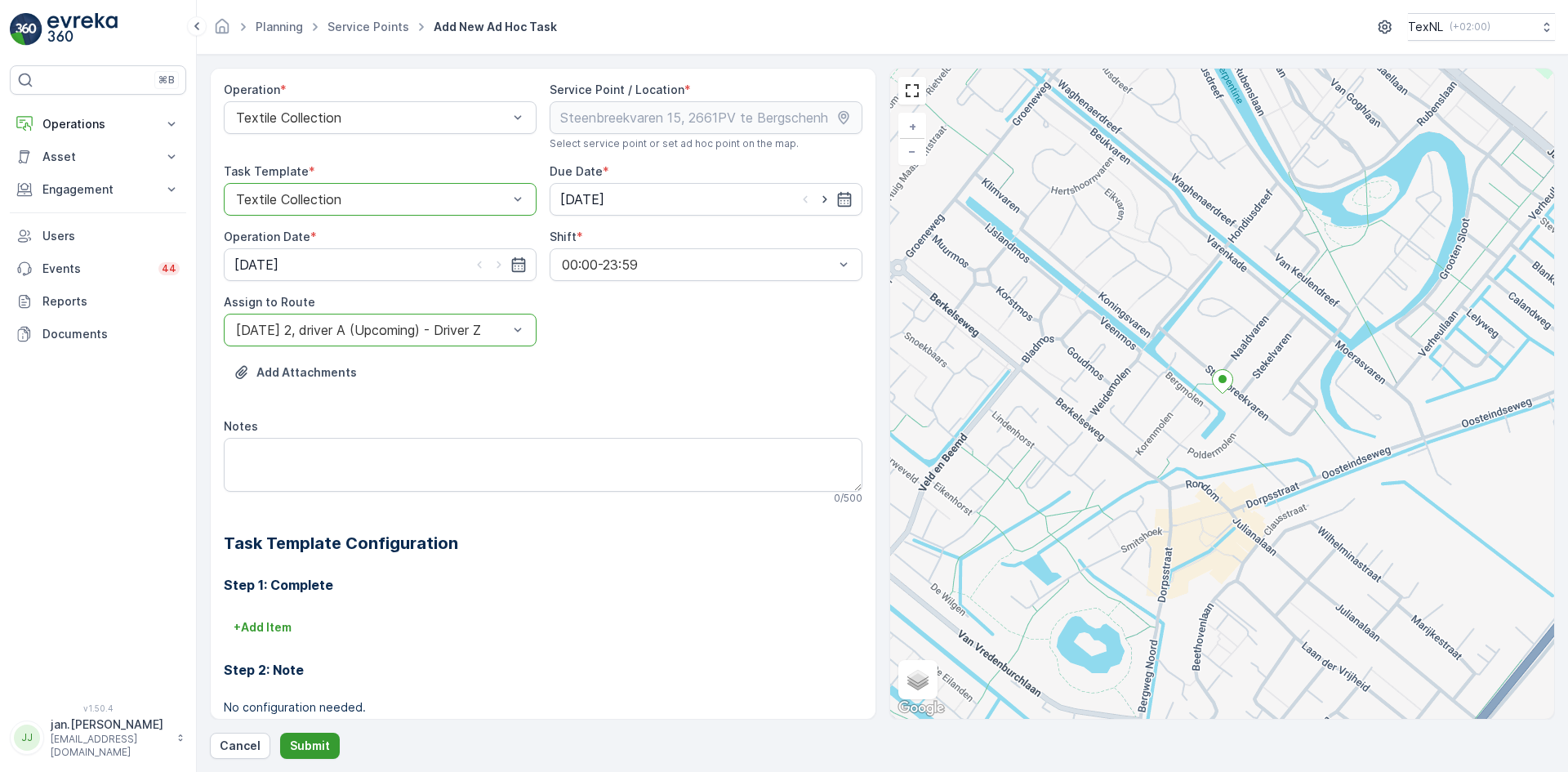
click at [321, 738] on p "Submit" at bounding box center [309, 745] width 40 height 17
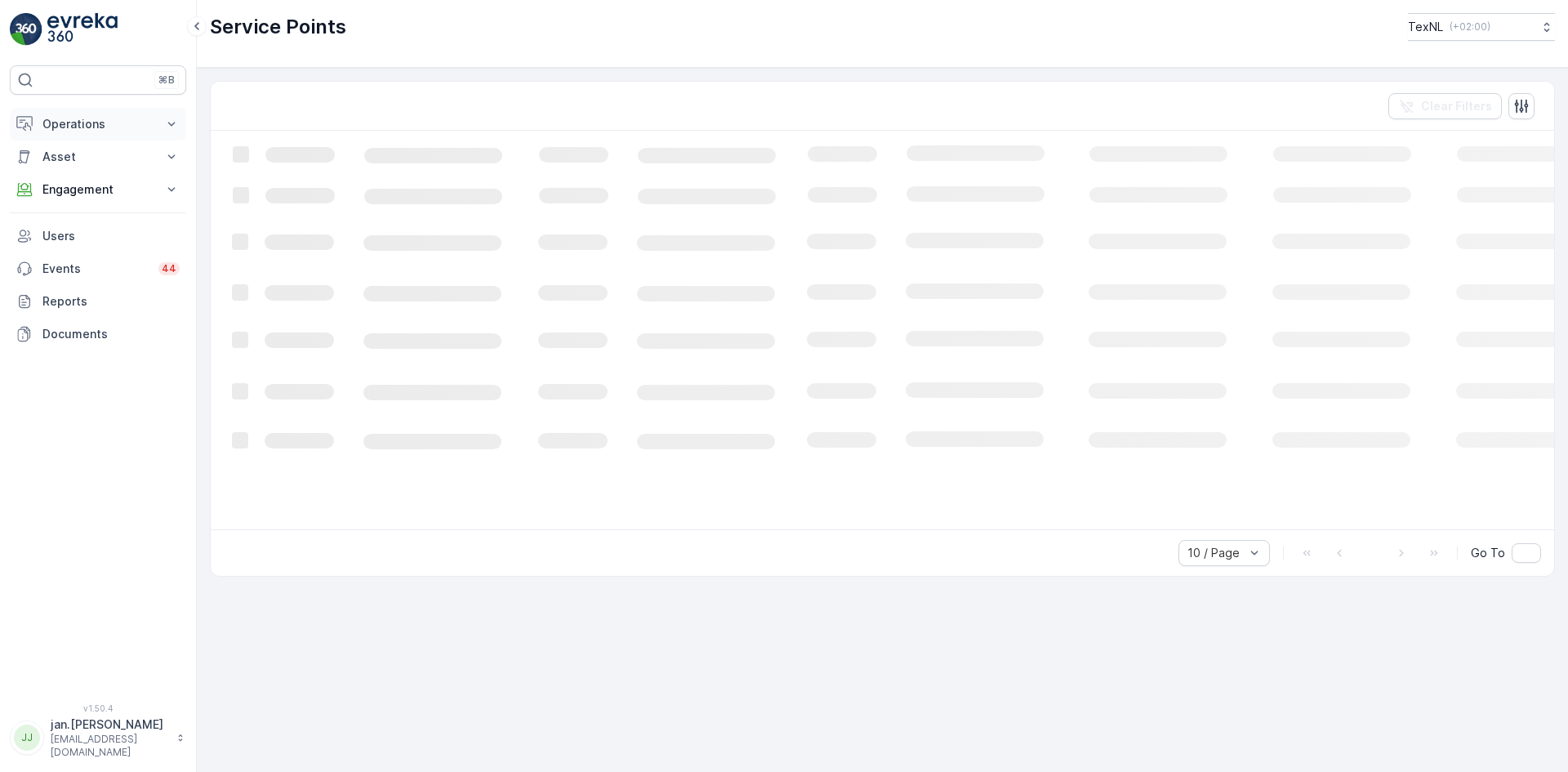
click at [104, 121] on p "Operations" at bounding box center [98, 124] width 111 height 17
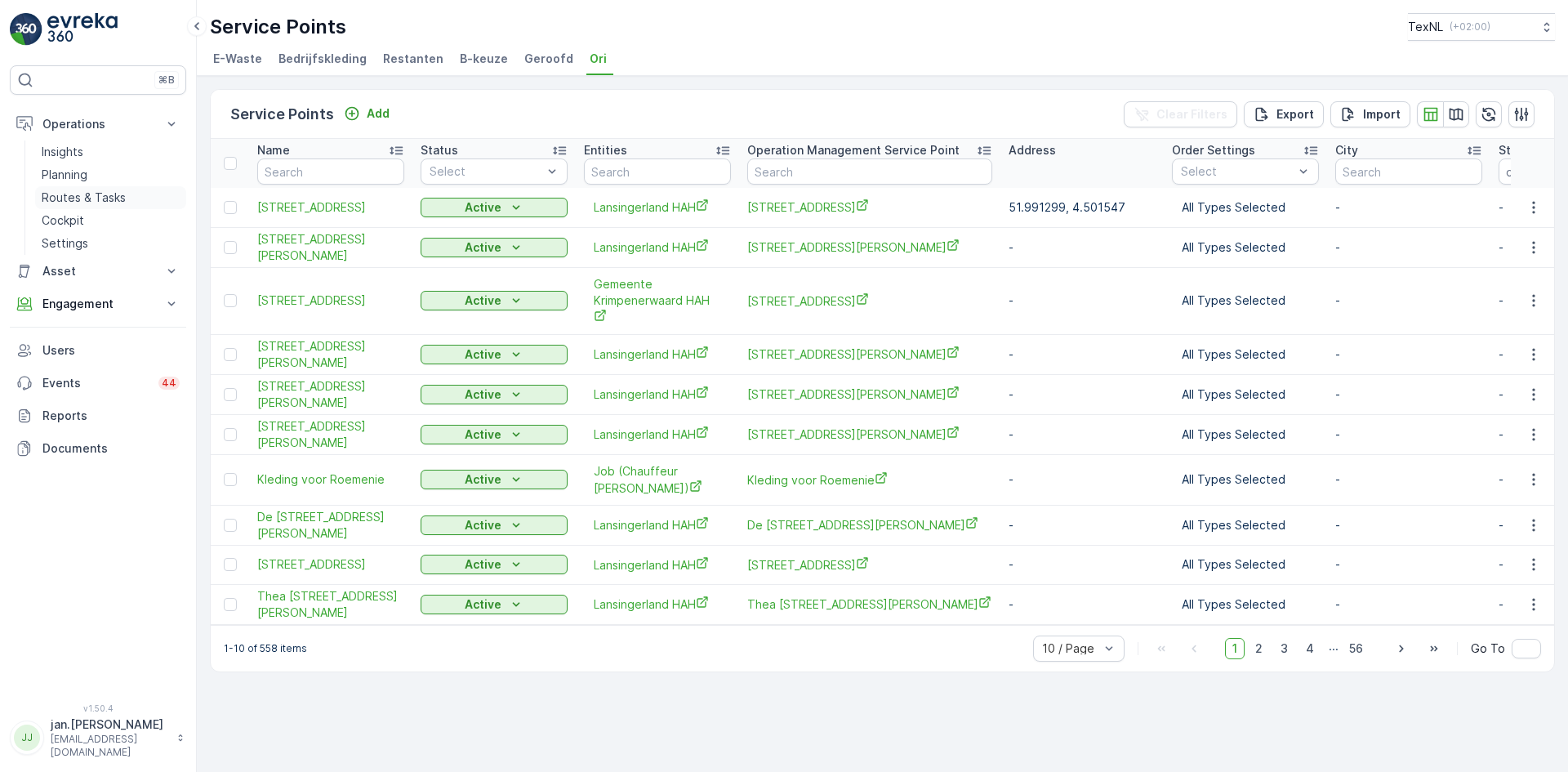
click at [68, 194] on p "Routes & Tasks" at bounding box center [83, 198] width 84 height 17
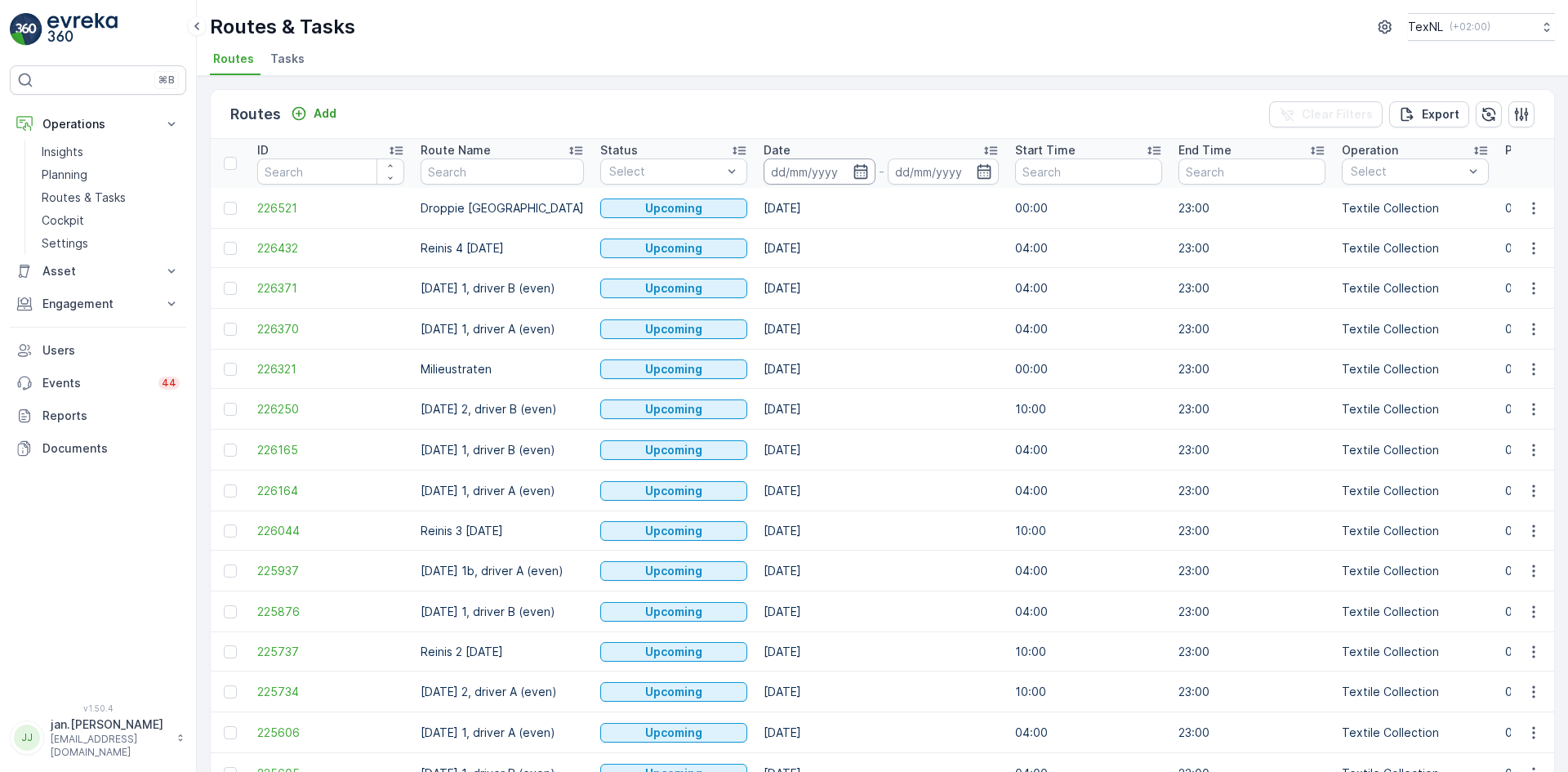
click at [791, 178] on input at bounding box center [820, 171] width 112 height 26
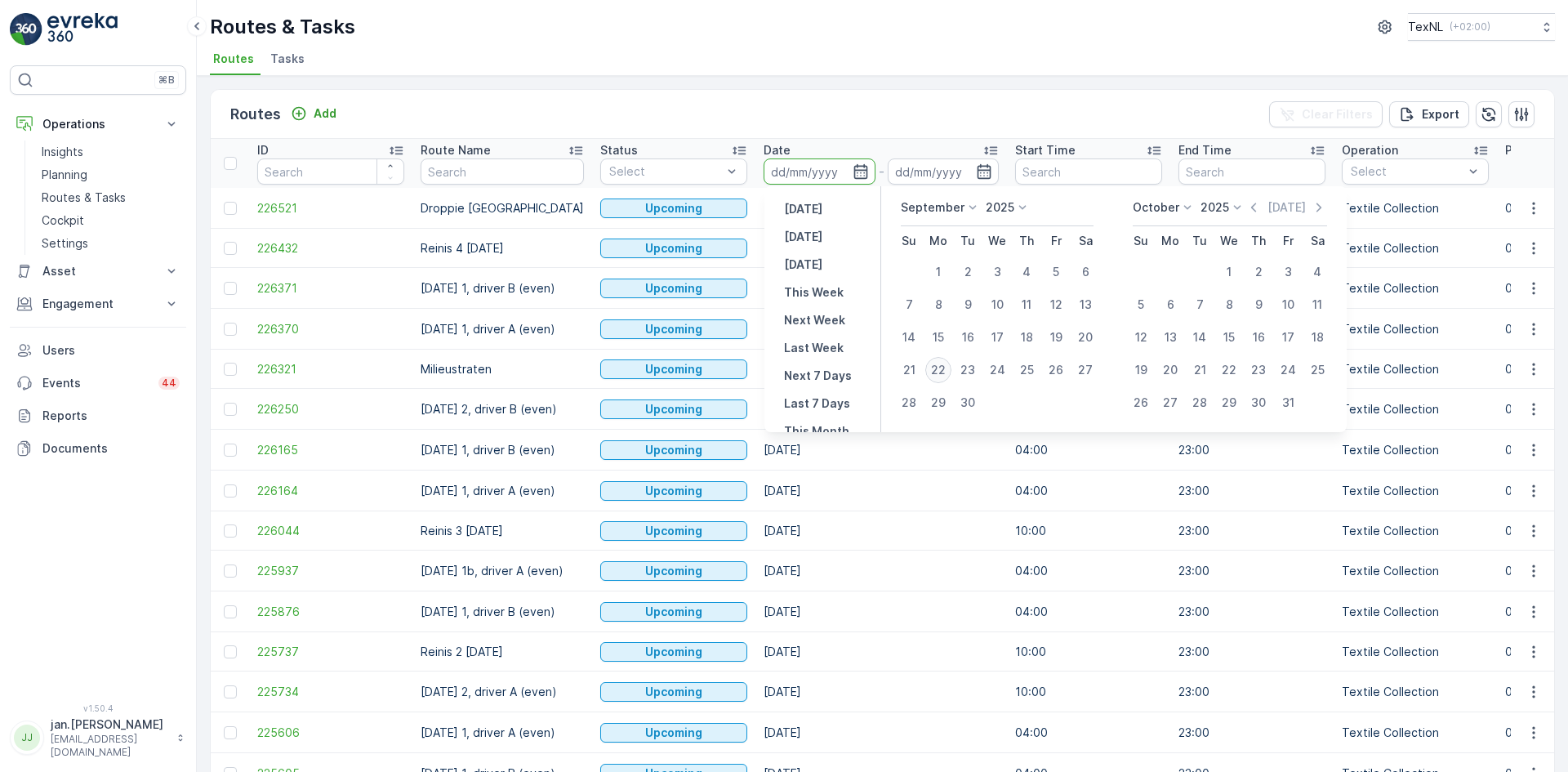
click at [938, 370] on div "22" at bounding box center [939, 370] width 26 height 26
type input "[DATE]"
click at [938, 370] on div "22" at bounding box center [939, 370] width 26 height 26
type input "[DATE]"
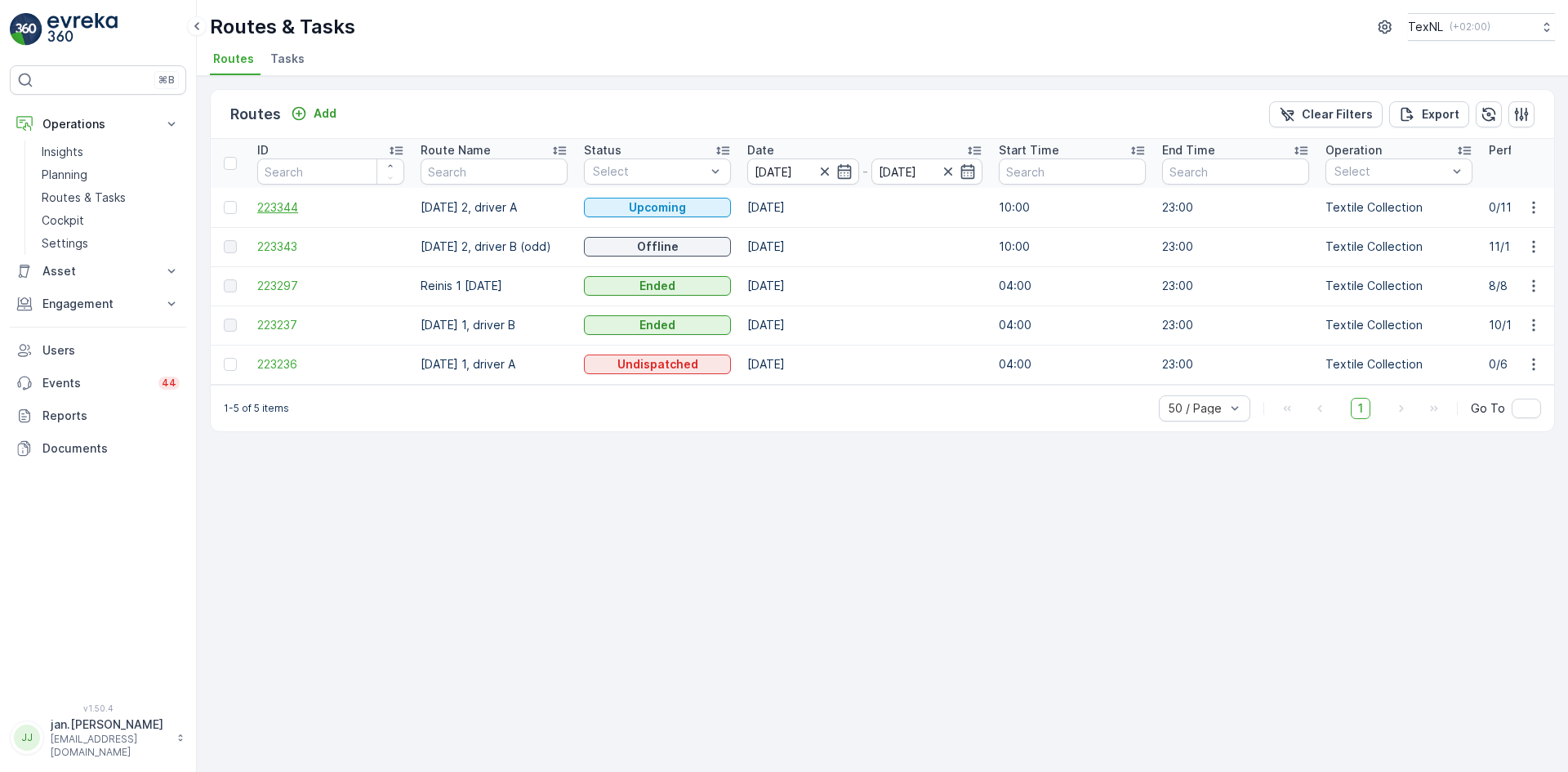
click at [286, 205] on span "223344" at bounding box center [331, 208] width 147 height 17
